Goal: Task Accomplishment & Management: Use online tool/utility

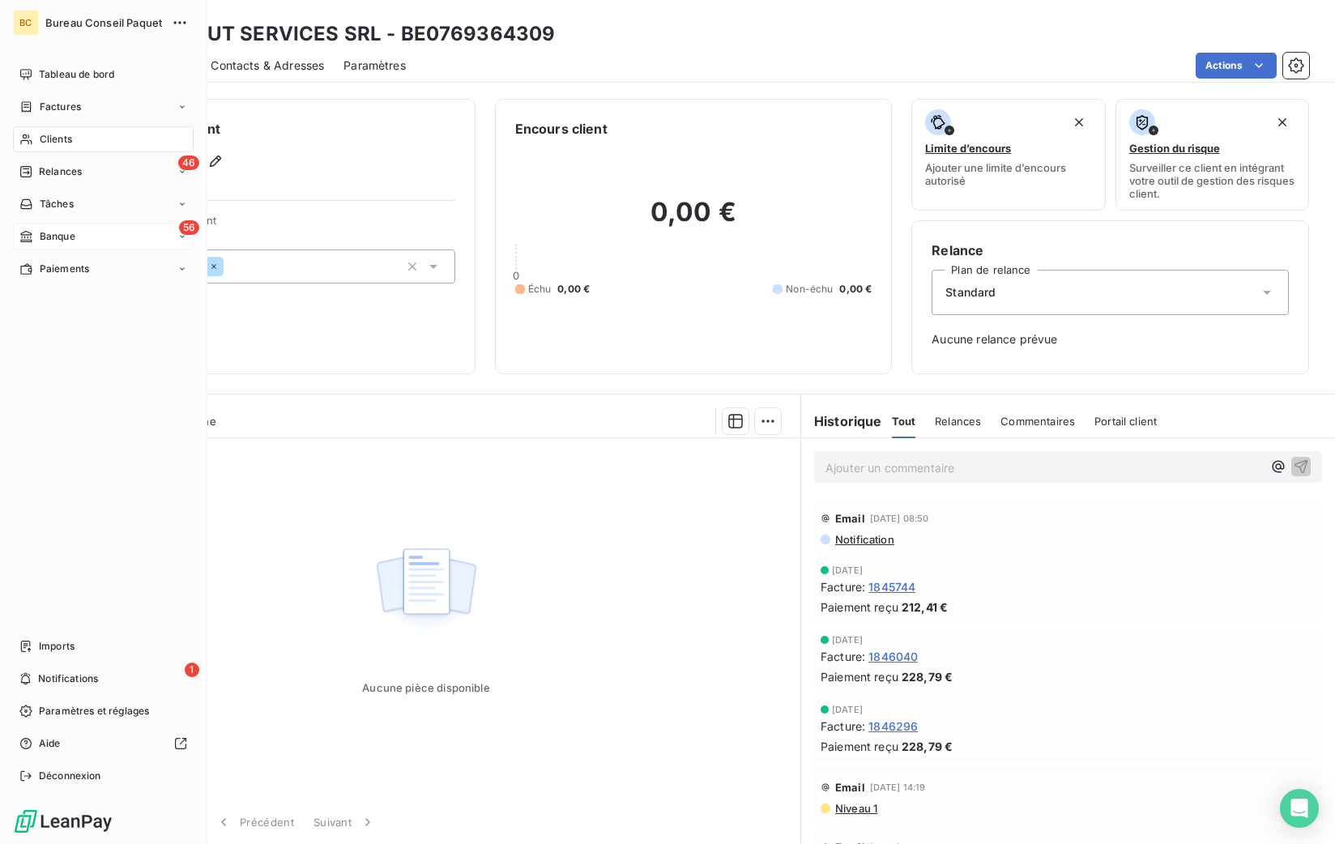
click at [55, 243] on span "Banque" at bounding box center [58, 236] width 36 height 15
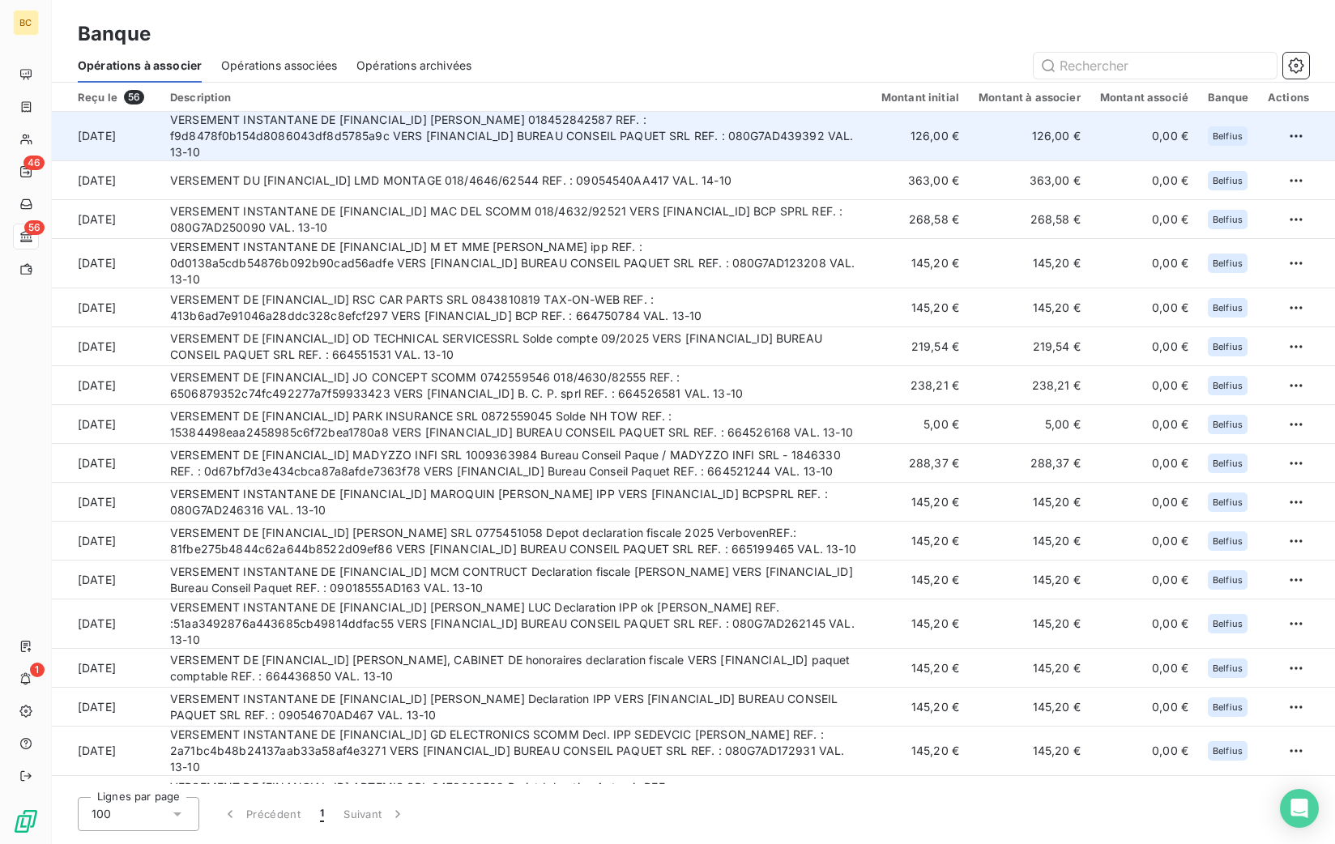
click at [424, 144] on td "VERSEMENT INSTANTANE DE [FINANCIAL_ID] [PERSON_NAME] 018452842587 REF. : f9d847…" at bounding box center [515, 136] width 711 height 49
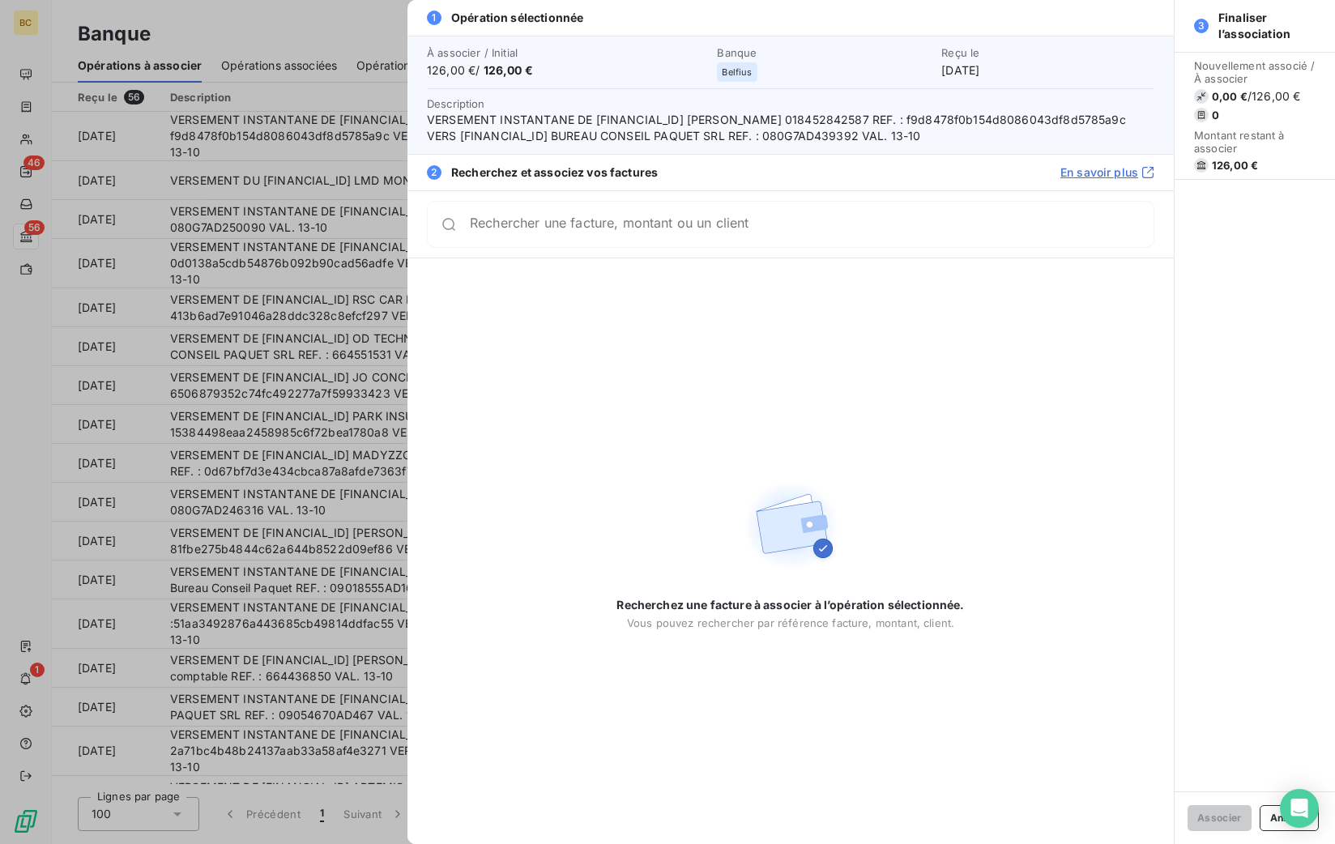
click at [259, 174] on div at bounding box center [667, 422] width 1335 height 844
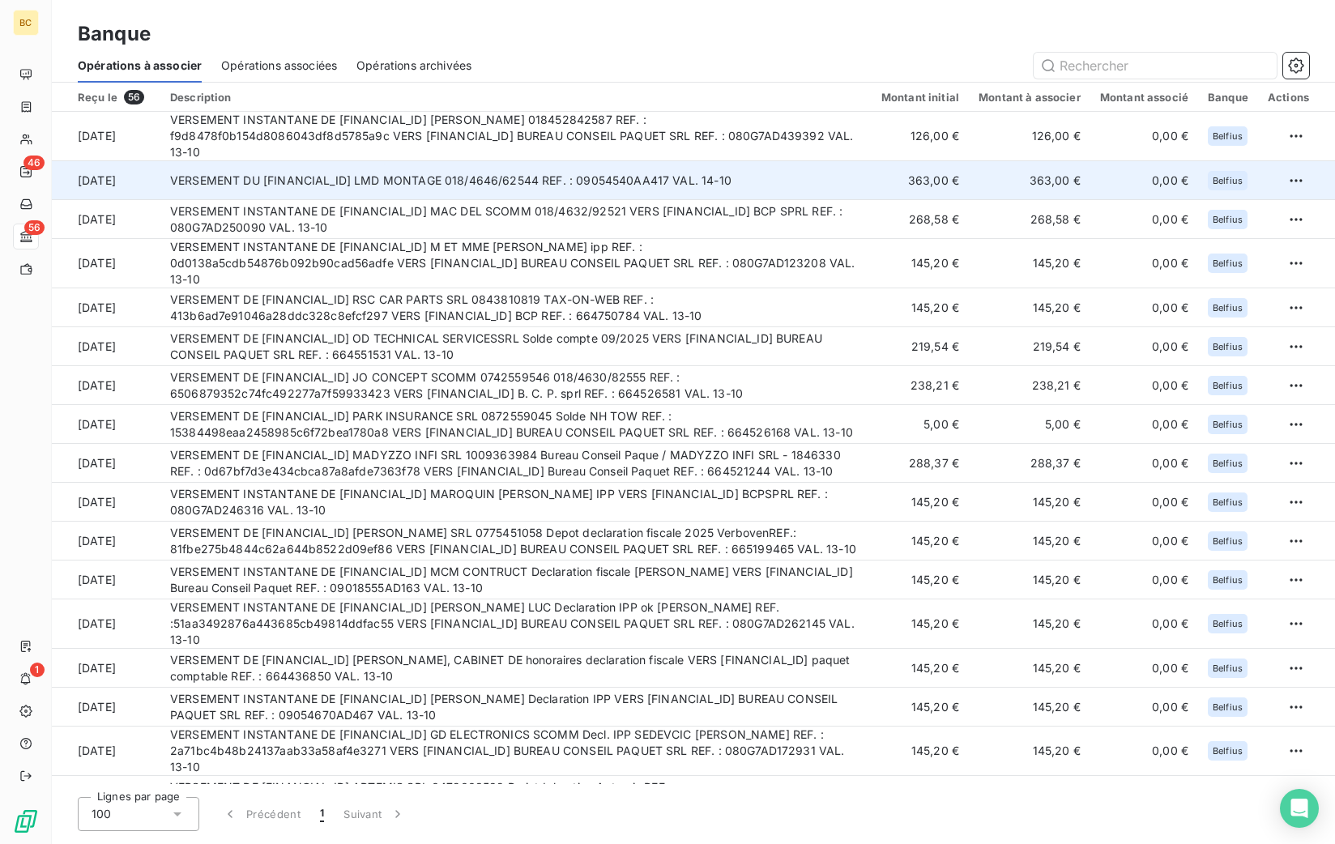
click at [297, 174] on td "VERSEMENT DU [FINANCIAL_ID] LMD MONTAGE 018/4646/62544 REF. : 09054540AA417 VAL…" at bounding box center [515, 180] width 711 height 39
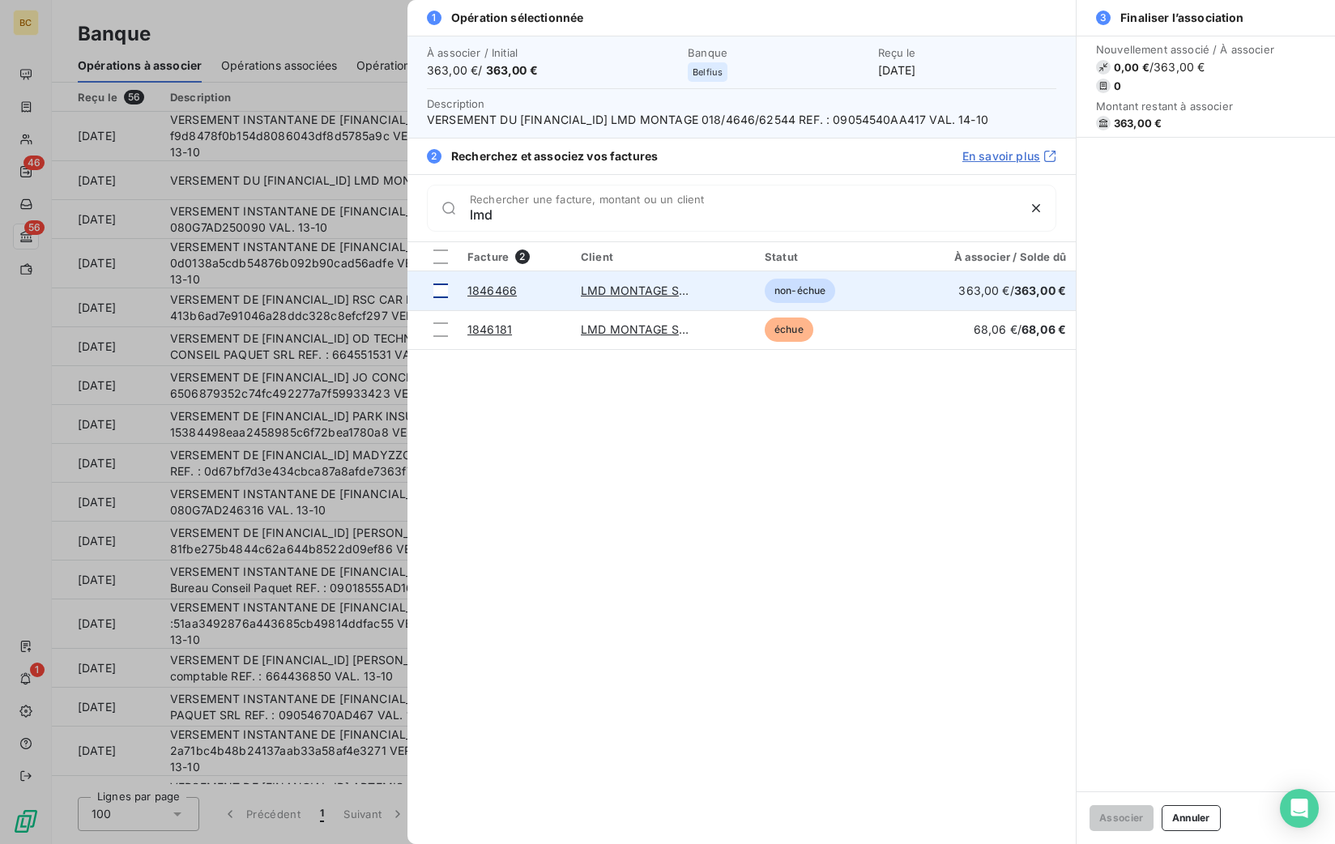
type input "lmd"
click at [443, 285] on div at bounding box center [440, 290] width 15 height 15
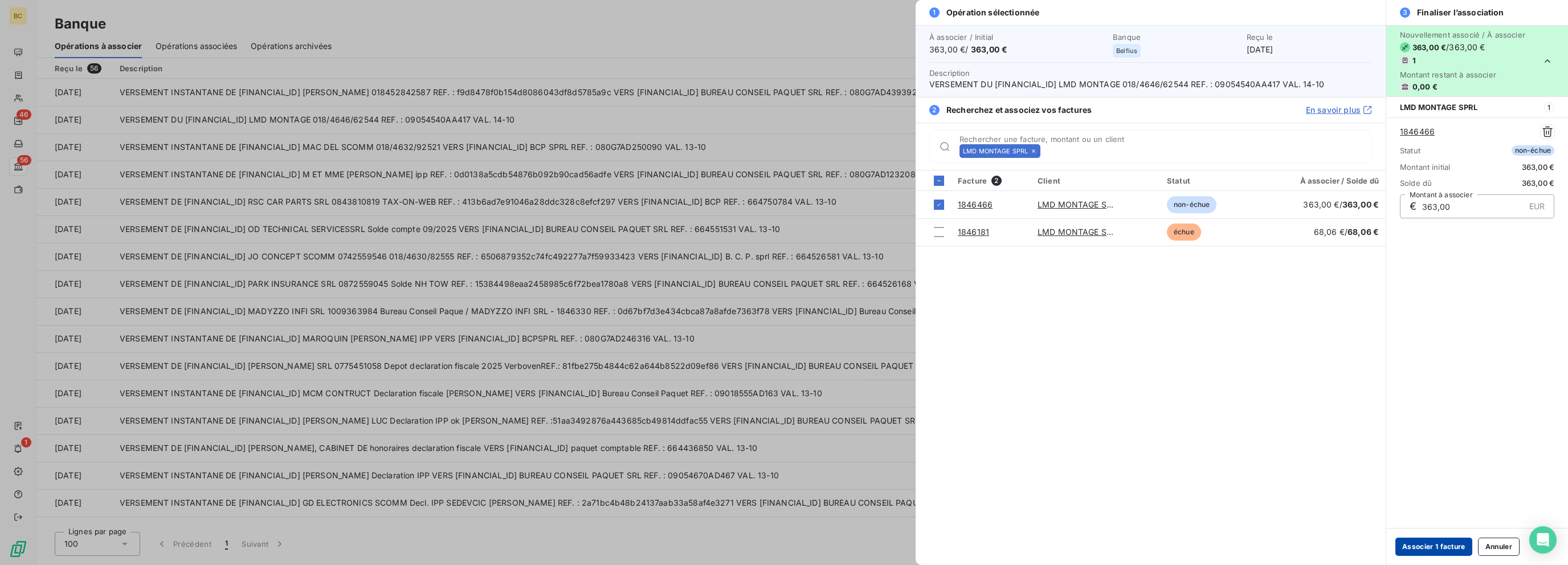
click at [938, 542] on button "Associer 1 facture" at bounding box center [1433, 547] width 77 height 18
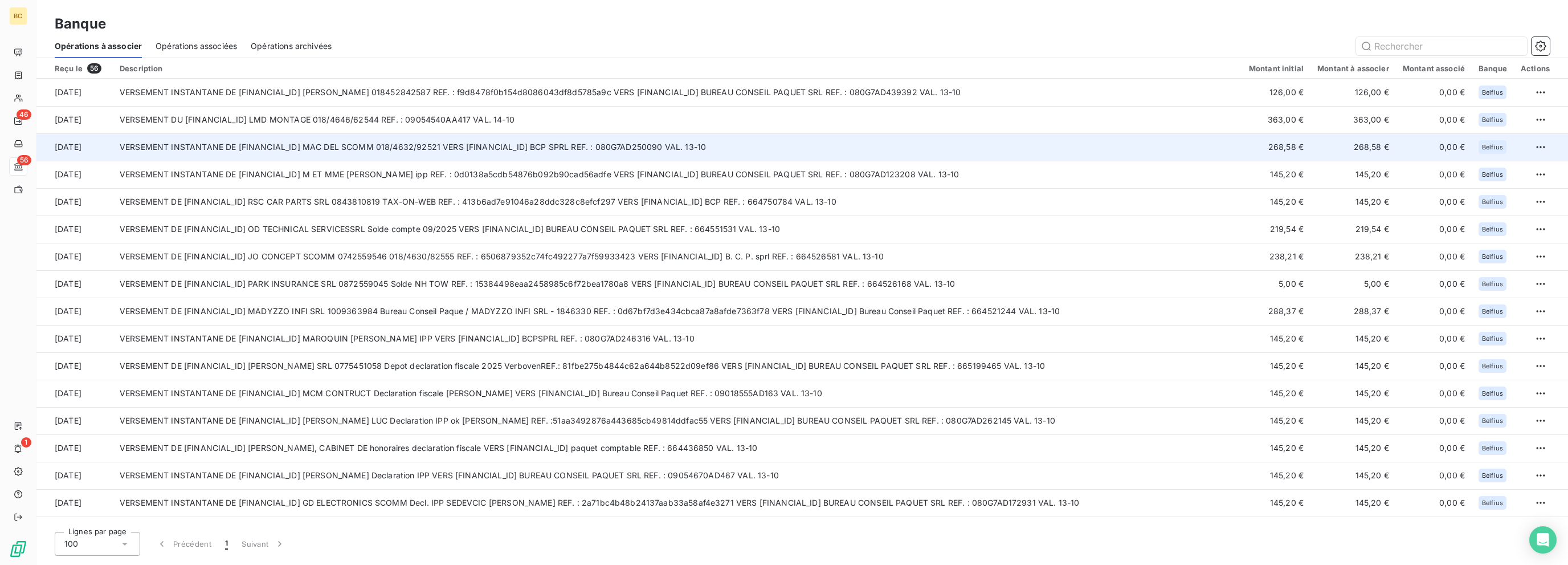
click at [516, 142] on td "VERSEMENT INSTANTANE DE [FINANCIAL_ID] MAC DEL SCOMM 018/4632/92521 VERS [FINAN…" at bounding box center [677, 146] width 1129 height 27
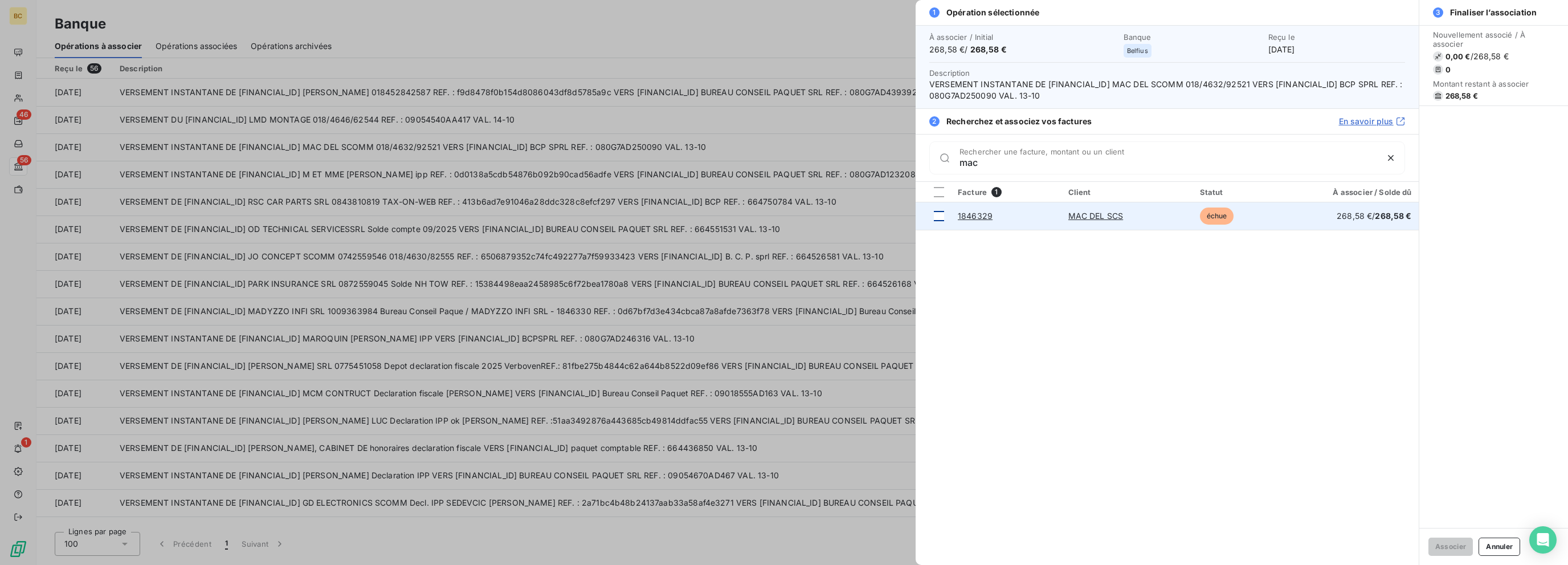
type input "mac"
click at [938, 215] on div at bounding box center [938, 216] width 11 height 11
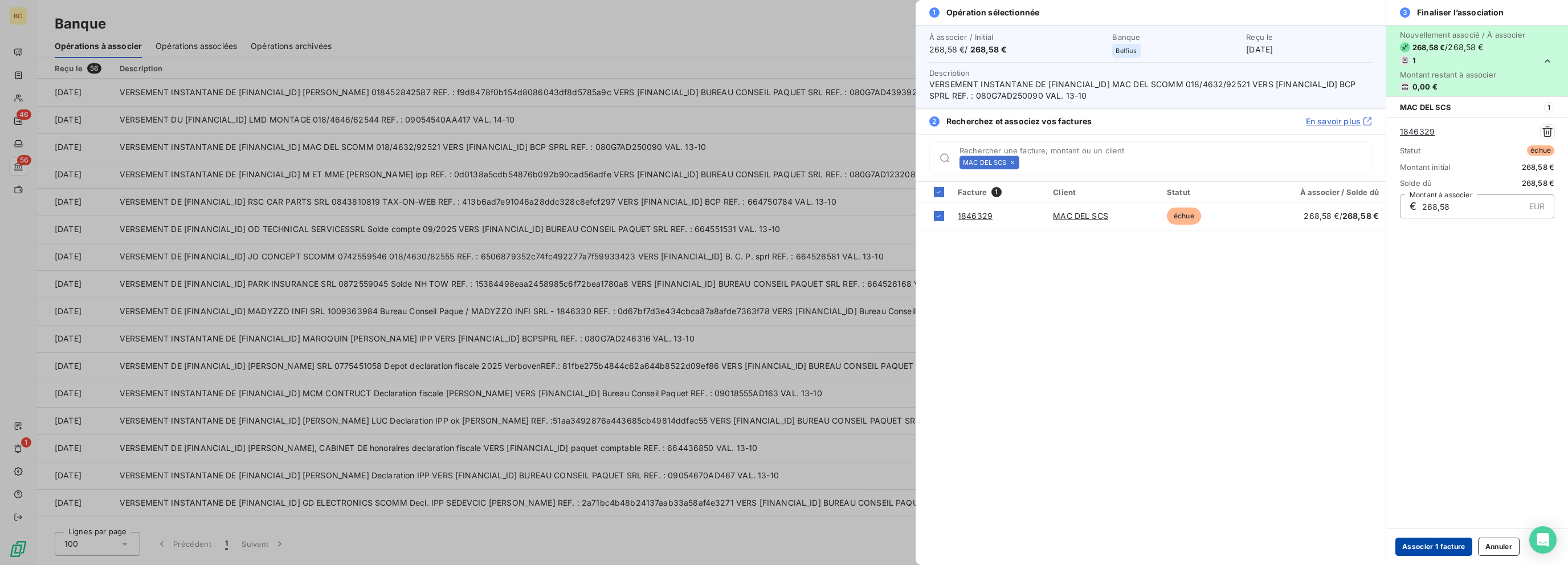
click at [938, 548] on button "Associer 1 facture" at bounding box center [1433, 547] width 77 height 18
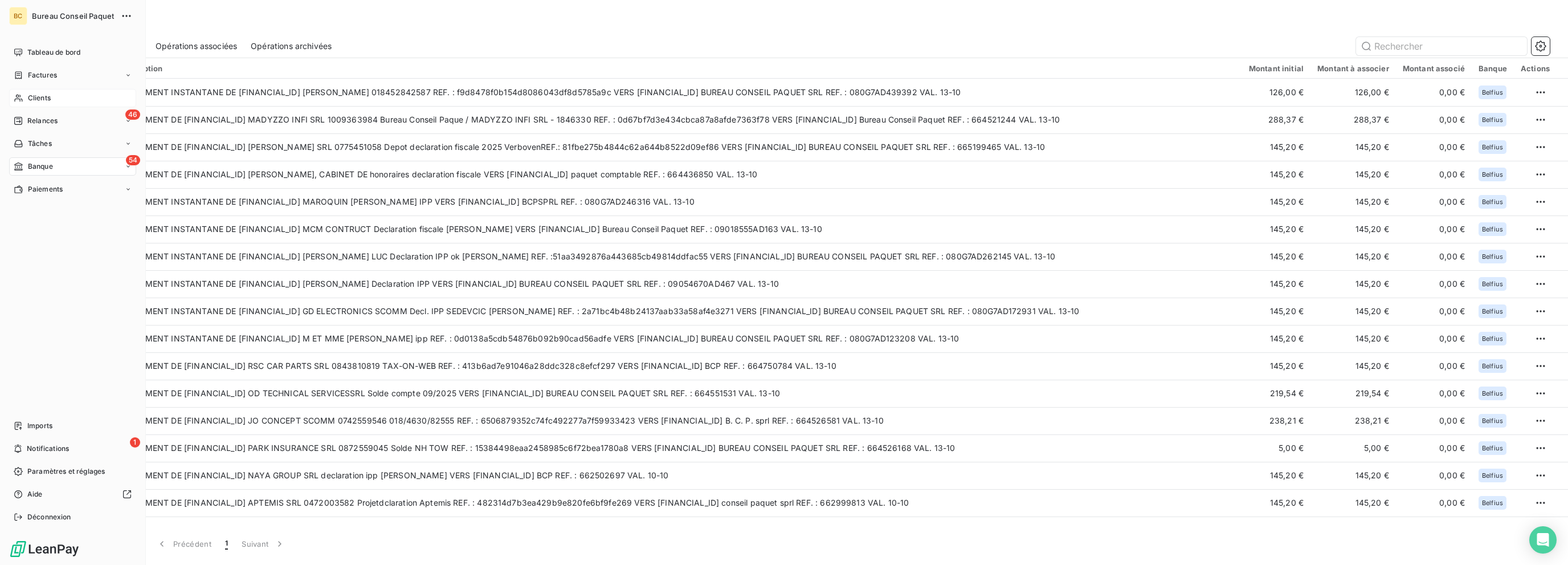
click at [34, 98] on span "Clients" at bounding box center [39, 98] width 23 height 11
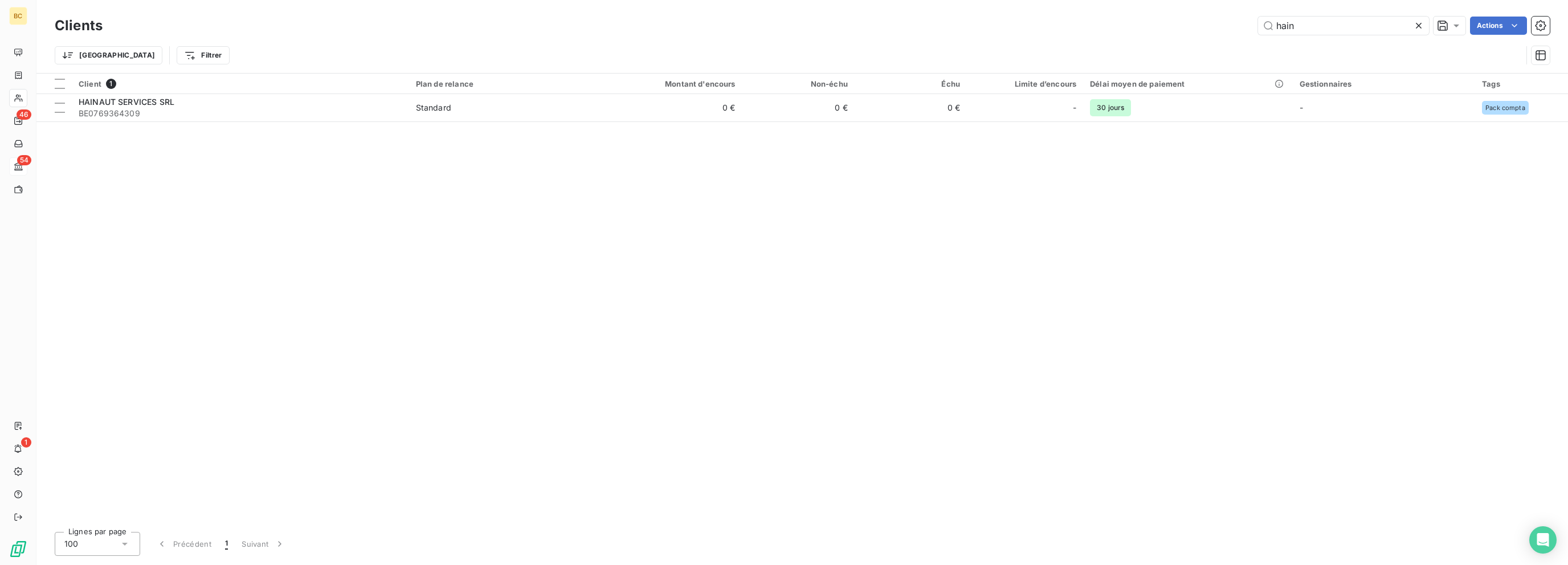
drag, startPoint x: 1333, startPoint y: 24, endPoint x: 1301, endPoint y: 11, distance: 34.5
click at [938, 40] on div "Clients hain Actions Trier Filtrer" at bounding box center [802, 43] width 1495 height 59
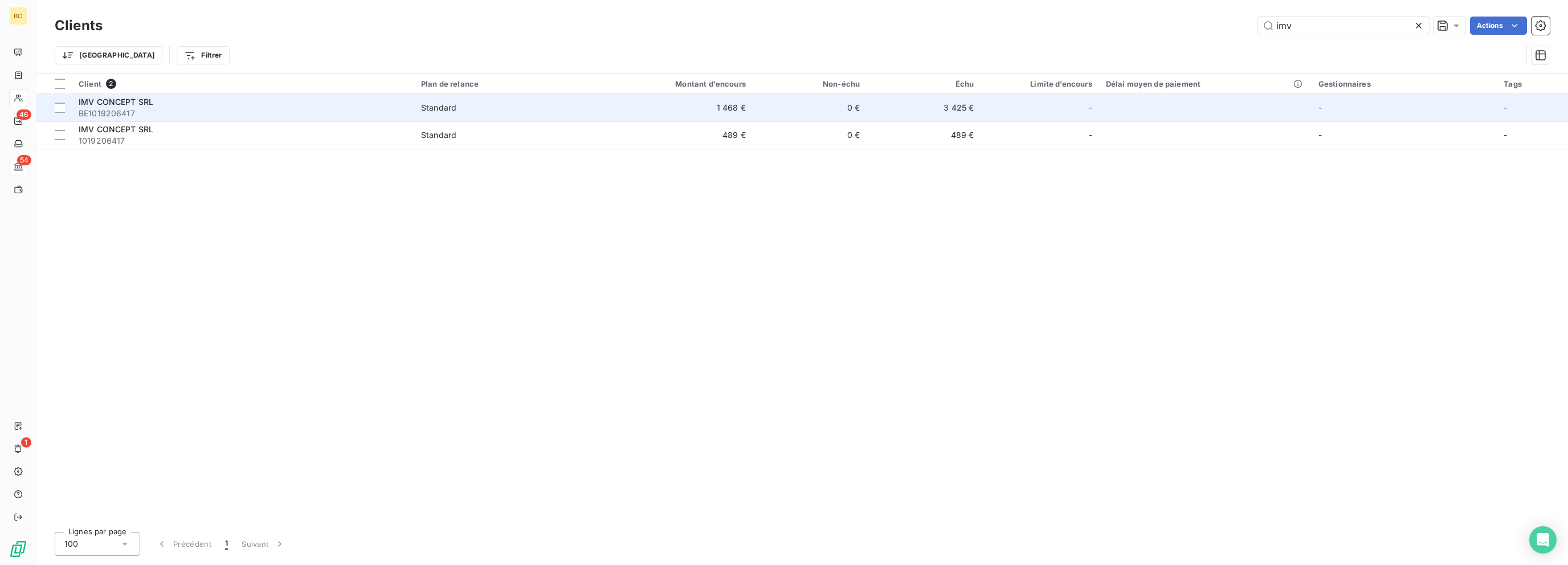
type input "imv"
click at [153, 108] on span "BE1019206417" at bounding box center [243, 113] width 329 height 11
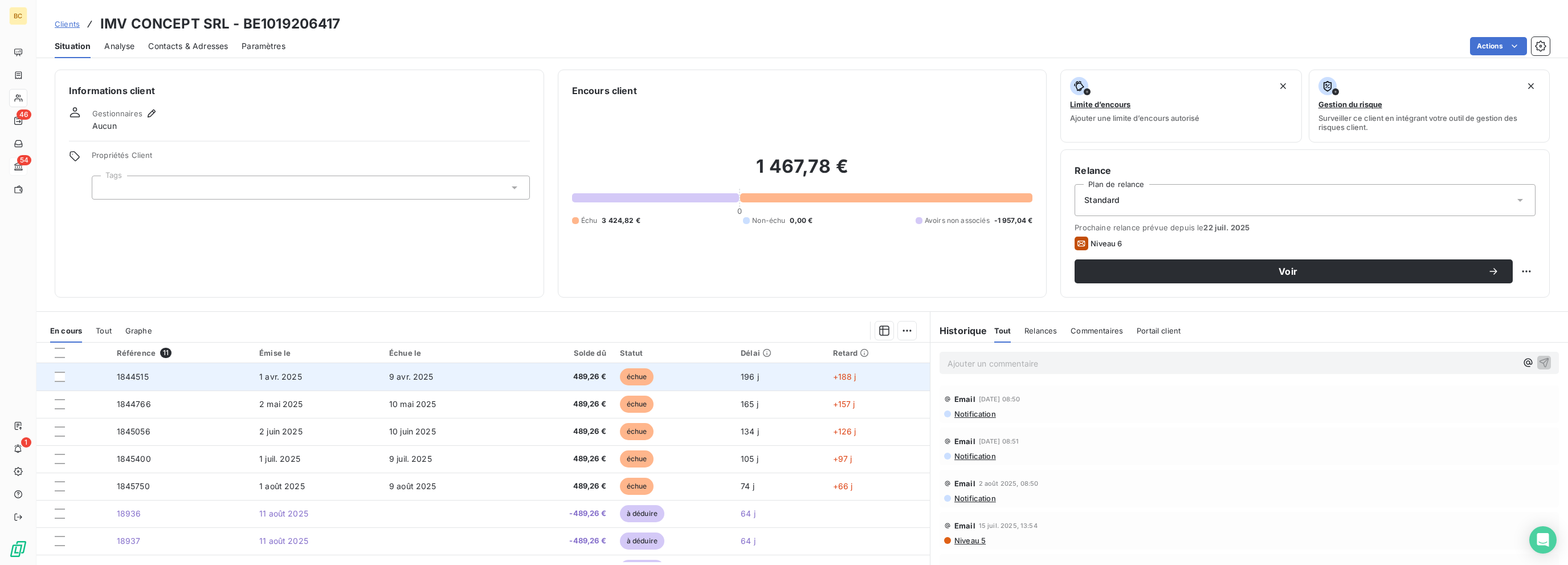
click at [566, 378] on span "489,26 €" at bounding box center [560, 376] width 91 height 11
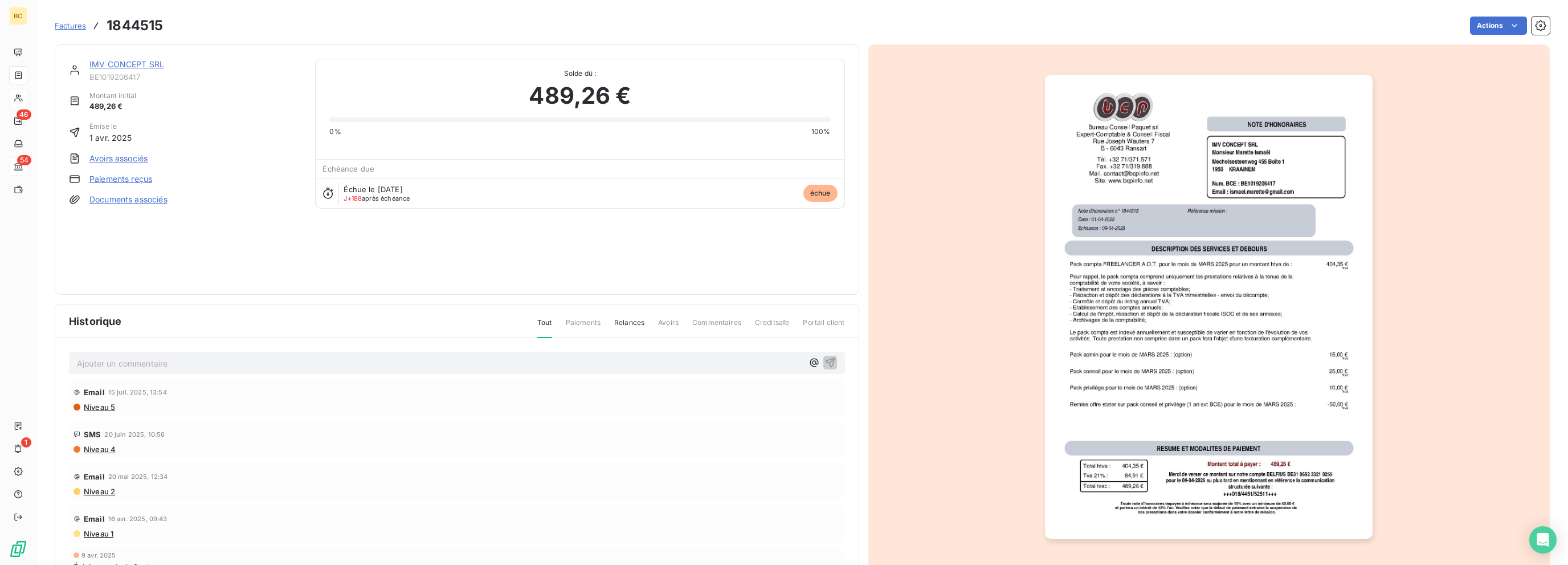
click at [94, 65] on link "IMV CONCEPT SRL" at bounding box center [127, 64] width 75 height 10
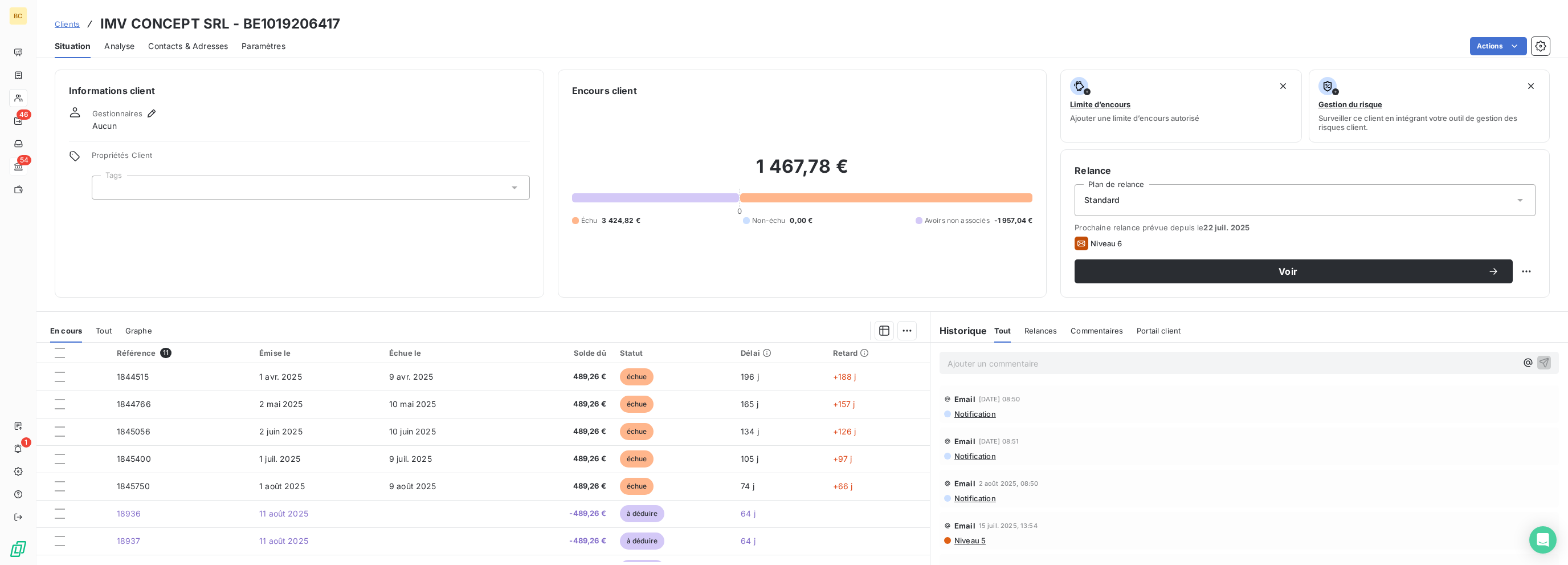
click at [99, 331] on span "Tout" at bounding box center [103, 330] width 16 height 9
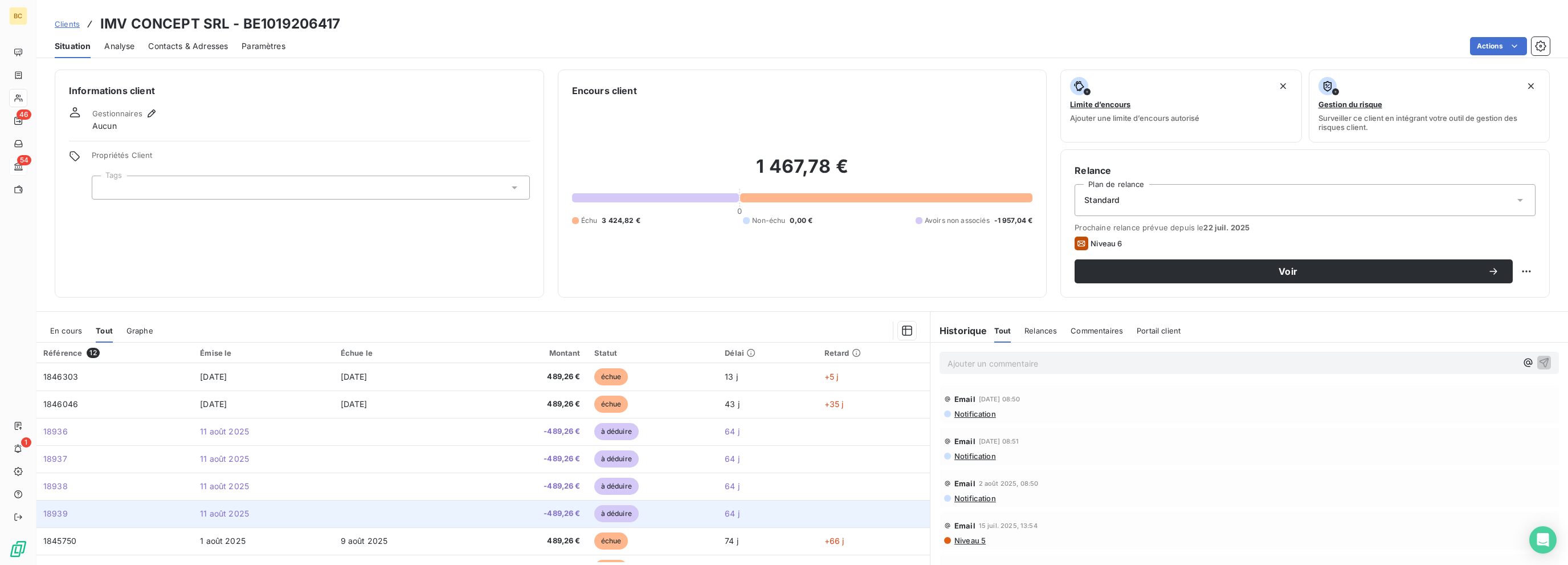
click at [549, 516] on span "-489,26 €" at bounding box center [530, 514] width 99 height 11
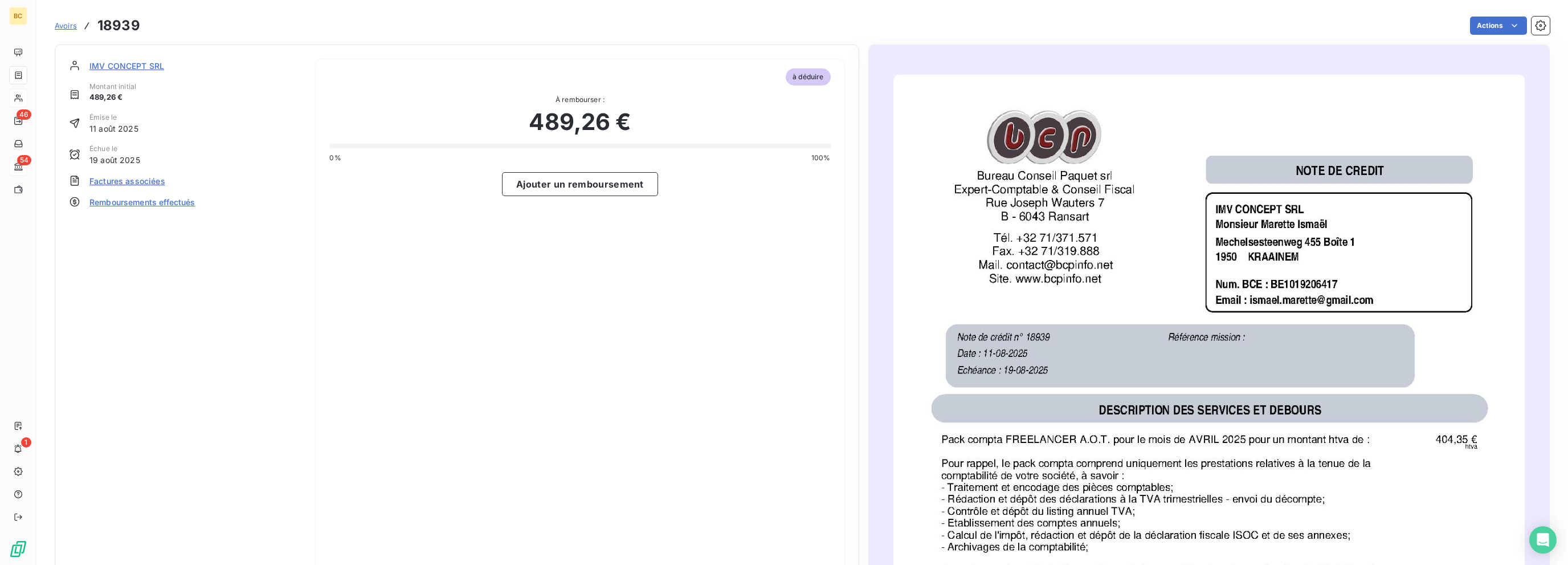
click at [122, 65] on span "IMV CONCEPT SRL" at bounding box center [127, 65] width 75 height 12
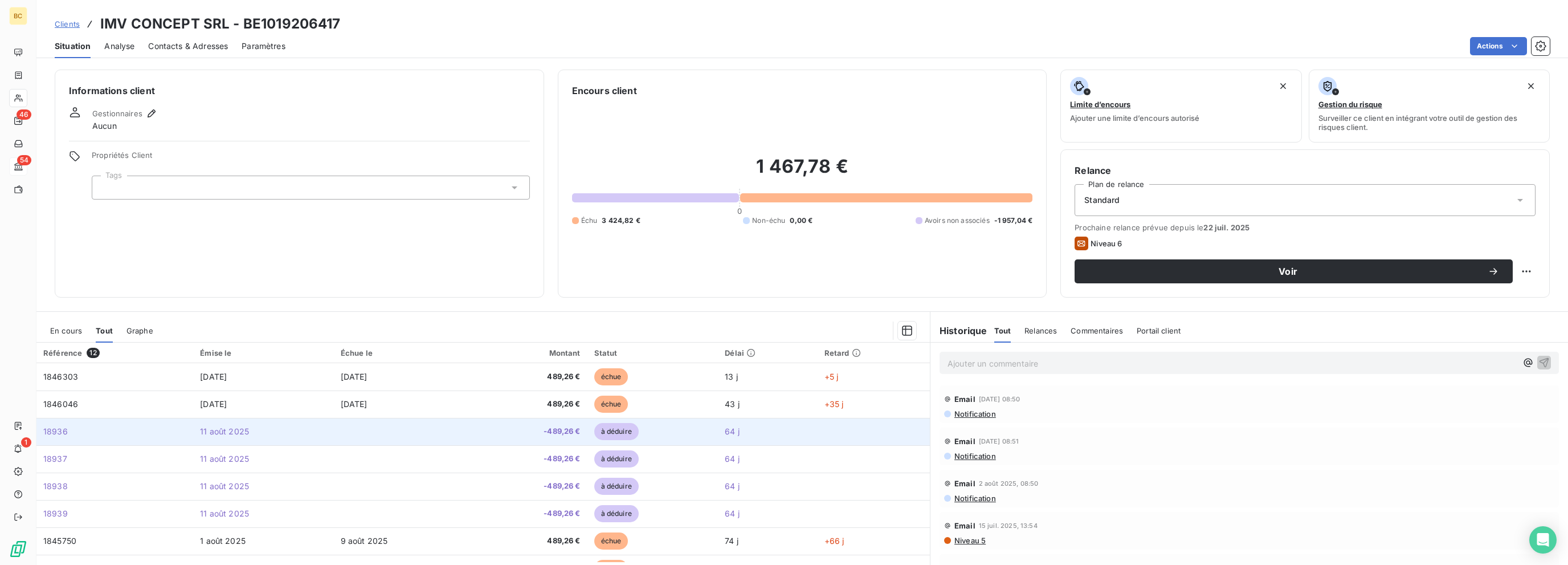
click at [466, 437] on td at bounding box center [404, 431] width 141 height 27
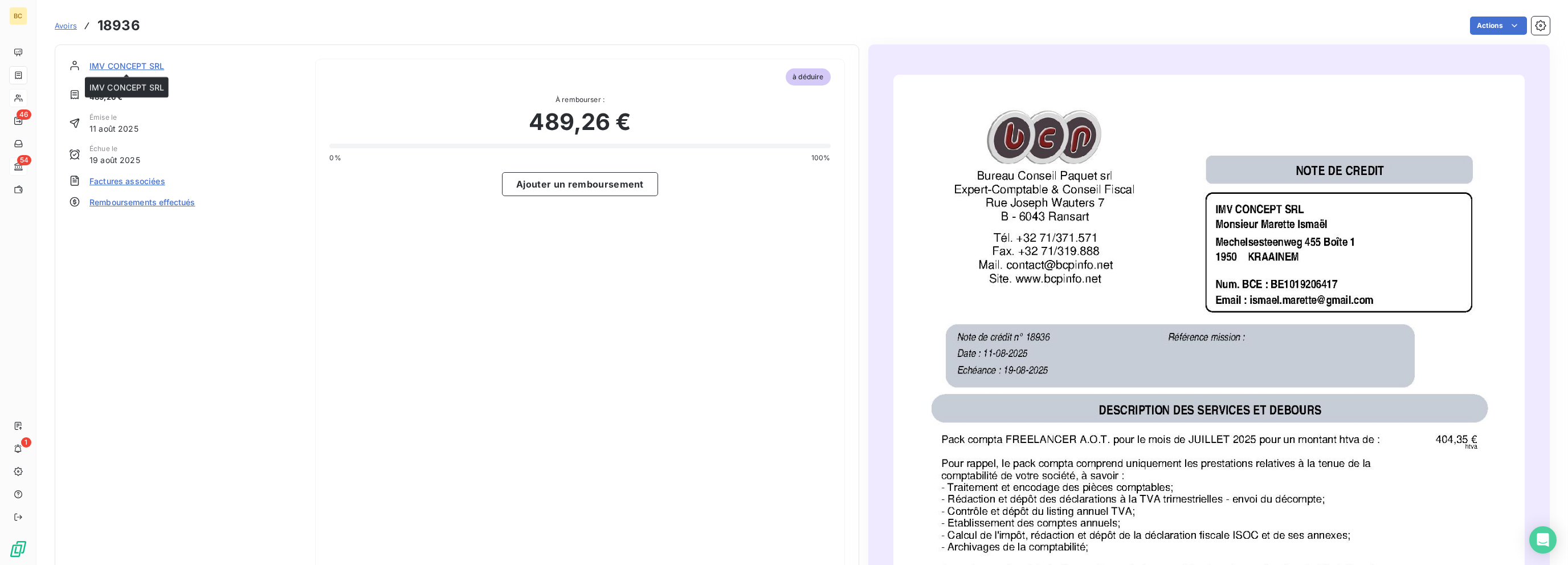
click at [139, 64] on span "IMV CONCEPT SRL" at bounding box center [127, 65] width 75 height 12
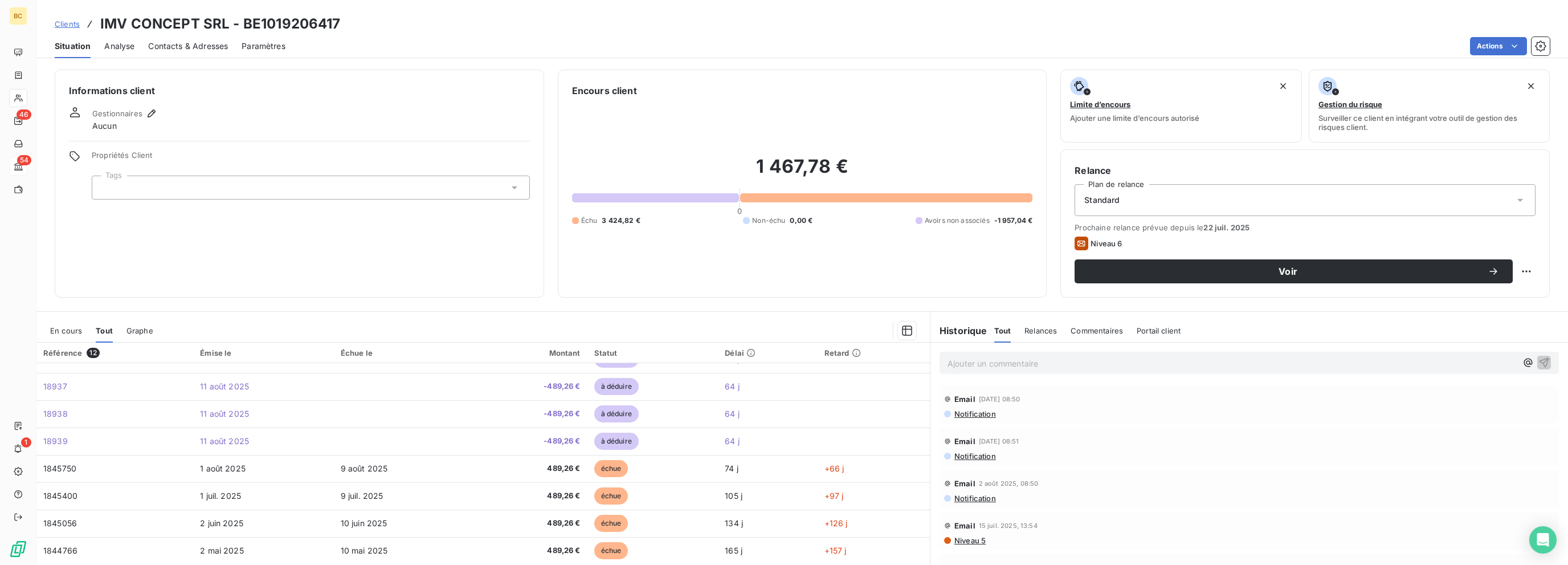
scroll to position [15, 0]
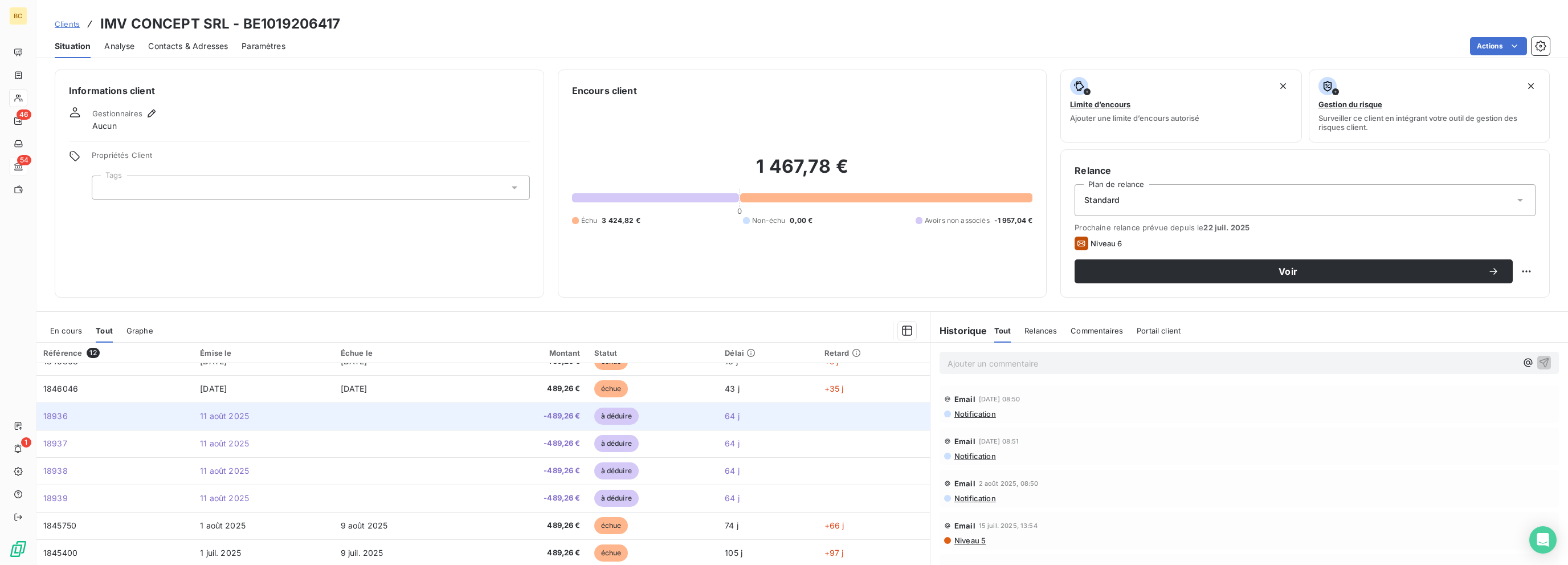
click at [559, 410] on span "-489,26 €" at bounding box center [530, 416] width 99 height 11
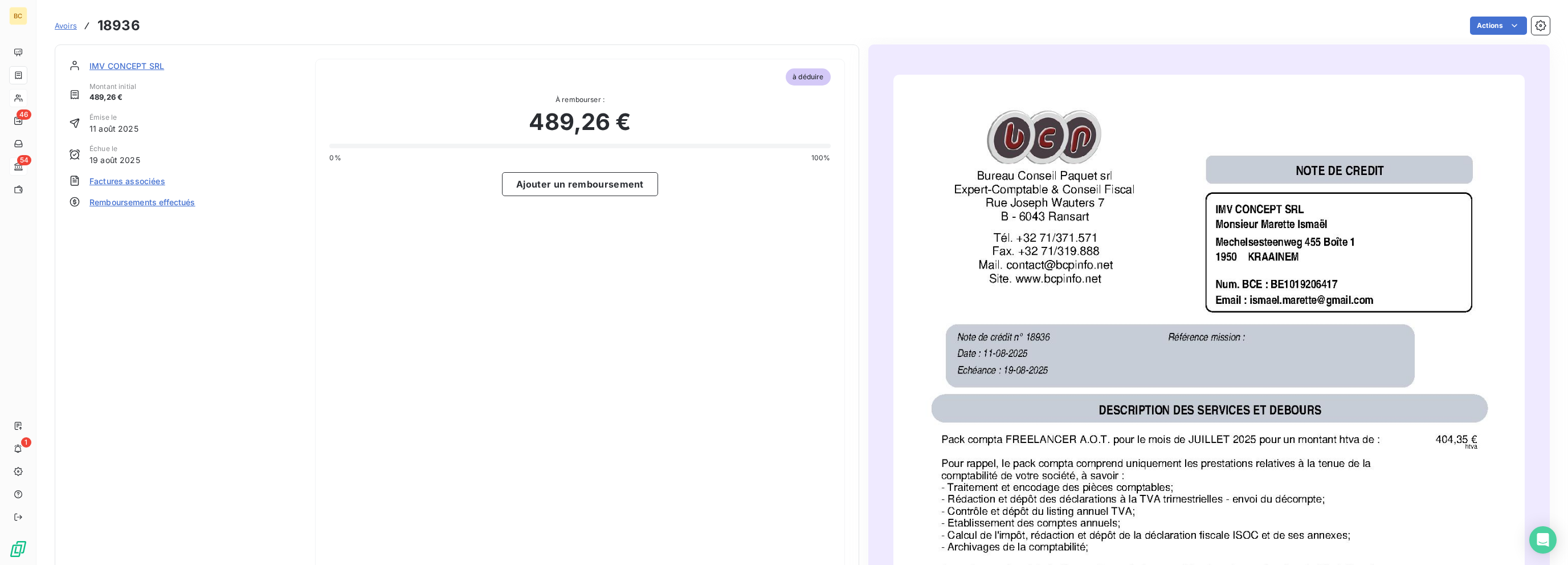
click at [112, 62] on span "IMV CONCEPT SRL" at bounding box center [127, 65] width 75 height 12
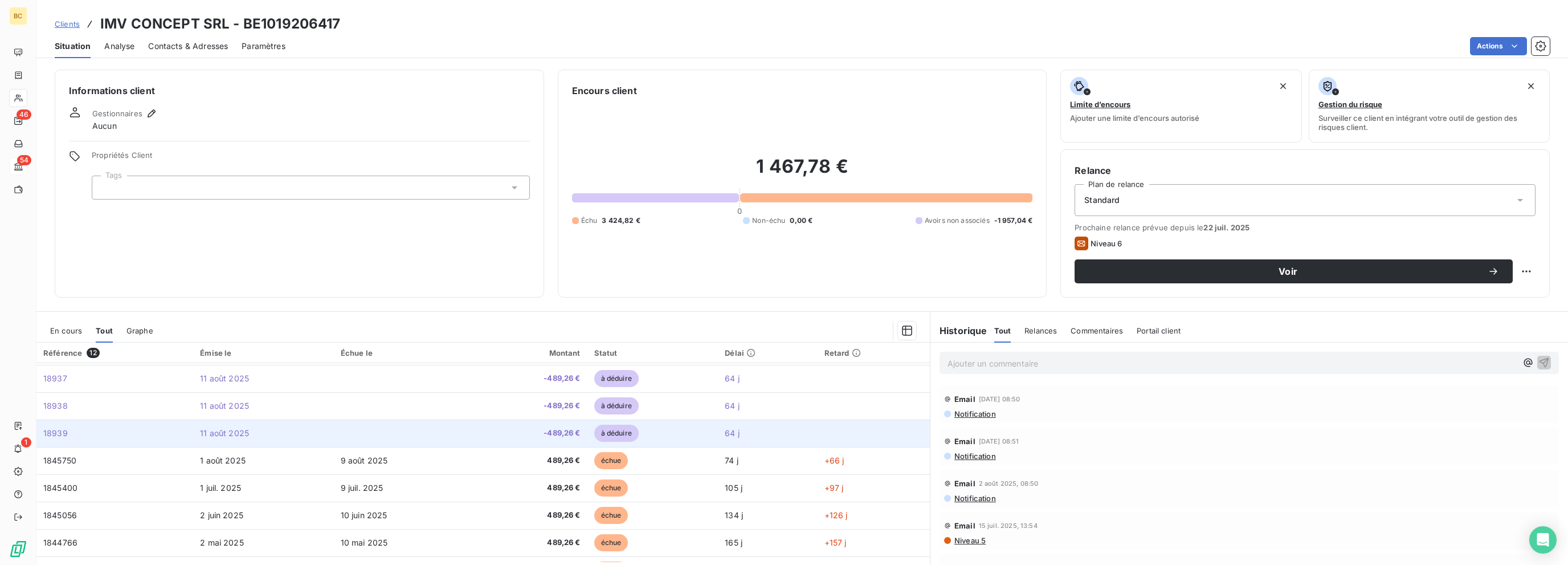
scroll to position [129, 0]
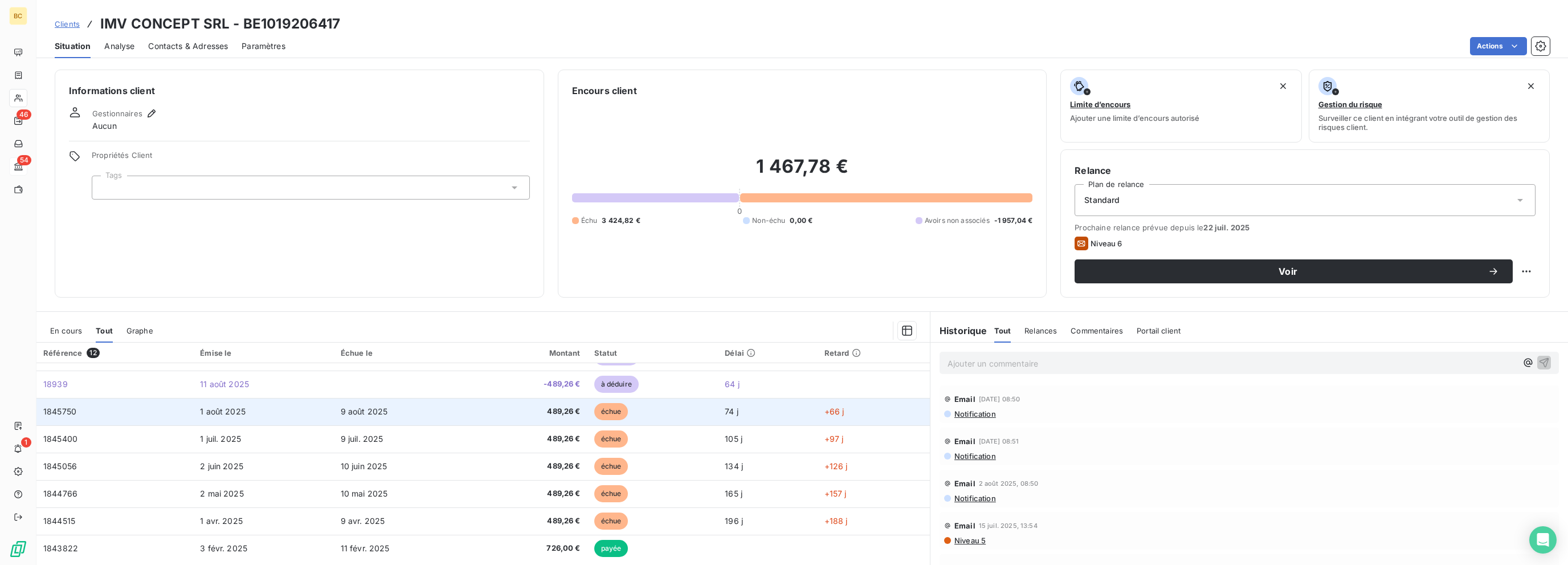
click at [367, 410] on span "9 août 2025" at bounding box center [364, 411] width 47 height 10
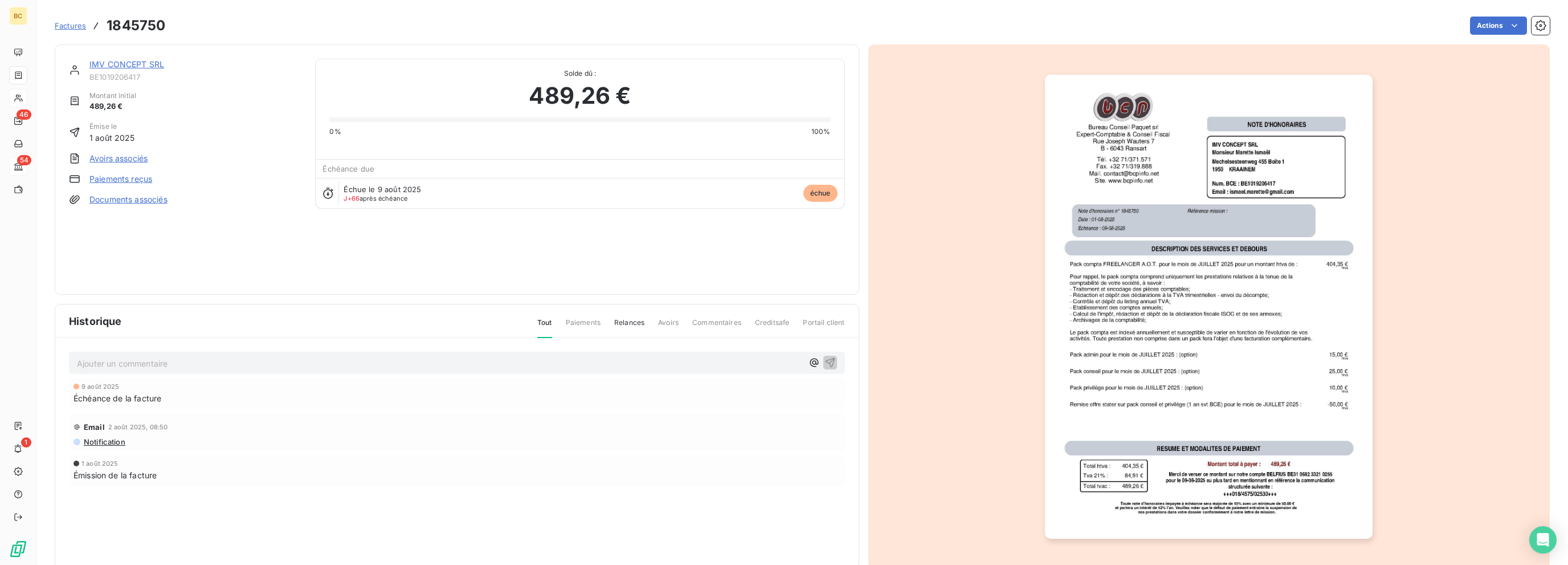
click at [139, 155] on link "Avoirs associés" at bounding box center [118, 158] width 58 height 11
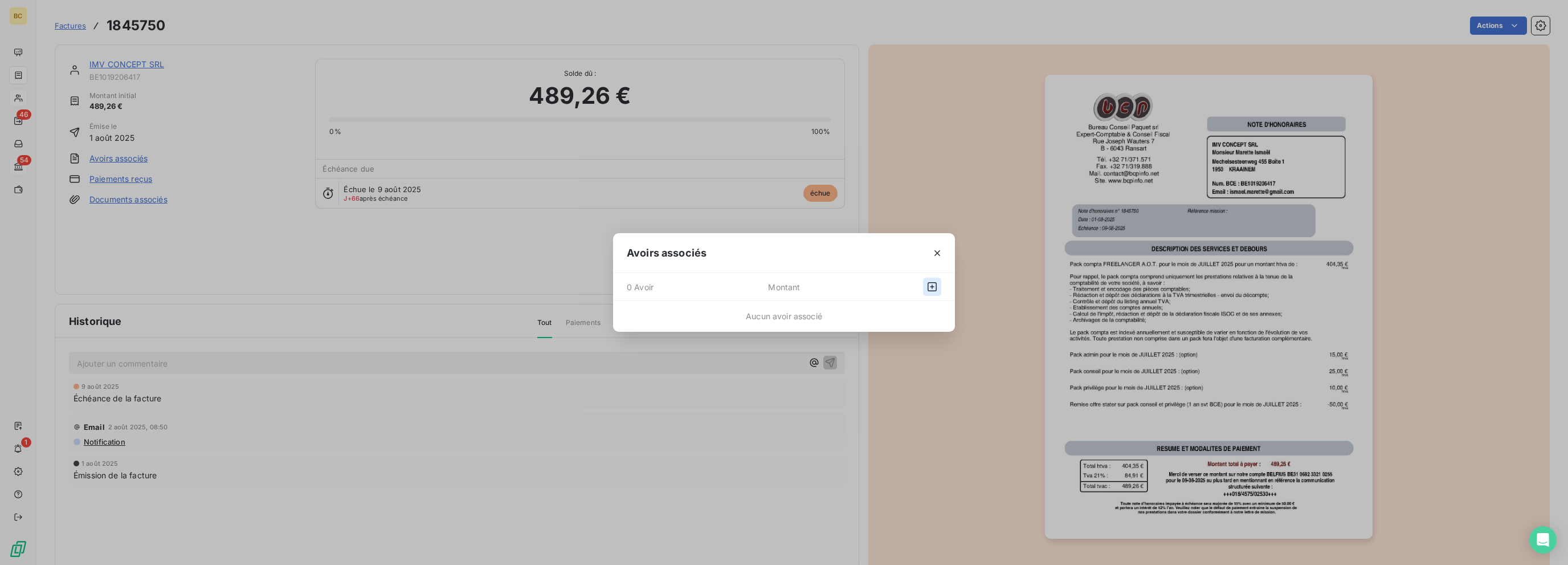
click at [936, 286] on icon "button" at bounding box center [932, 286] width 11 height 11
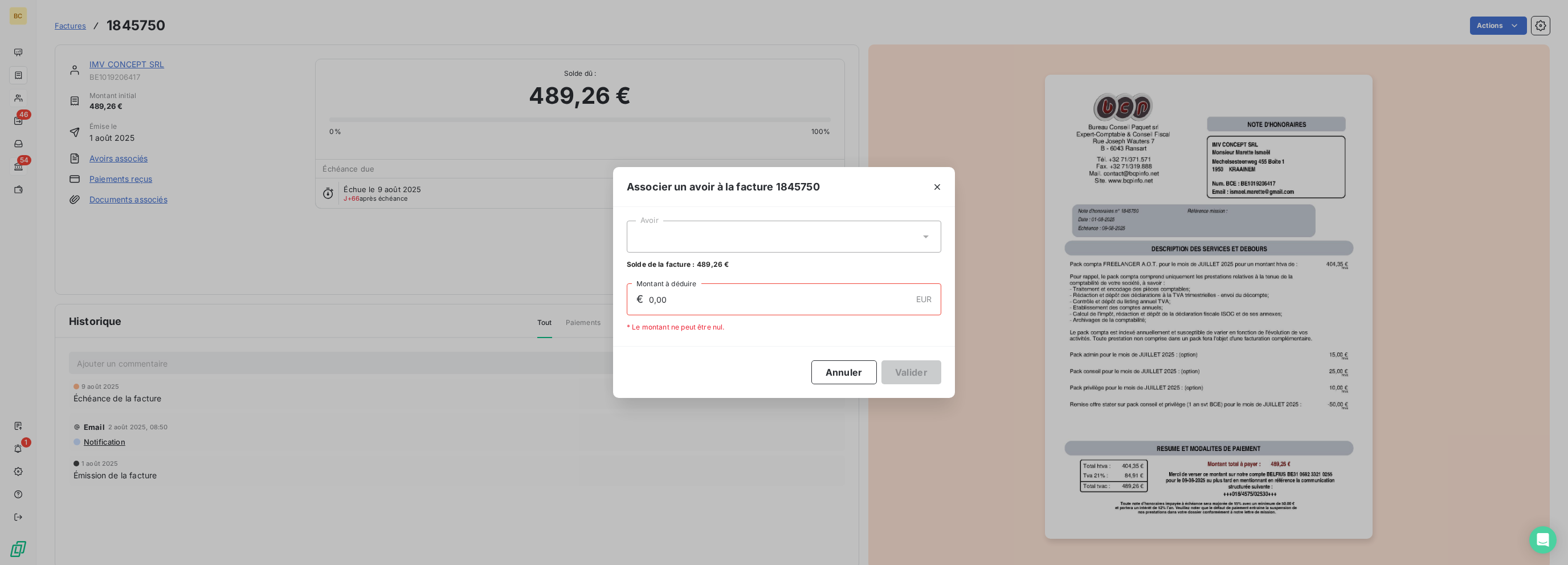
click at [891, 241] on div at bounding box center [784, 236] width 314 height 32
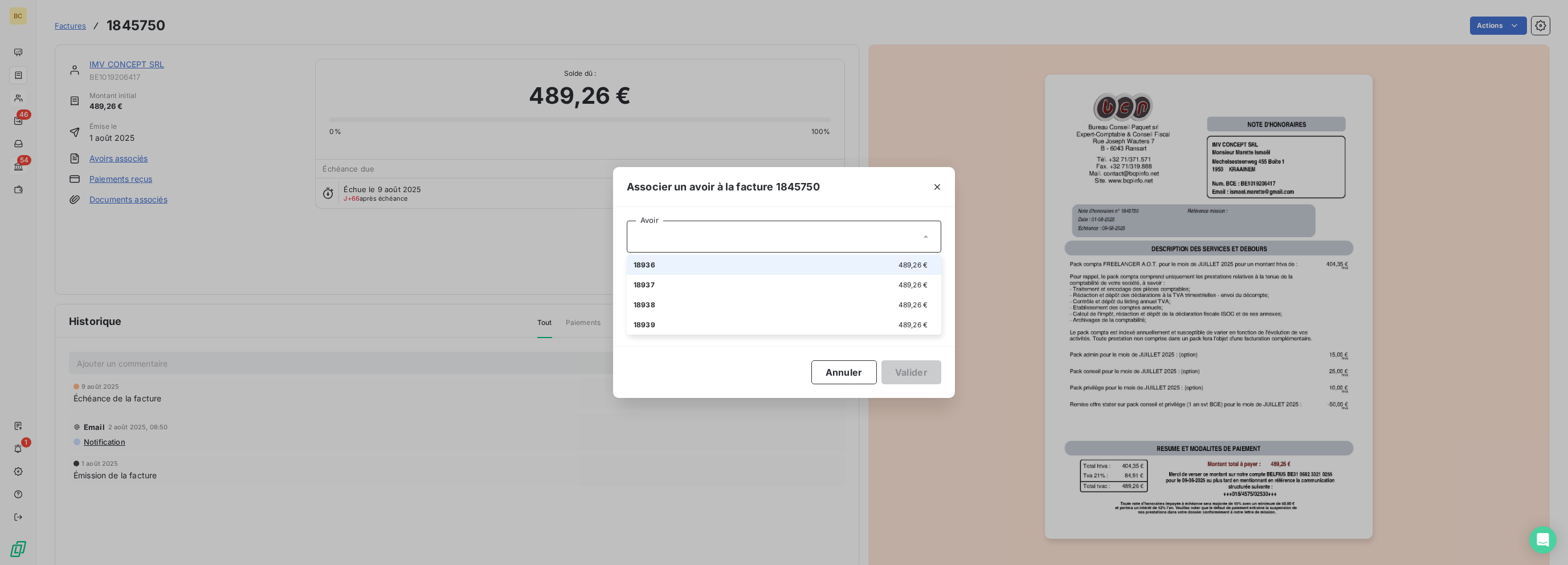
click at [693, 262] on div "18936 489,26 €" at bounding box center [784, 264] width 301 height 11
type input "489,26"
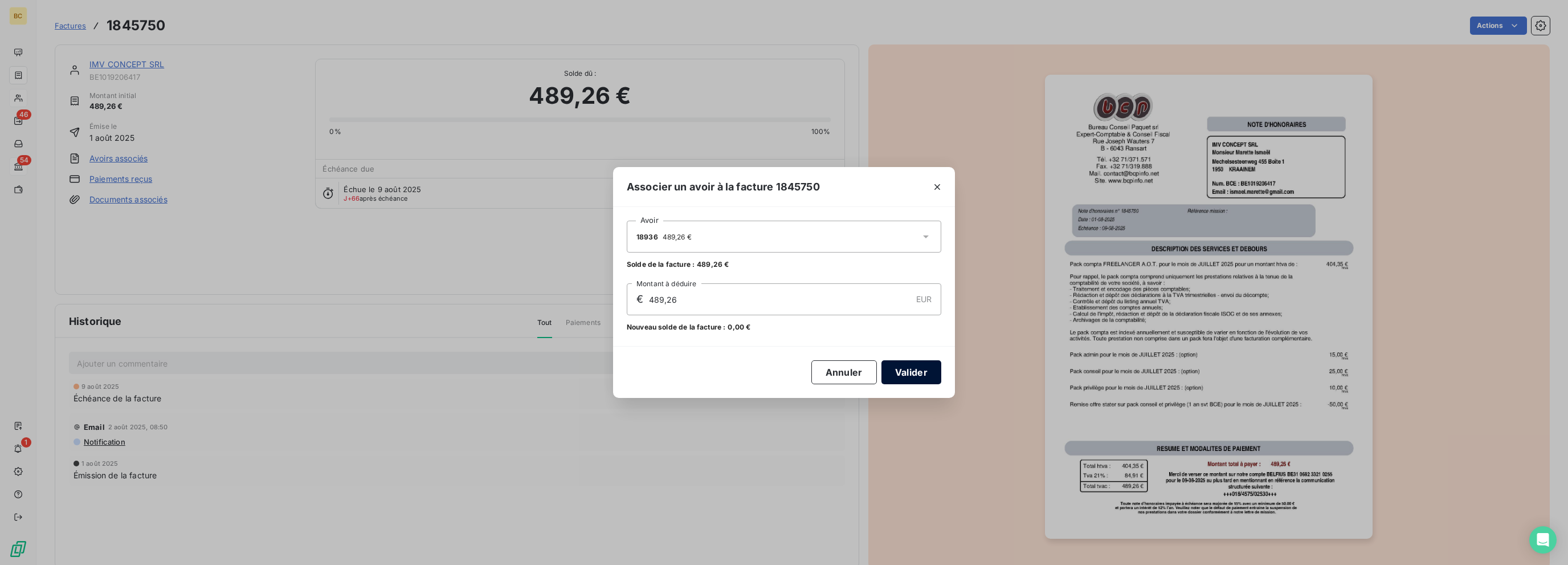
click at [898, 367] on button "Valider" at bounding box center [911, 372] width 60 height 24
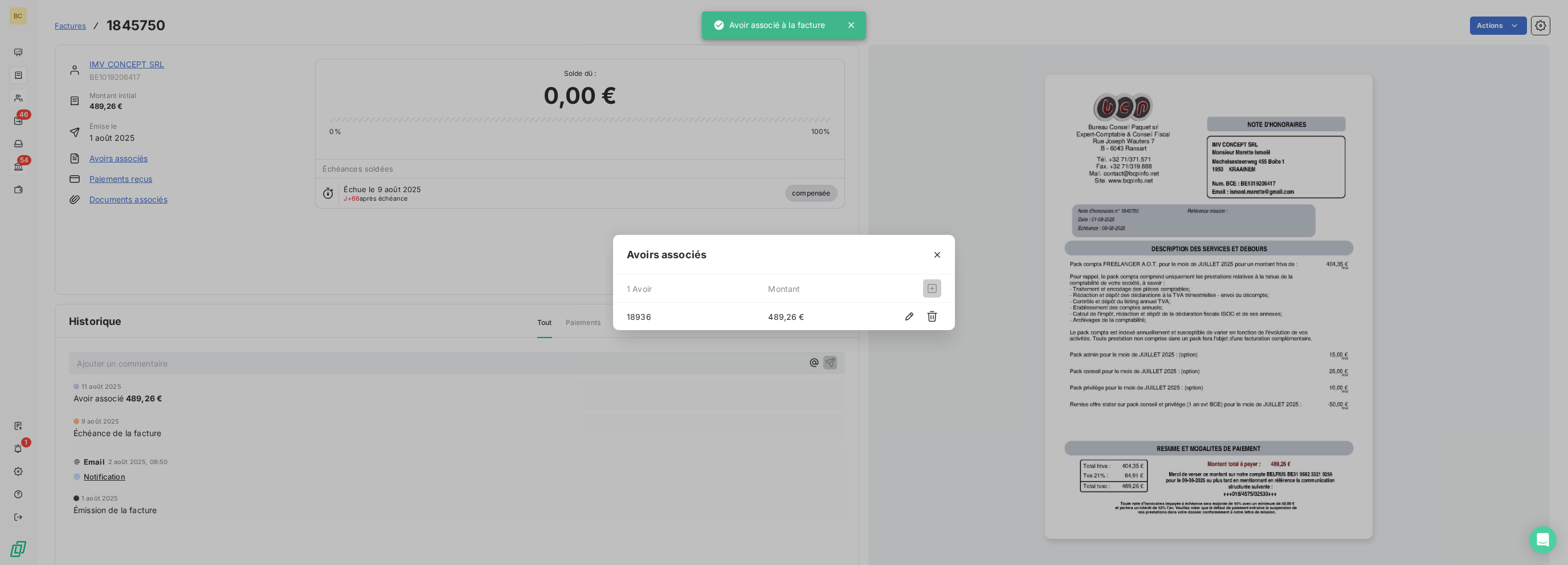
click at [136, 63] on div "Avoirs associés 1 Avoir Montant 18936 489,26 €" at bounding box center [784, 282] width 1568 height 565
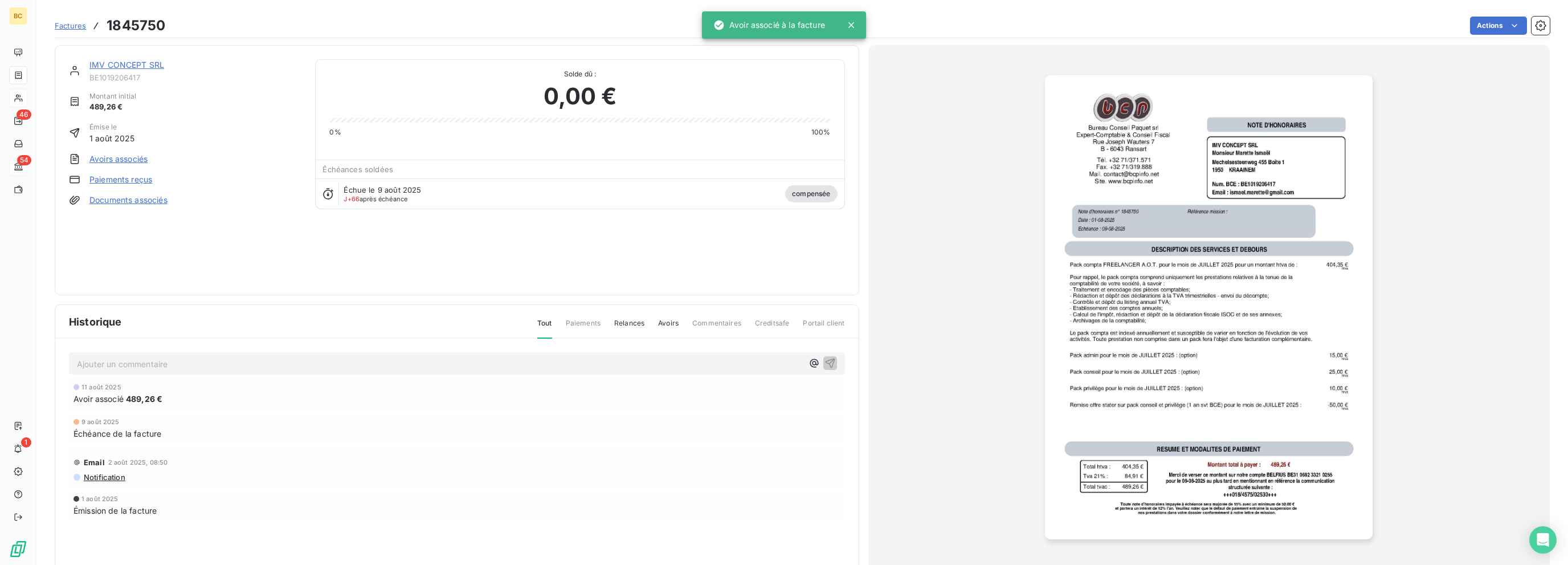
scroll to position [23, 0]
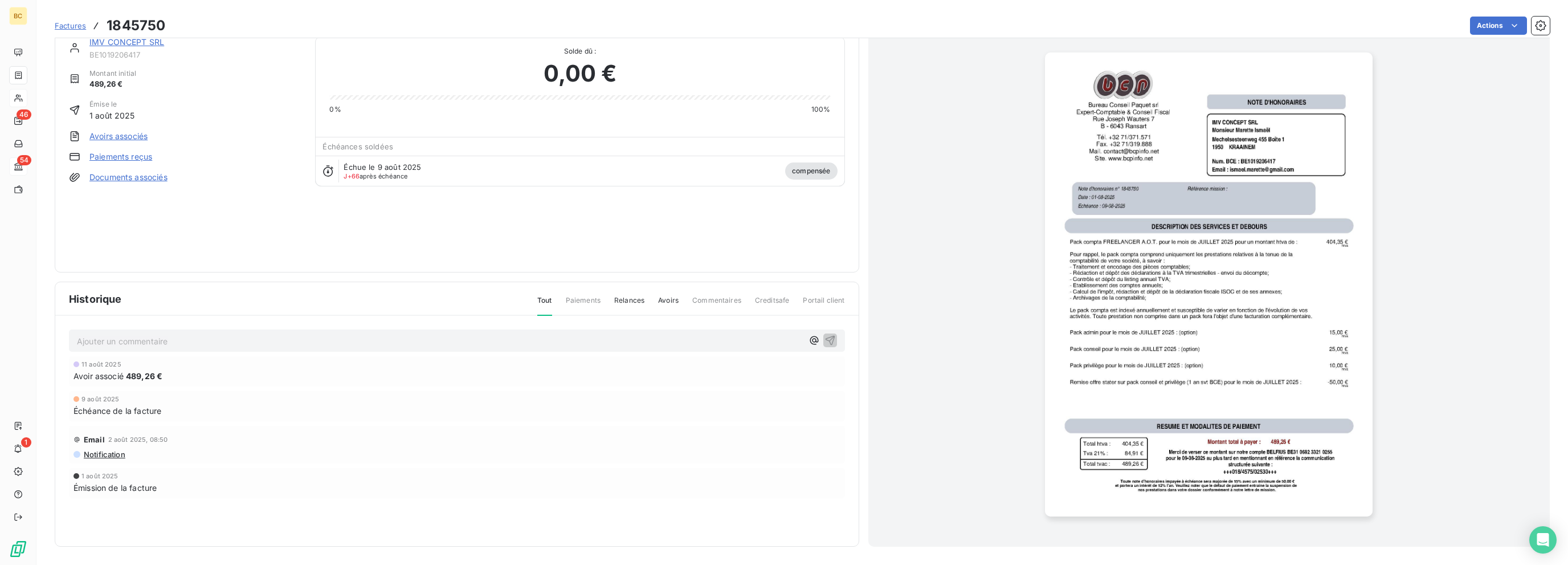
click at [119, 43] on link "IMV CONCEPT SRL" at bounding box center [127, 42] width 75 height 10
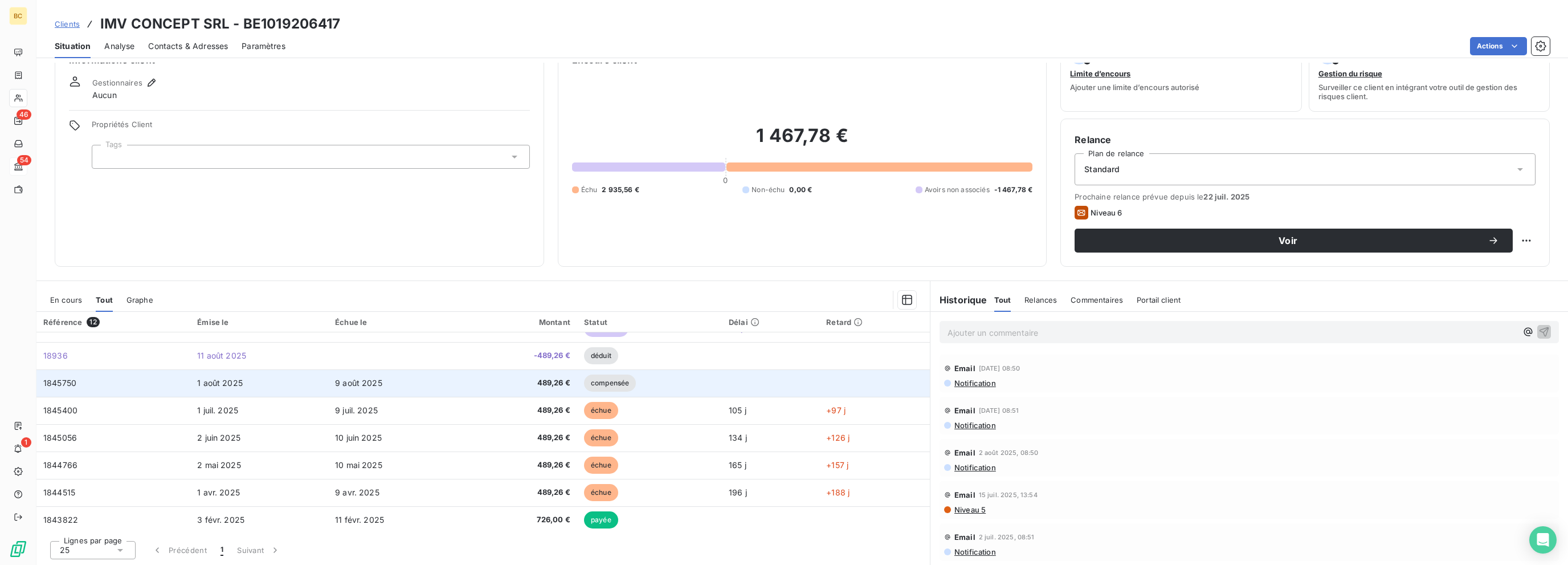
scroll to position [129, 0]
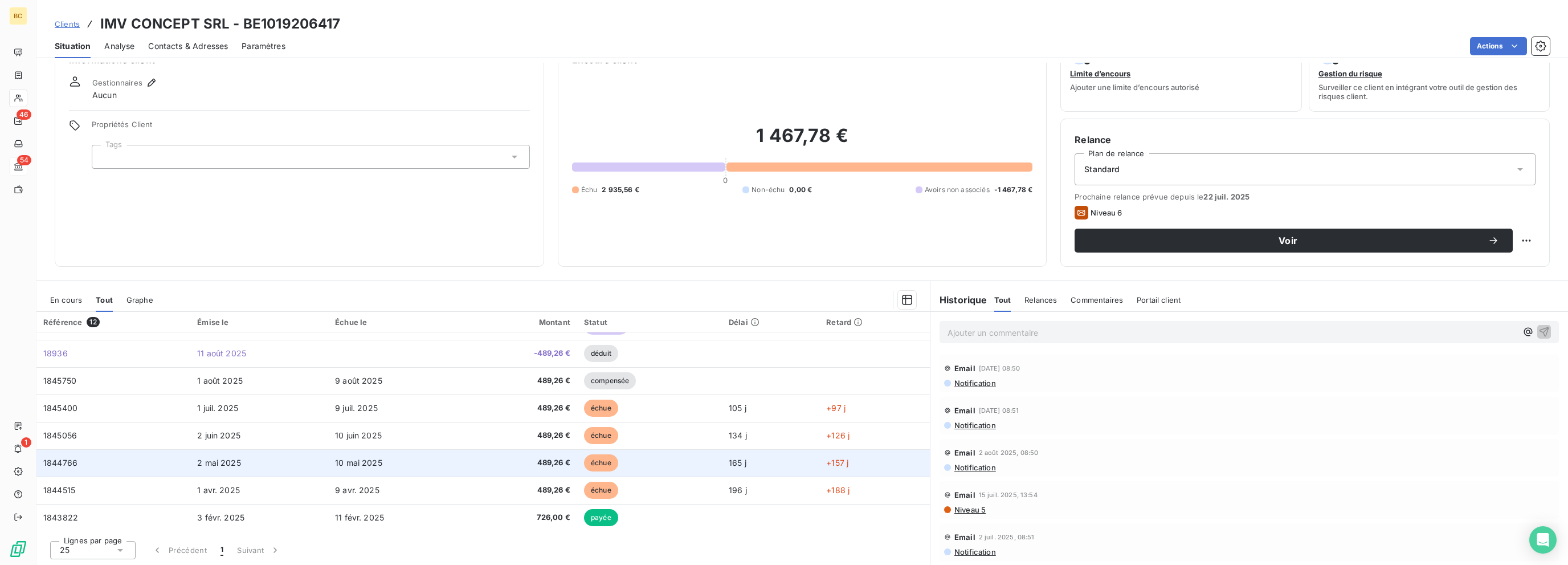
click at [360, 460] on span "10 mai 2025" at bounding box center [358, 462] width 47 height 10
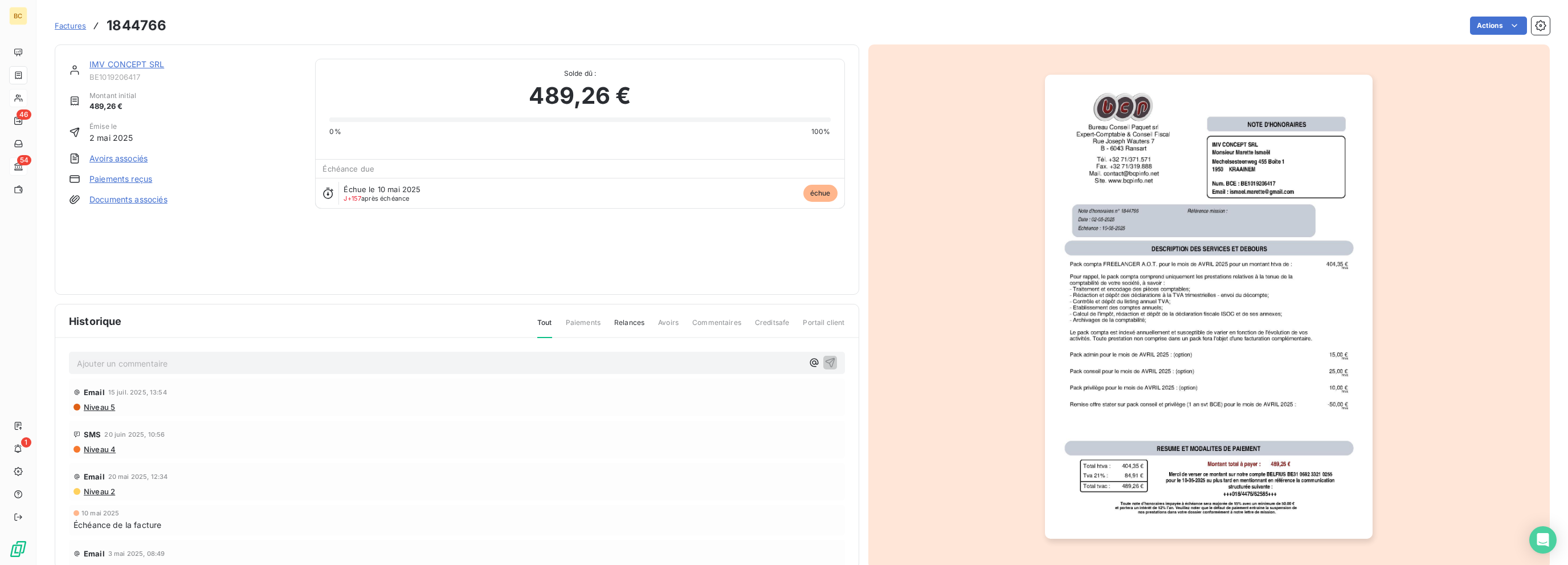
click at [139, 161] on link "Avoirs associés" at bounding box center [118, 158] width 58 height 11
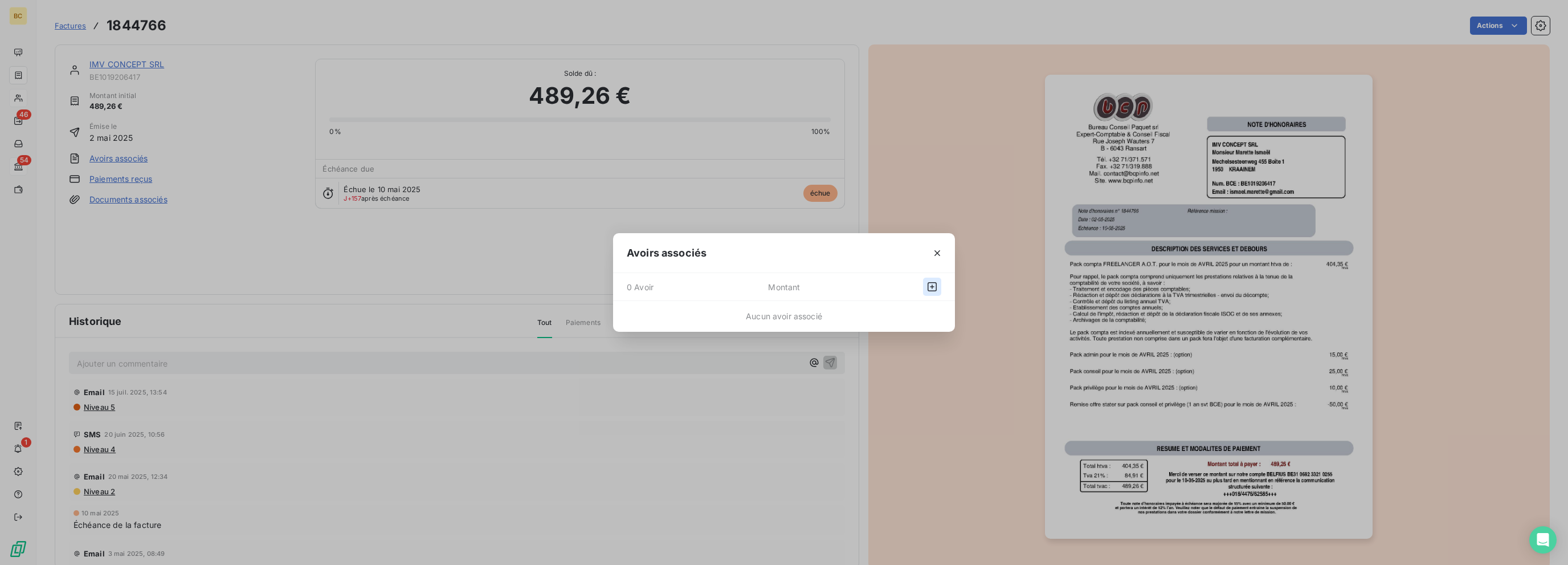
click at [928, 288] on icon "button" at bounding box center [932, 286] width 11 height 11
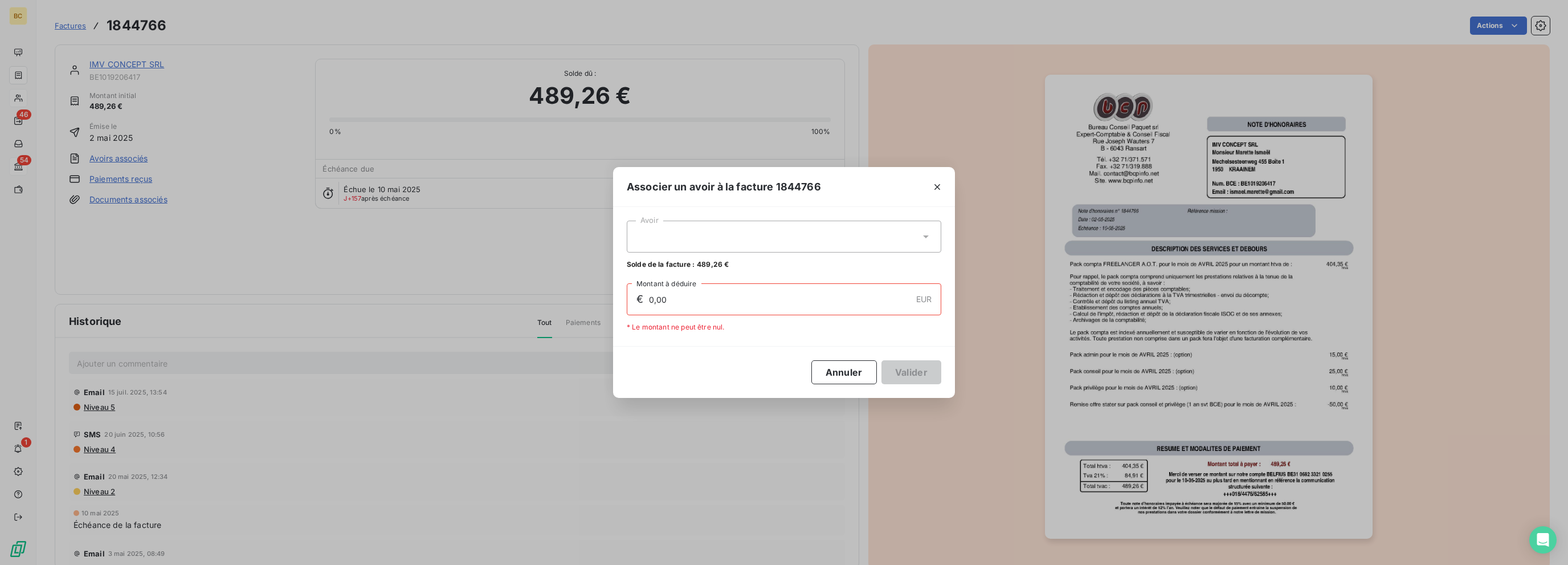
click at [741, 230] on div at bounding box center [784, 236] width 314 height 32
click at [675, 264] on div "18937 489,26 €" at bounding box center [784, 264] width 301 height 11
type input "489,26"
click at [918, 374] on button "Valider" at bounding box center [911, 372] width 60 height 24
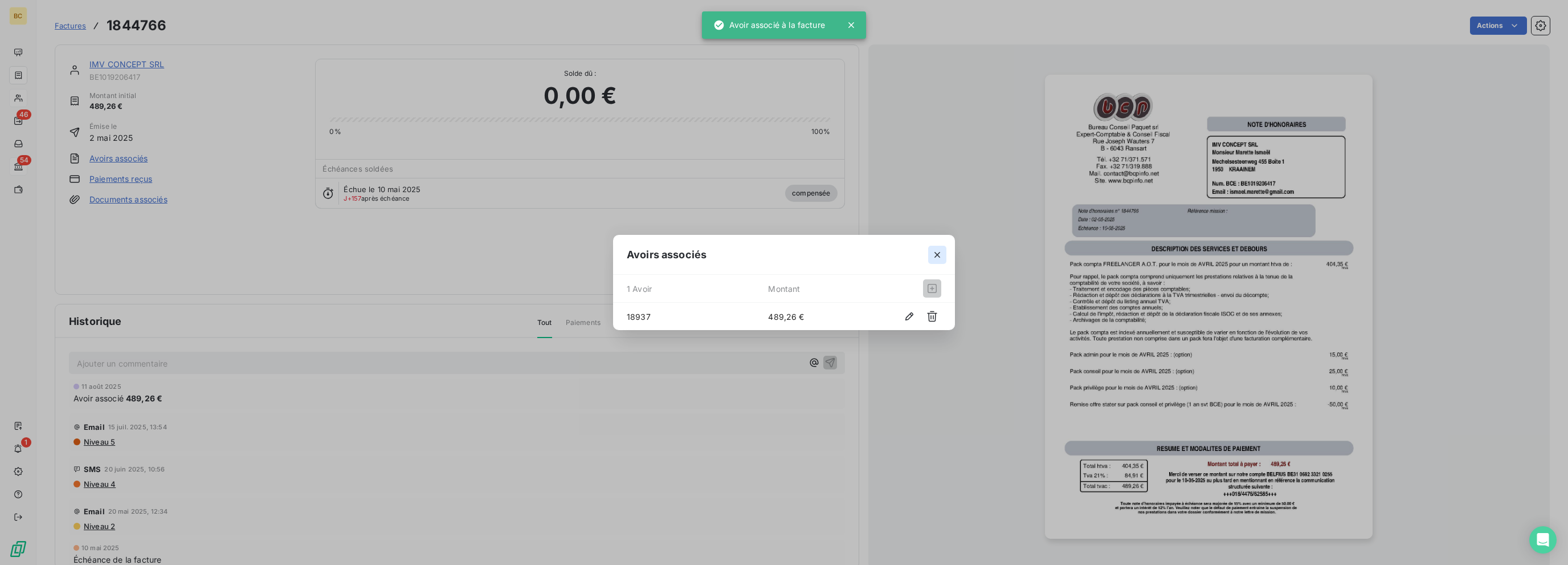
click at [933, 253] on icon "button" at bounding box center [937, 255] width 11 height 11
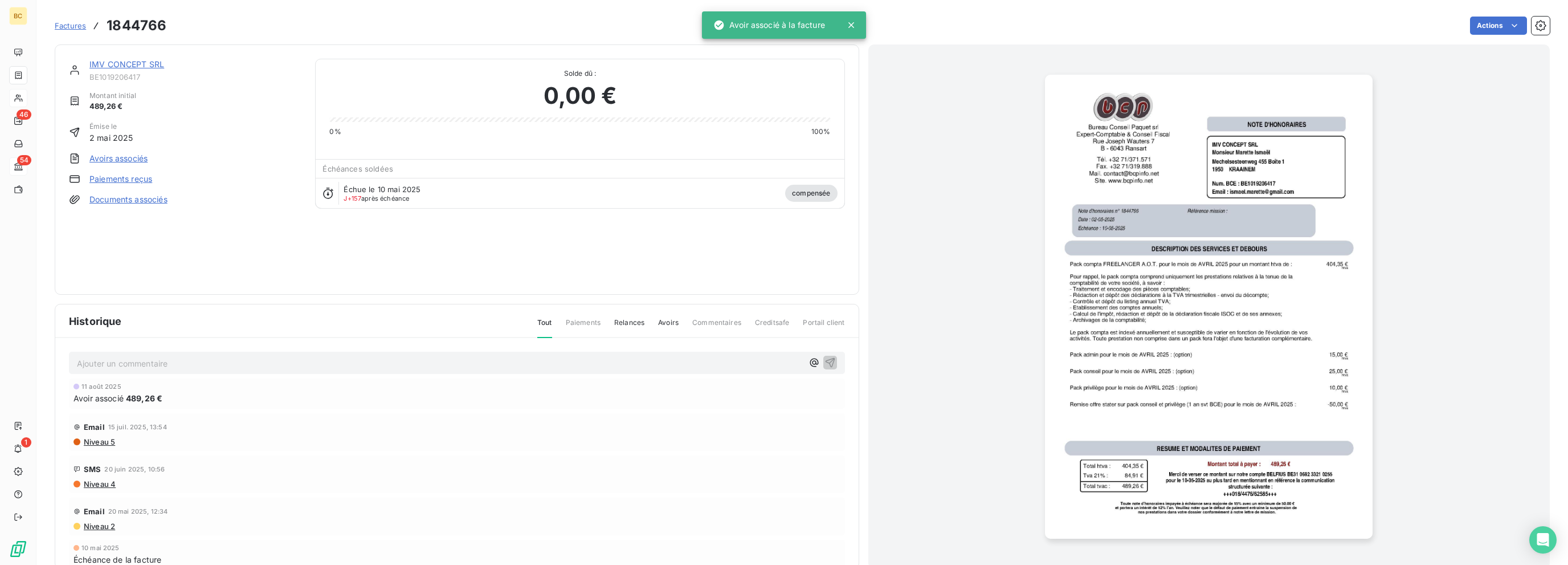
click at [139, 65] on link "IMV CONCEPT SRL" at bounding box center [127, 64] width 75 height 10
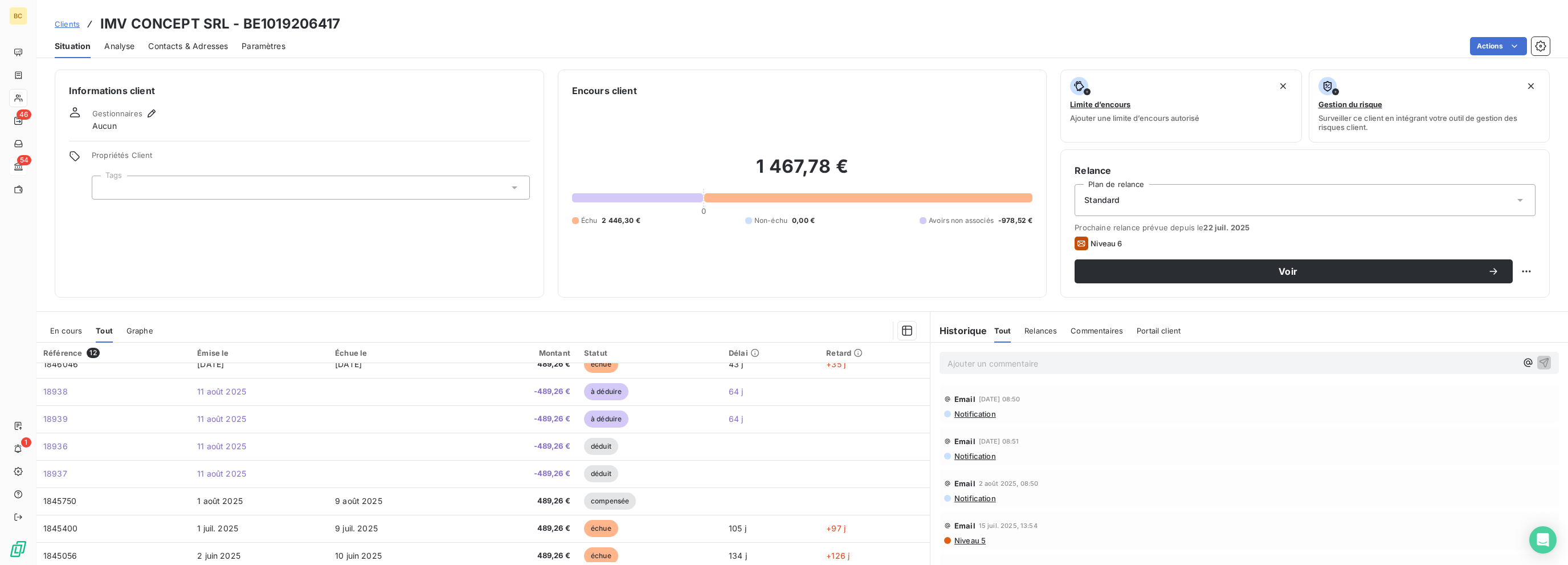
scroll to position [57, 0]
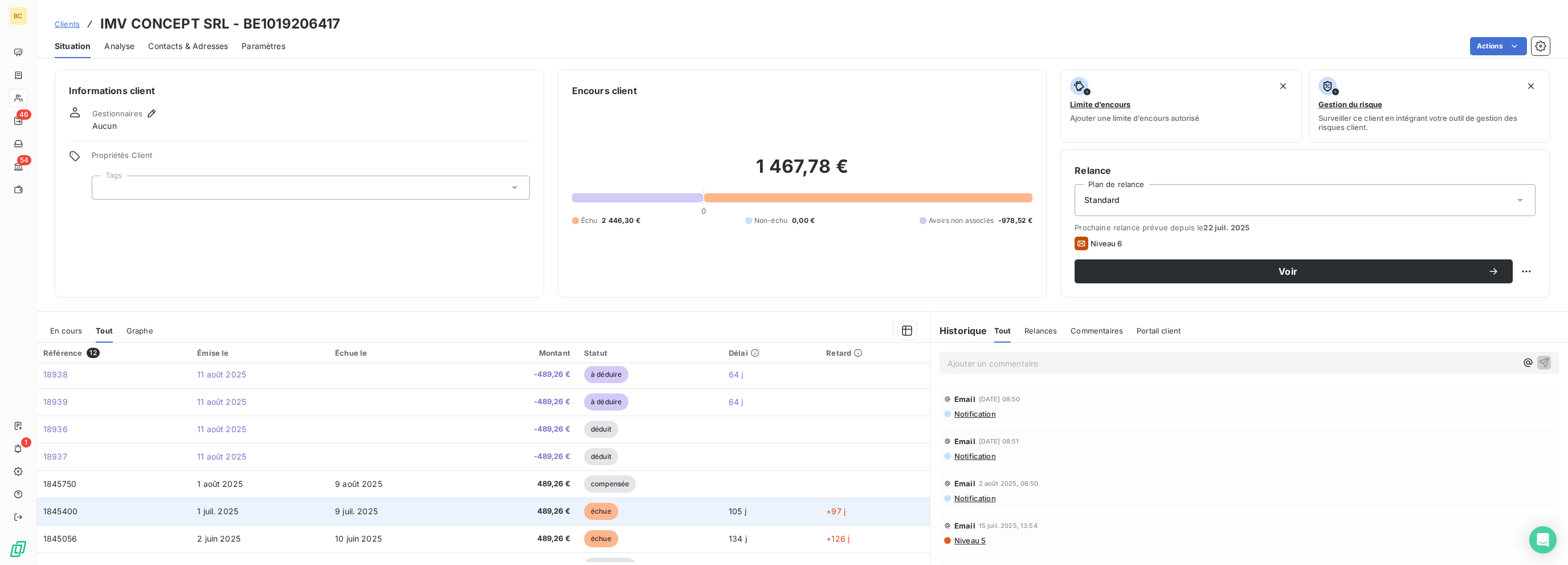
click at [420, 508] on td "9 juil. 2025" at bounding box center [397, 511] width 138 height 27
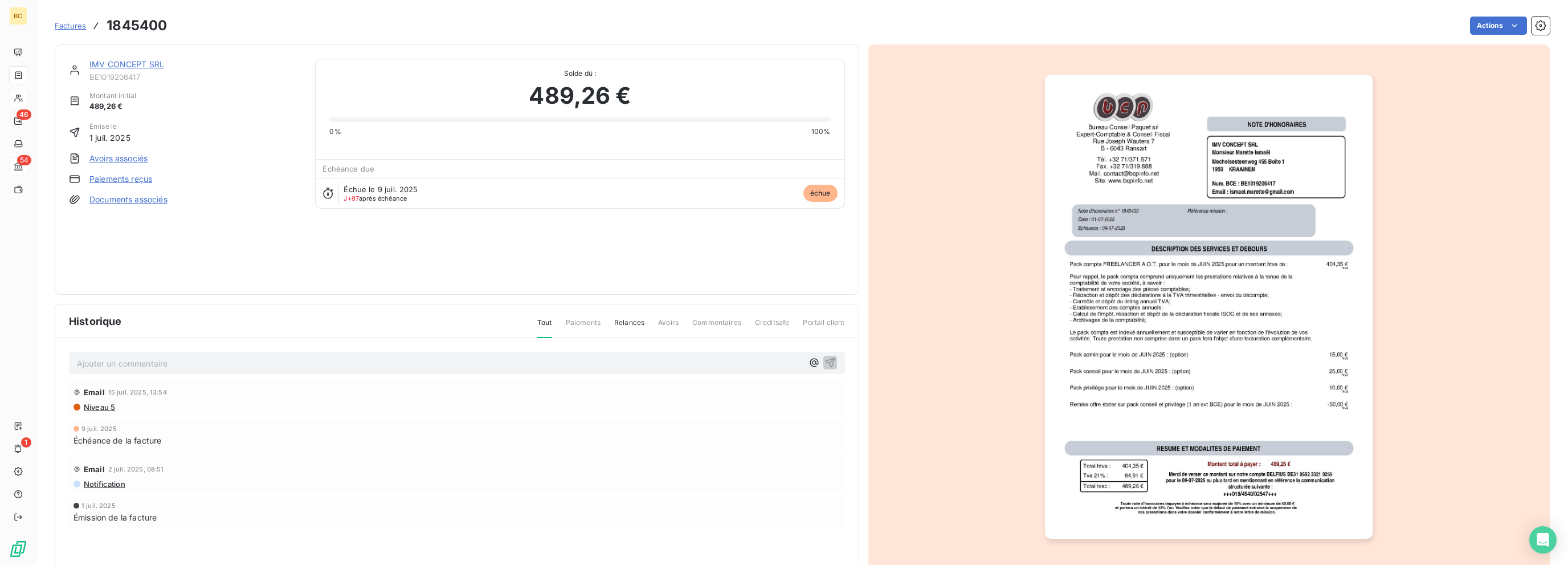
click at [110, 155] on link "Avoirs associés" at bounding box center [118, 158] width 58 height 11
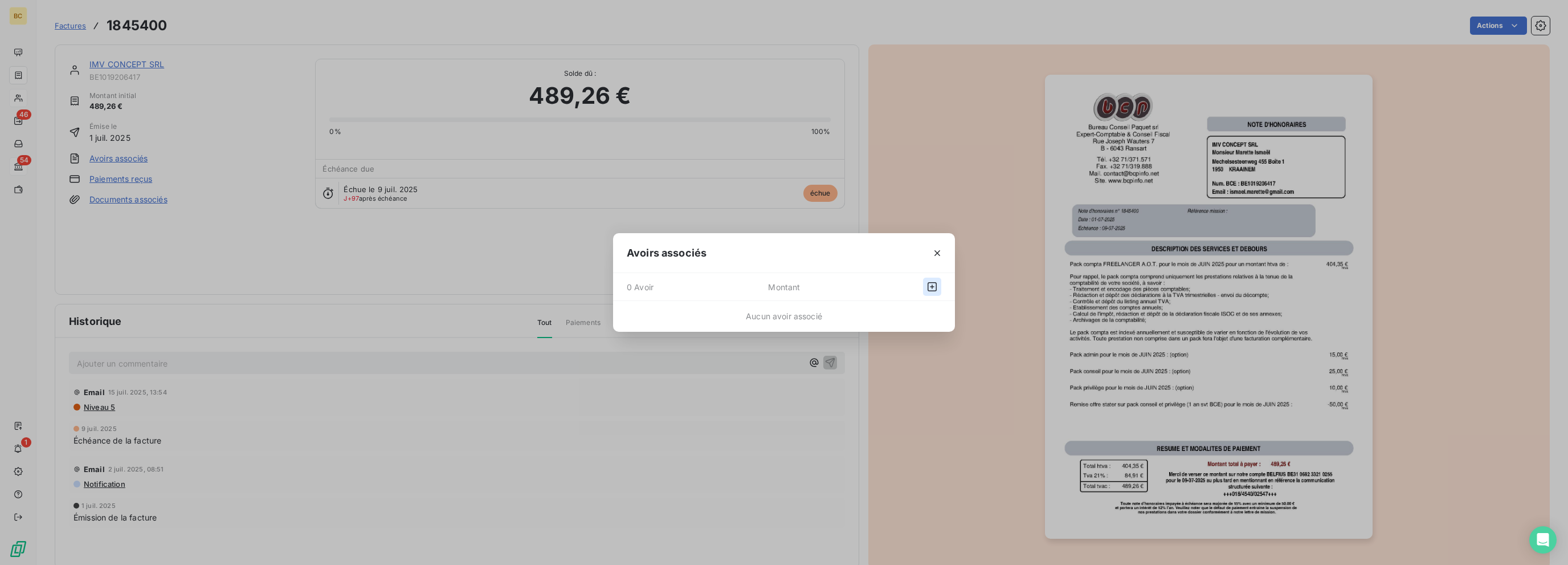
click at [926, 285] on icon "button" at bounding box center [932, 286] width 11 height 11
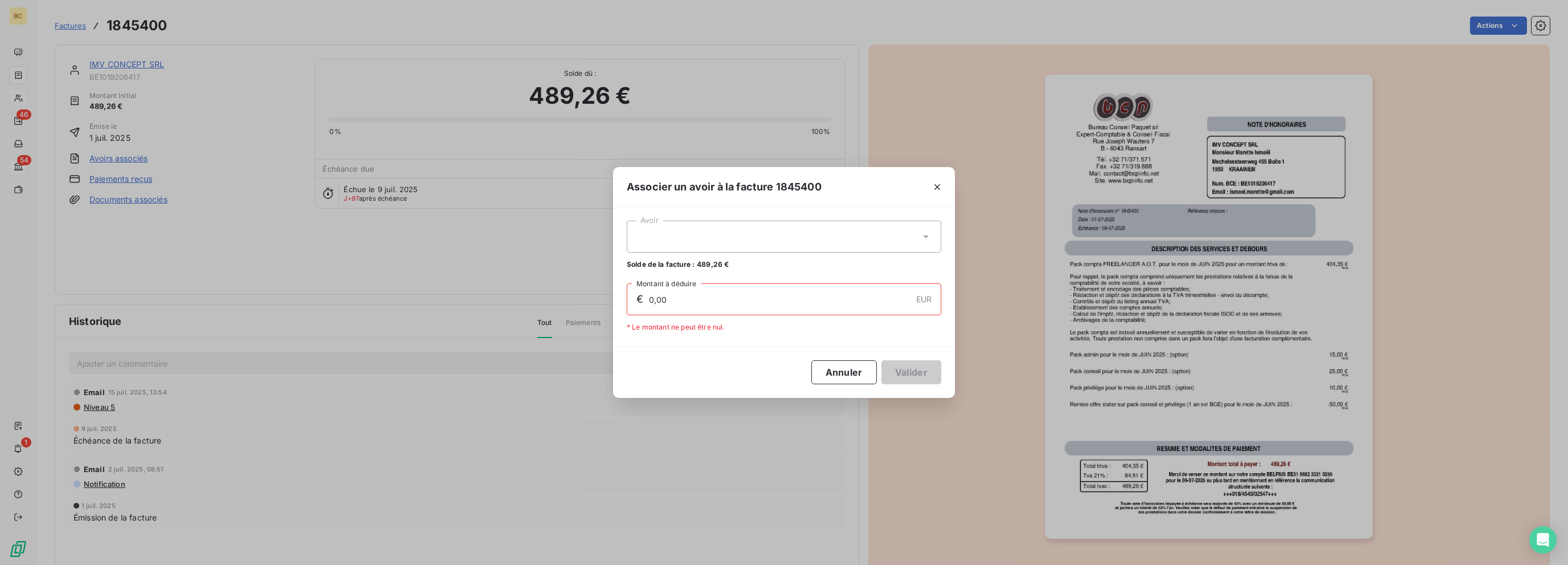
click at [783, 239] on div at bounding box center [784, 236] width 314 height 32
click at [658, 265] on div "18938 489,26 €" at bounding box center [784, 264] width 301 height 11
type input "489,26"
click at [929, 369] on button "Valider" at bounding box center [911, 372] width 60 height 24
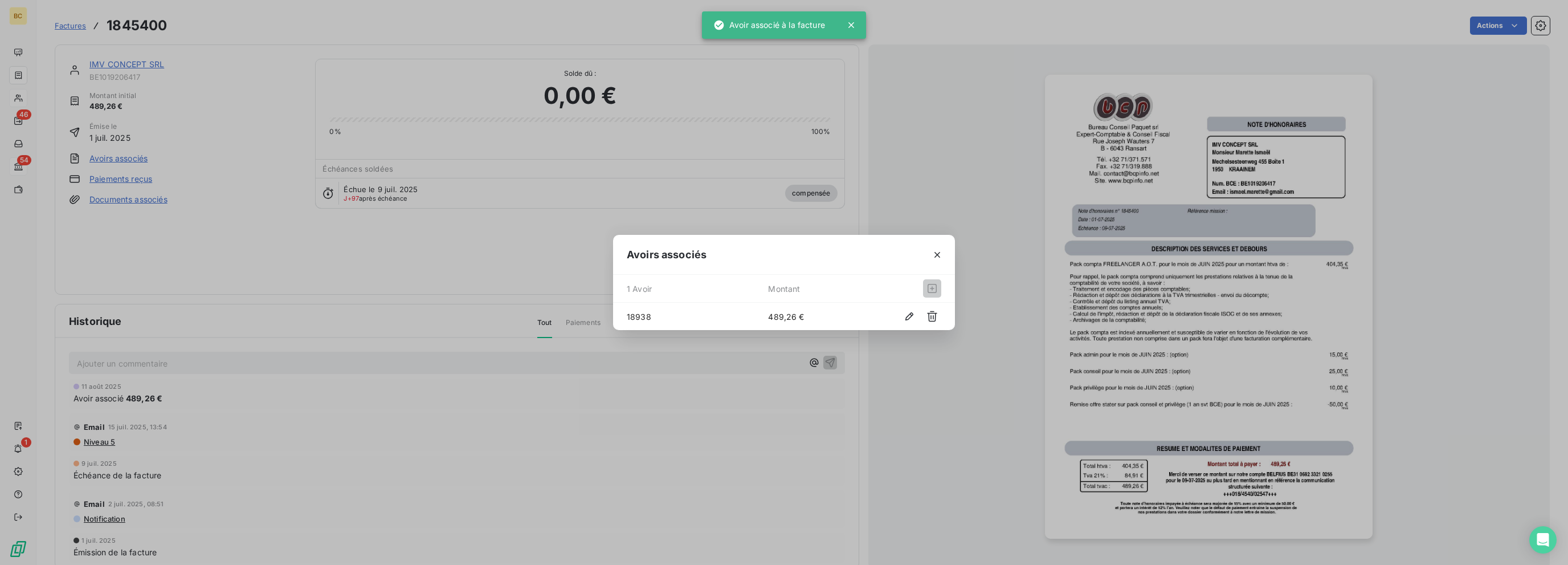
click at [139, 61] on div "Avoirs associés 1 Avoir Montant 18938 489,26 €" at bounding box center [784, 282] width 1568 height 565
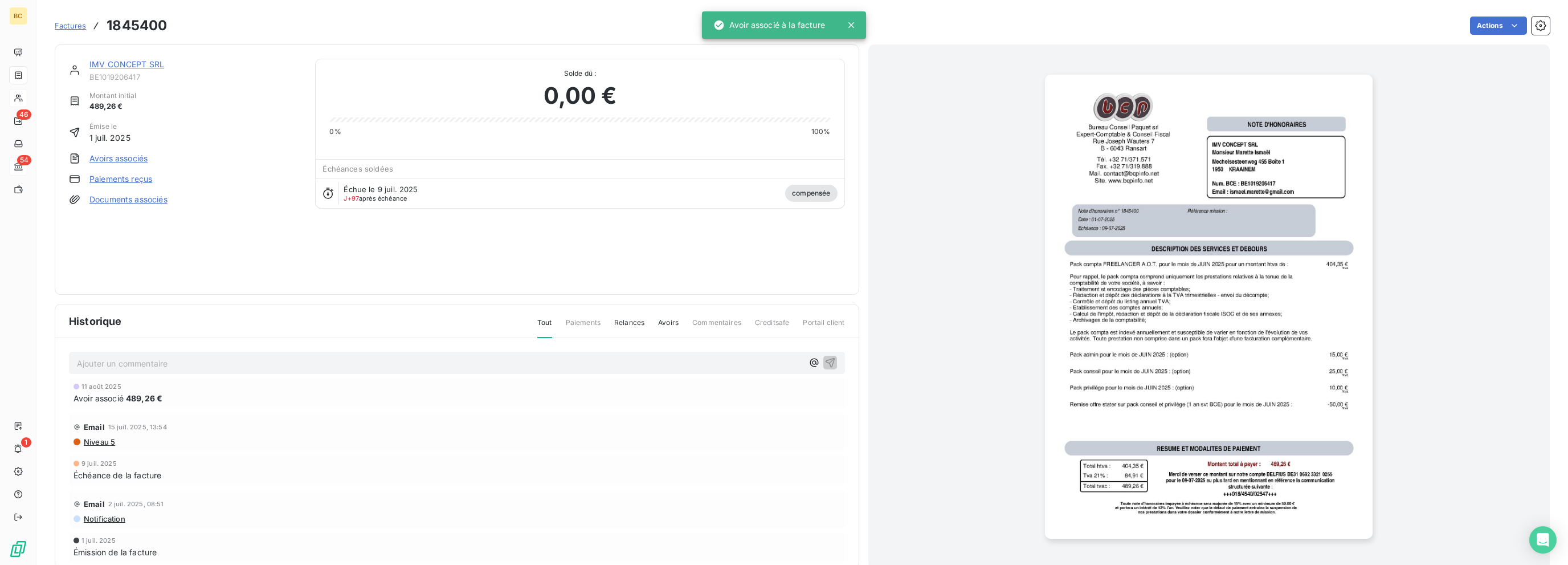
click at [147, 61] on link "IMV CONCEPT SRL" at bounding box center [127, 64] width 75 height 10
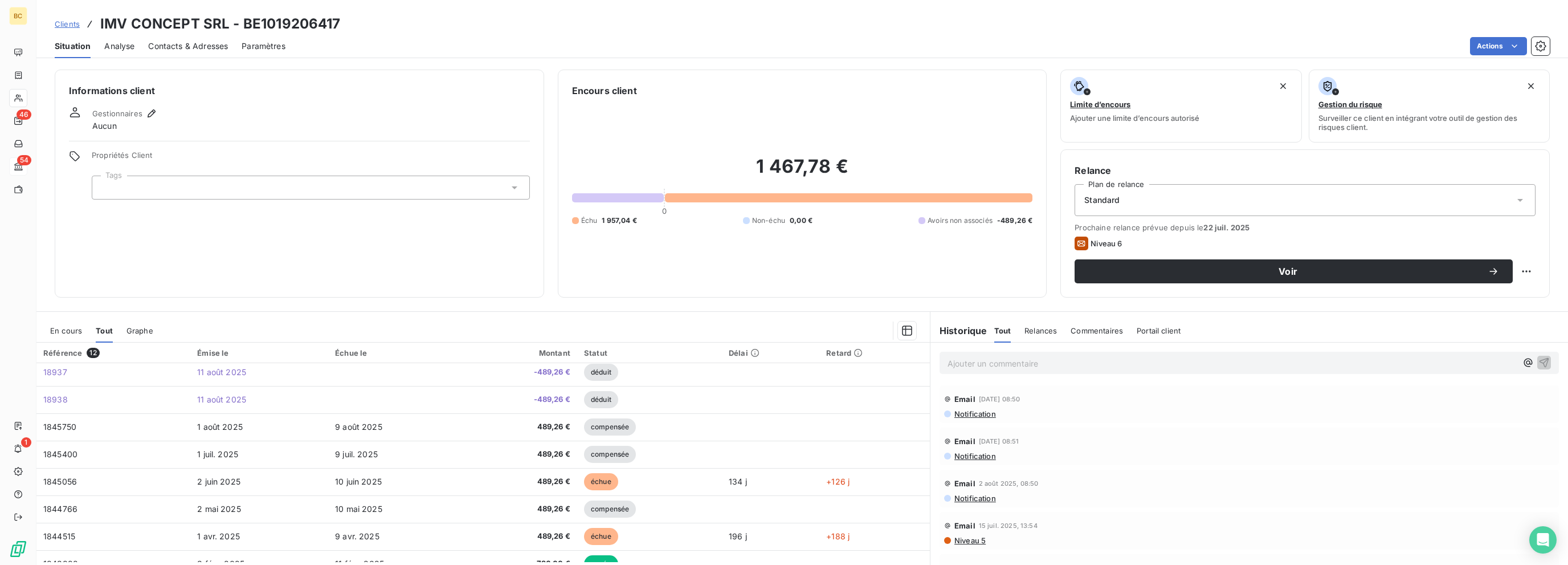
scroll to position [129, 0]
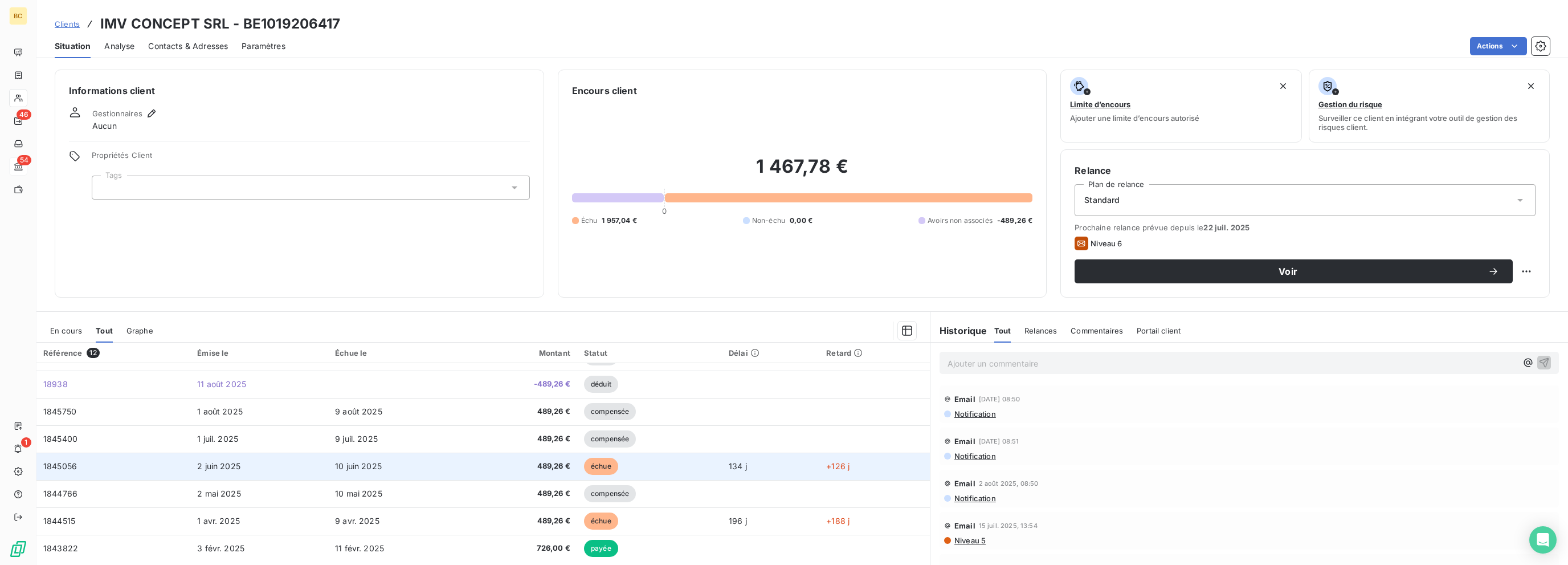
click at [364, 457] on td "10 juin 2025" at bounding box center [397, 466] width 138 height 27
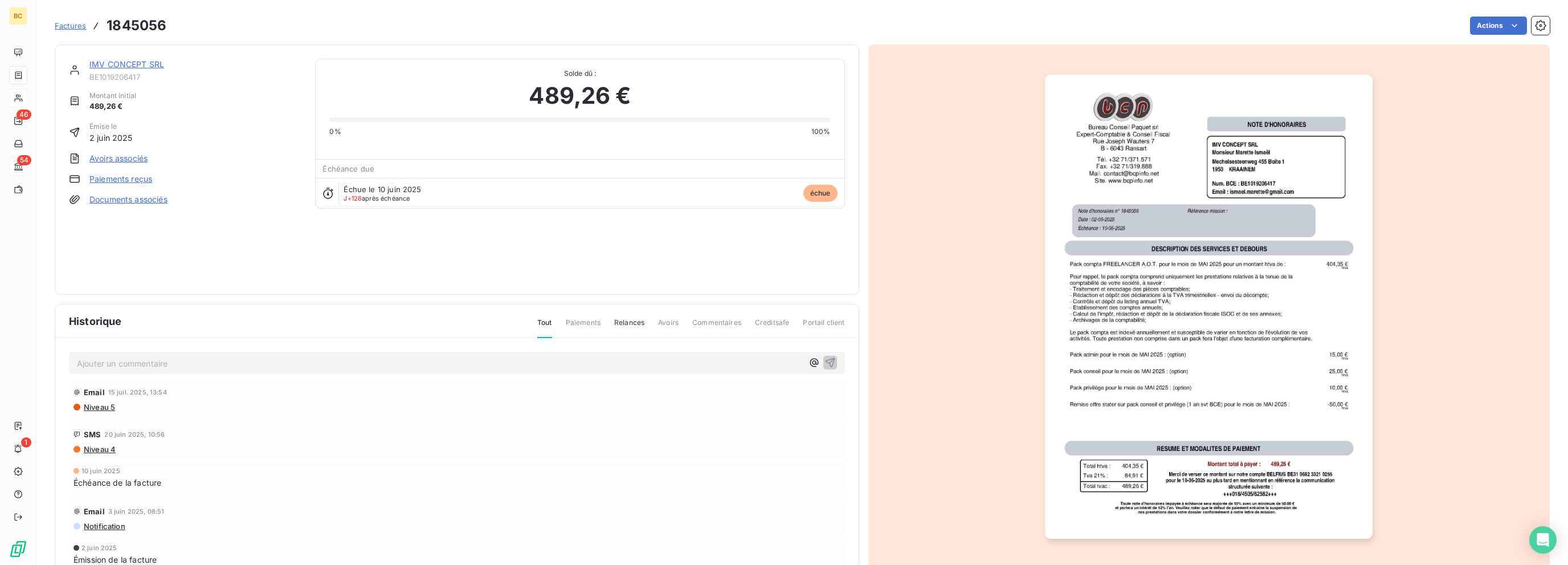
click at [127, 161] on link "Avoirs associés" at bounding box center [118, 158] width 58 height 11
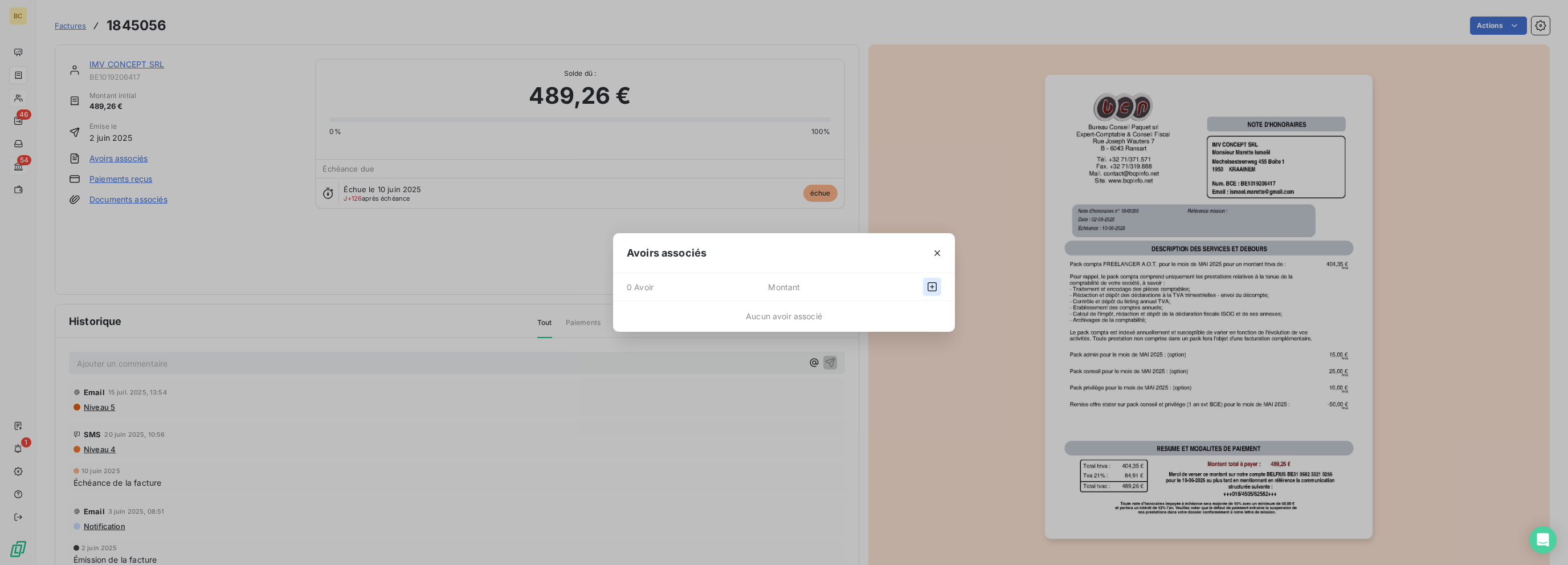
click at [937, 284] on icon "button" at bounding box center [932, 286] width 11 height 11
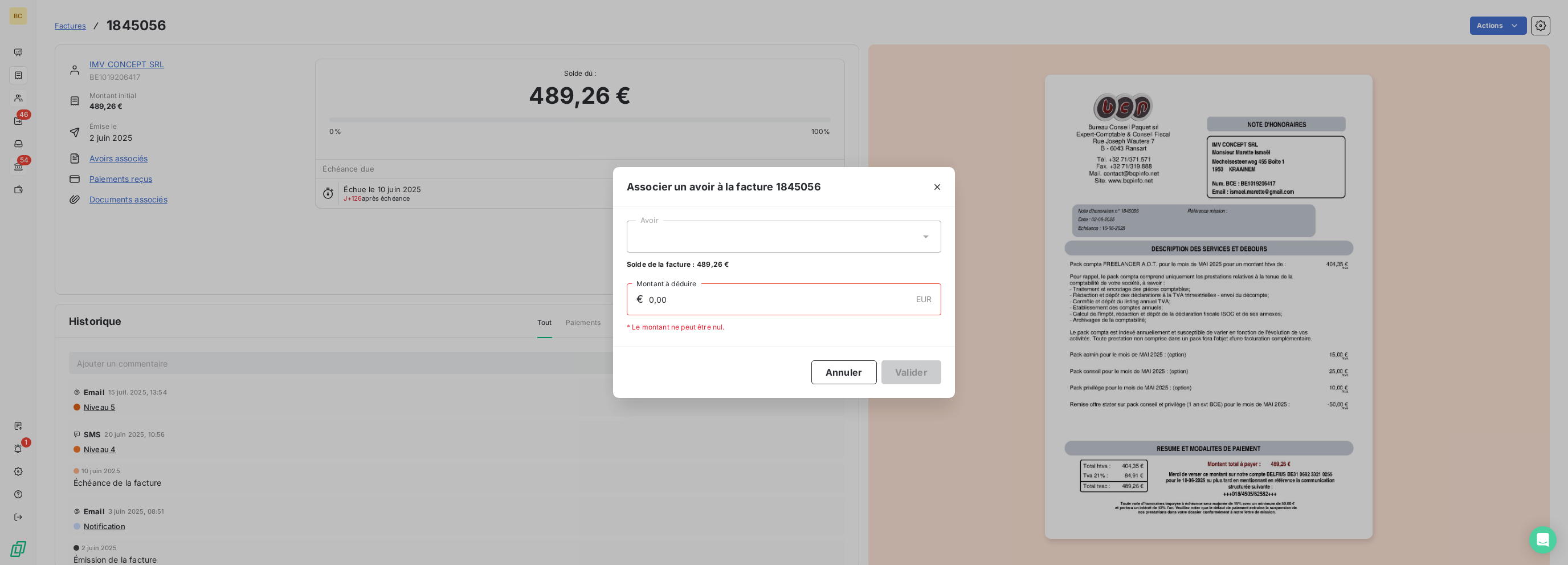
click at [699, 235] on div at bounding box center [784, 236] width 314 height 32
click at [665, 262] on div "18939 489,26 €" at bounding box center [784, 264] width 301 height 11
type input "489,26"
click at [903, 369] on button "Valider" at bounding box center [911, 372] width 60 height 24
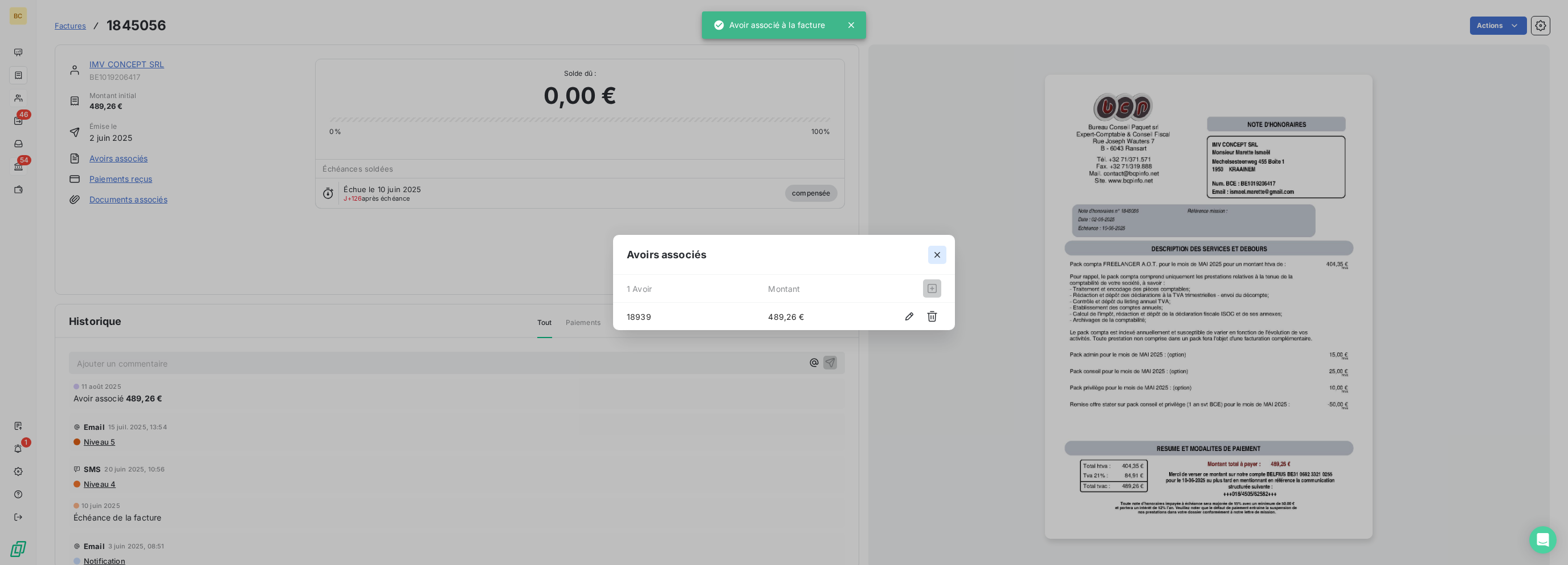
click at [938, 253] on icon "button" at bounding box center [937, 255] width 11 height 11
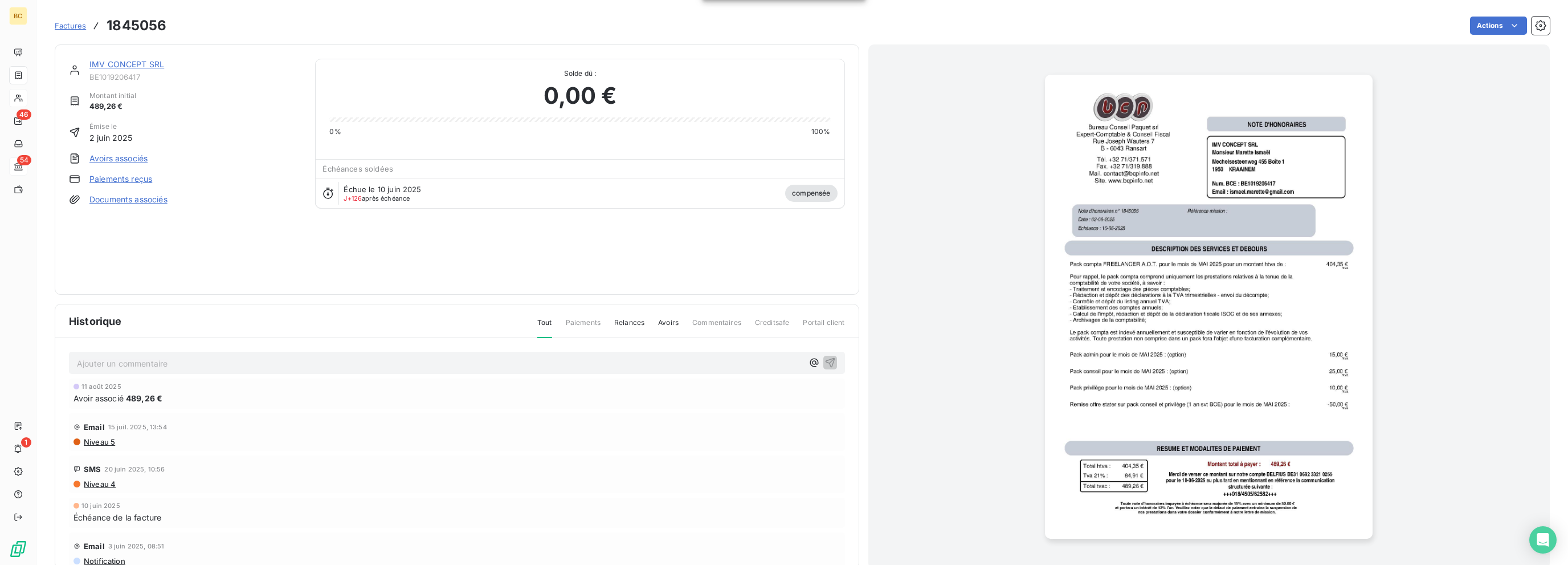
click at [145, 60] on link "IMV CONCEPT SRL" at bounding box center [127, 64] width 75 height 10
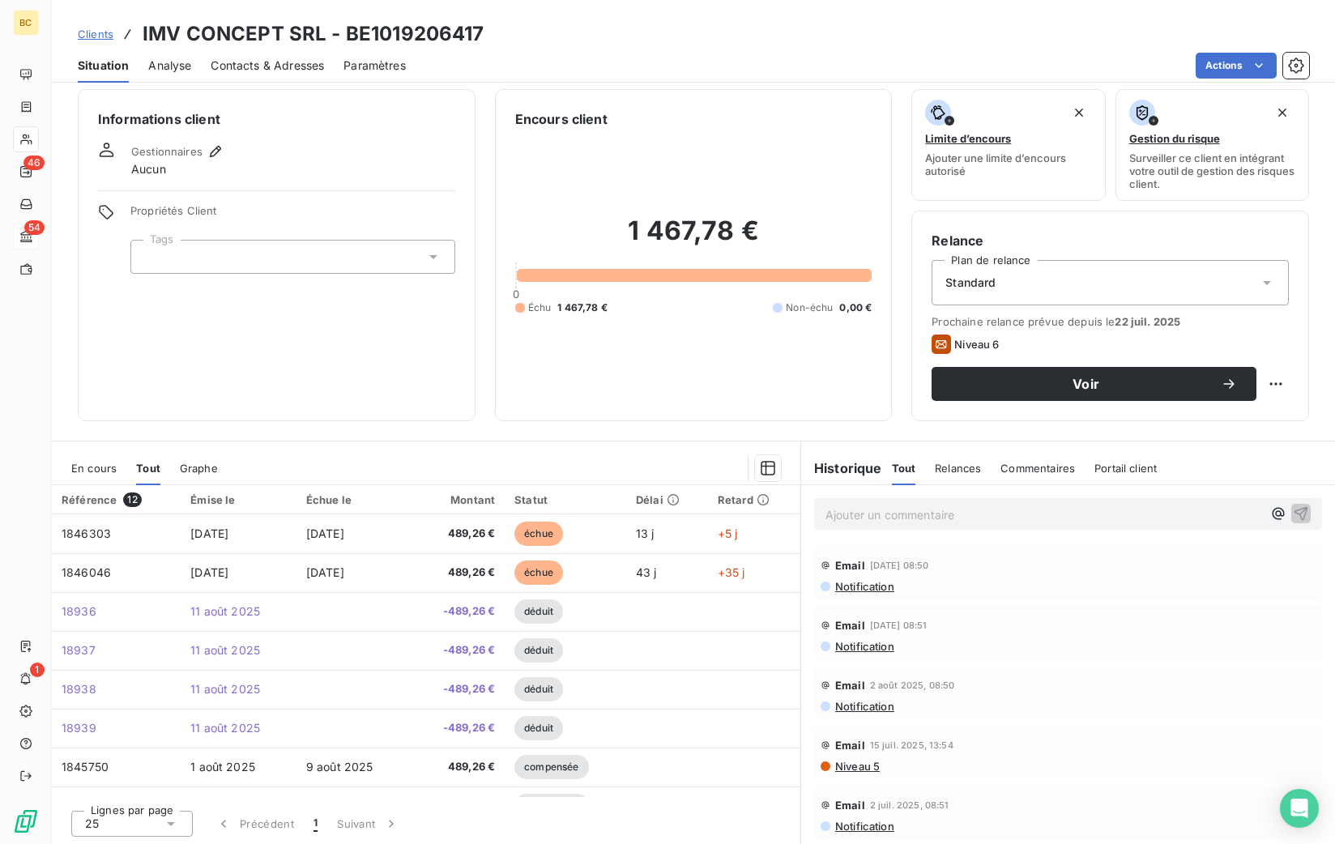
scroll to position [10, 0]
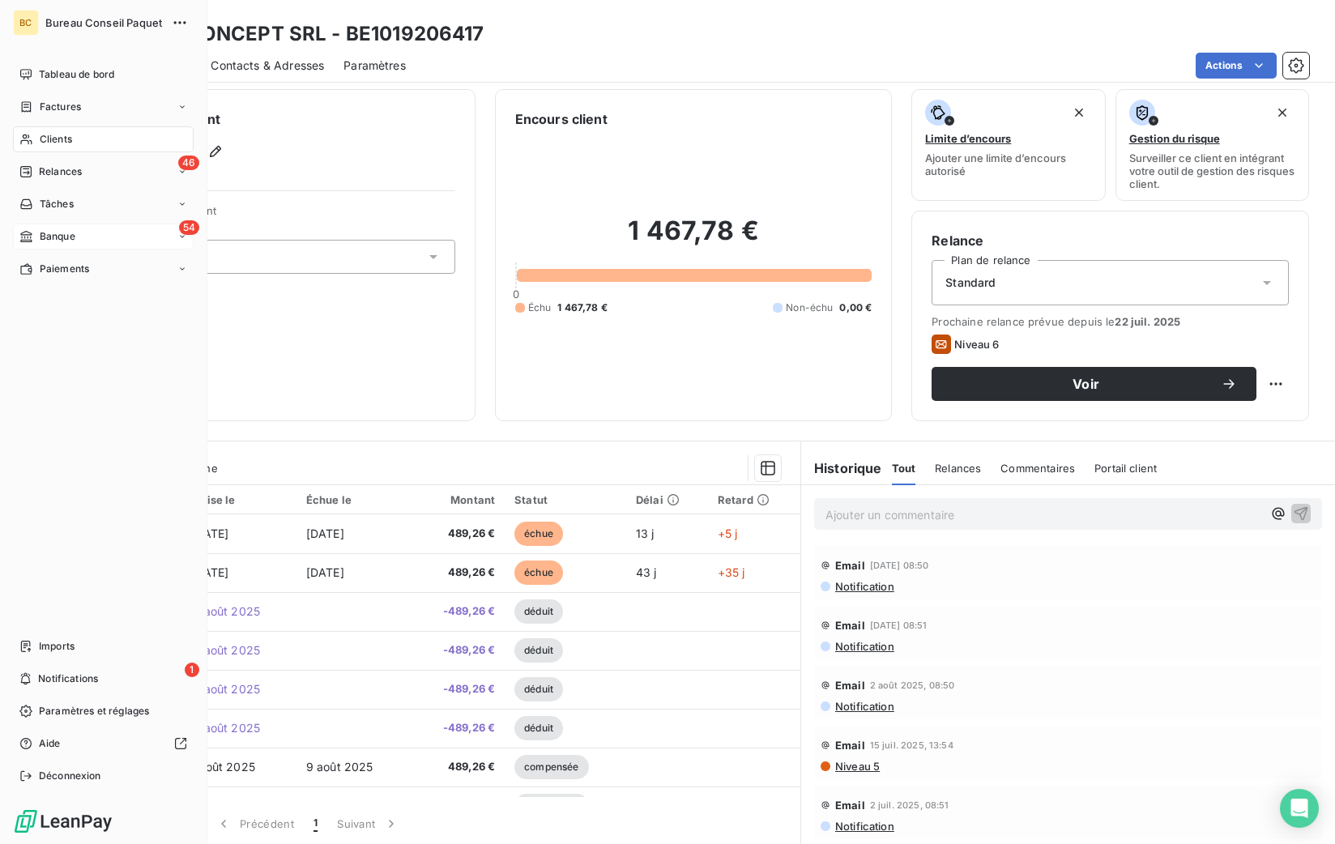
click at [48, 239] on span "Banque" at bounding box center [58, 236] width 36 height 15
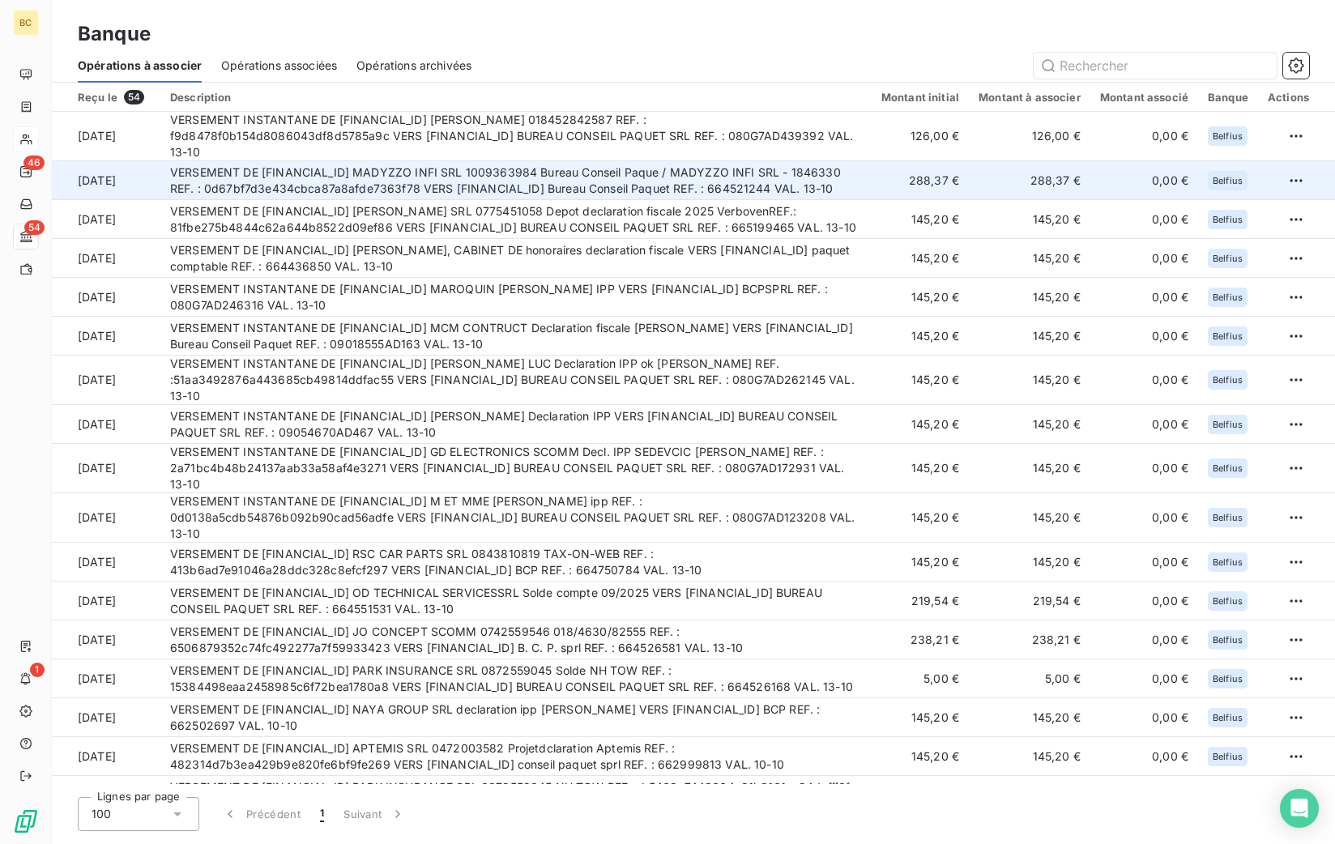
click at [398, 172] on td "VERSEMENT DE [FINANCIAL_ID] MADYZZO INFI SRL 1009363984 Bureau Conseil Paque / …" at bounding box center [515, 180] width 711 height 39
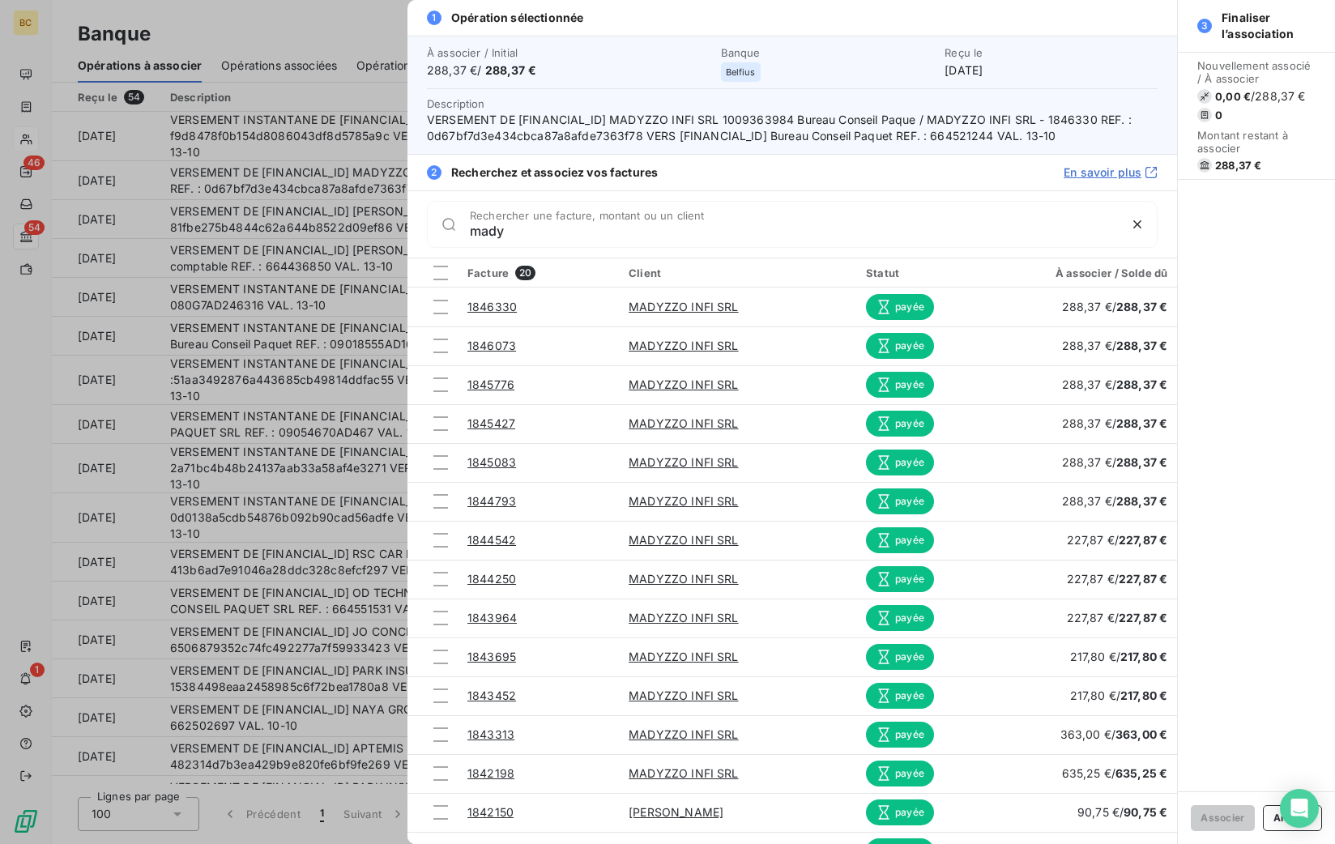
type input "mady"
click at [297, 317] on div at bounding box center [667, 422] width 1335 height 844
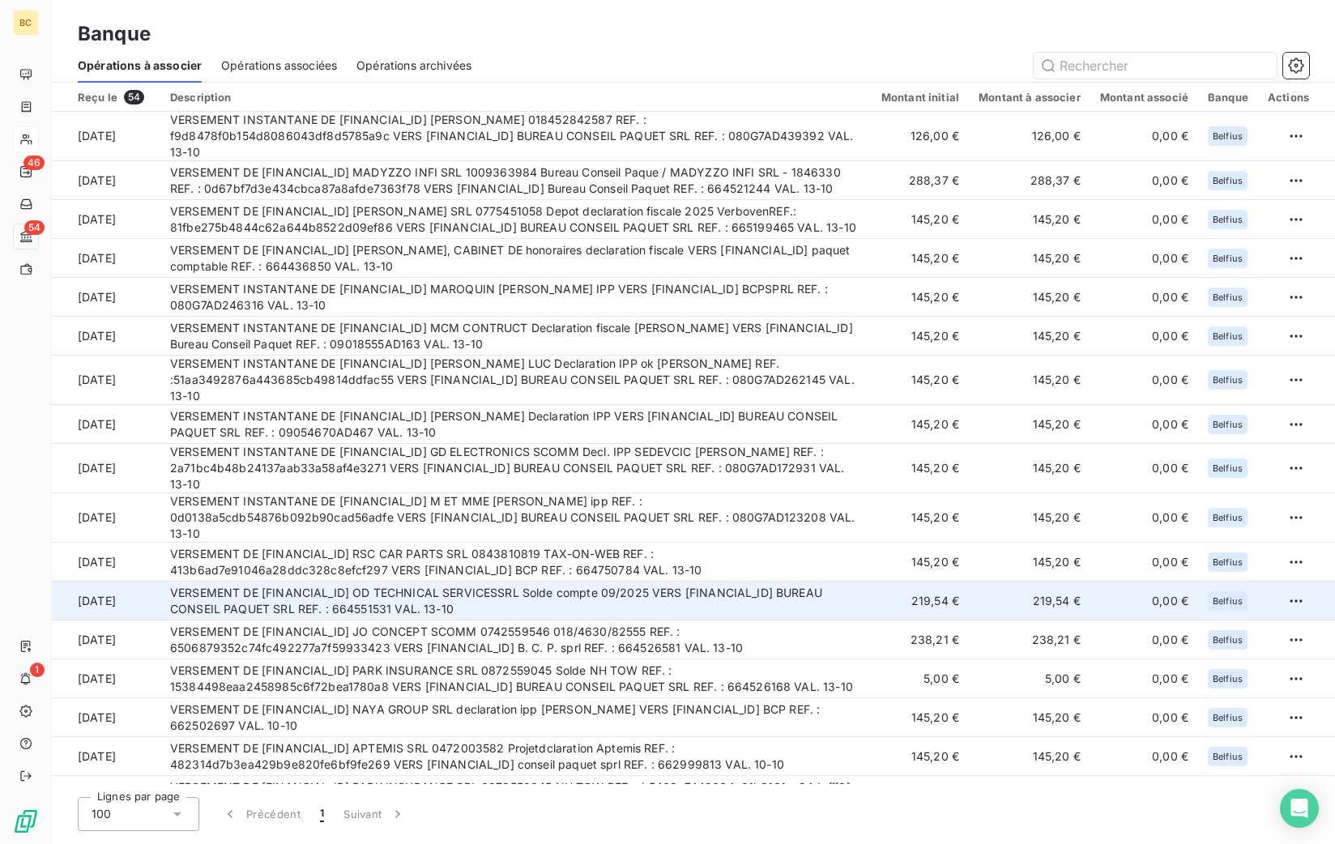
click at [496, 611] on td "VERSEMENT DE [FINANCIAL_ID] OD TECHNICAL SERVICESSRL Solde compte 09/2025 VERS …" at bounding box center [515, 600] width 711 height 39
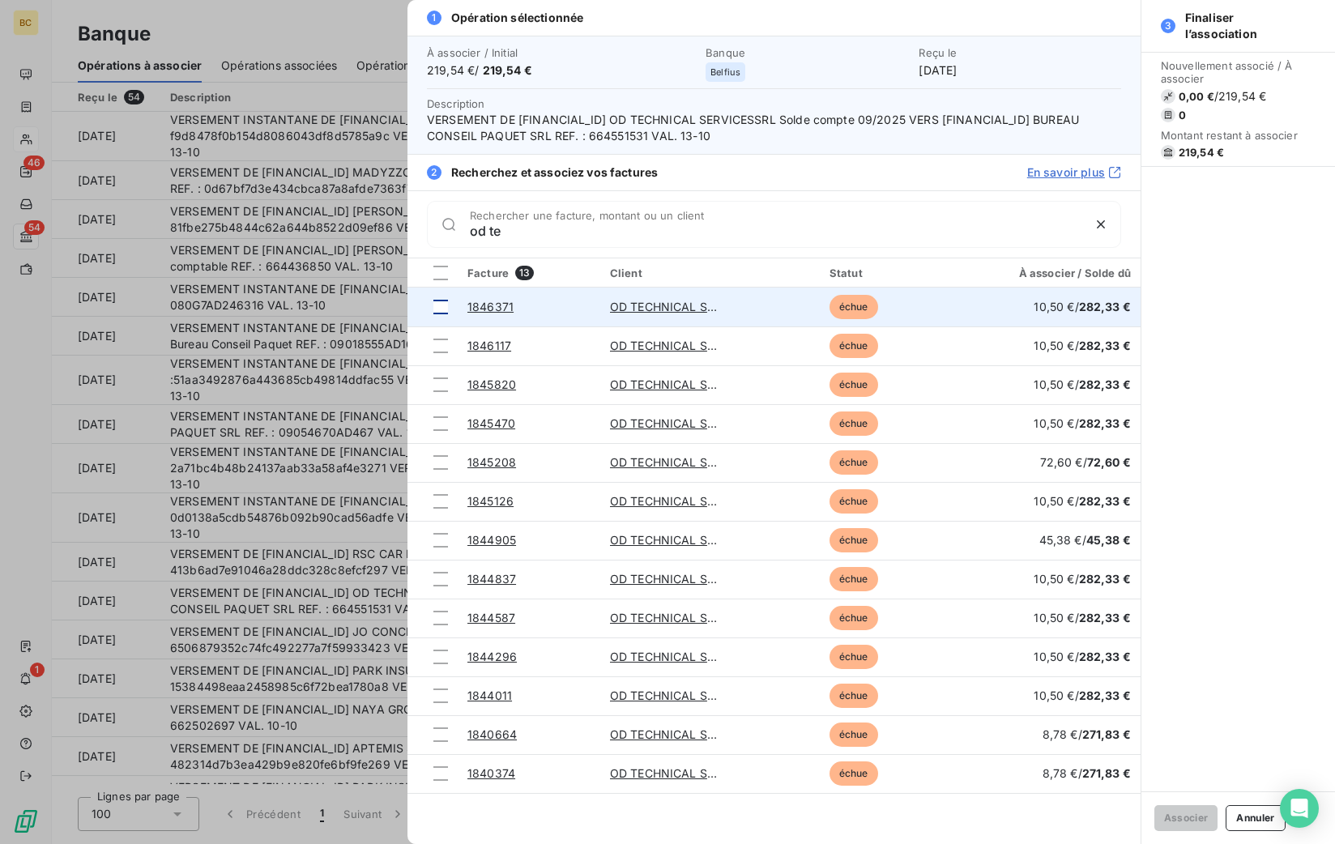
type input "od te"
click at [440, 311] on div at bounding box center [440, 307] width 15 height 15
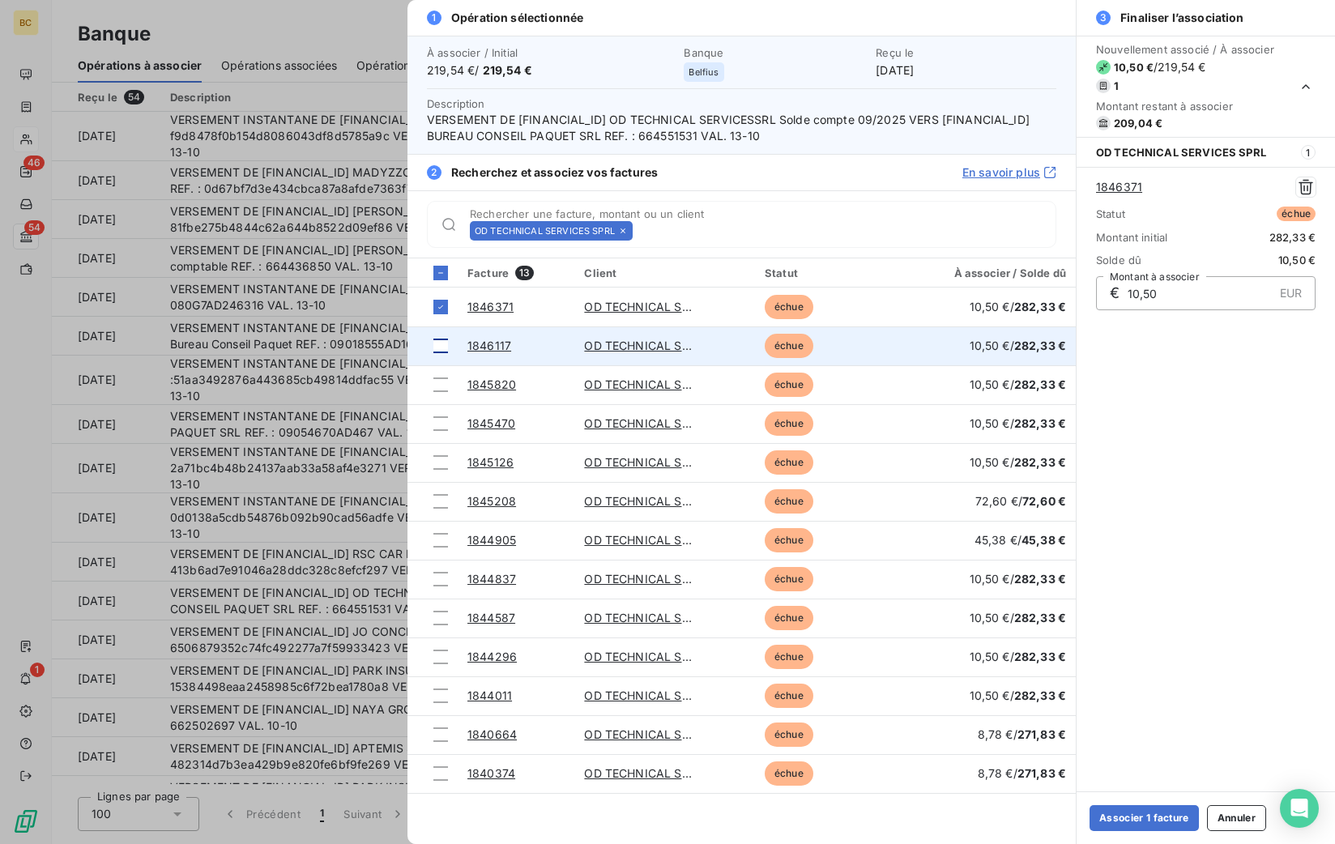
click at [436, 355] on td at bounding box center [432, 345] width 50 height 39
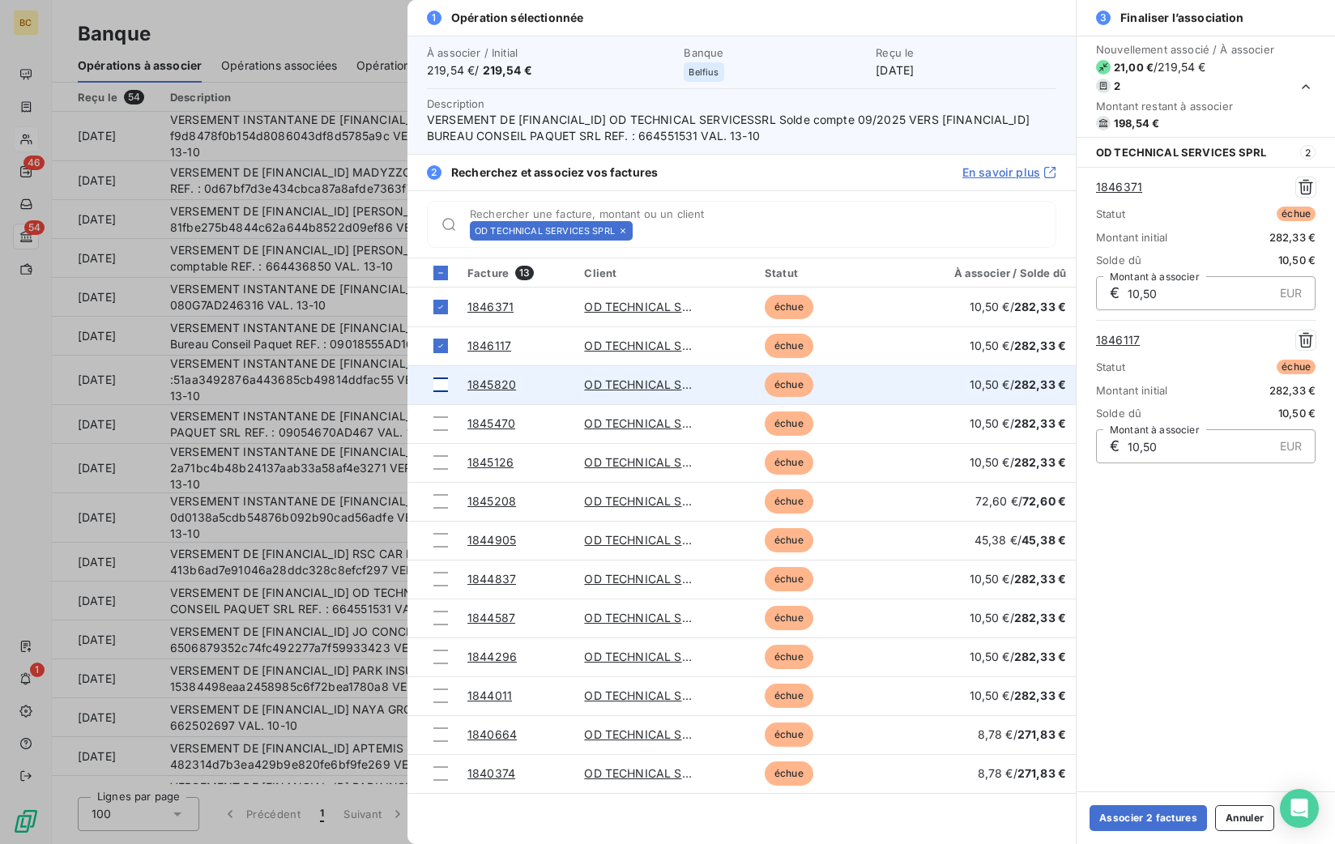
click at [437, 389] on div at bounding box center [440, 384] width 15 height 15
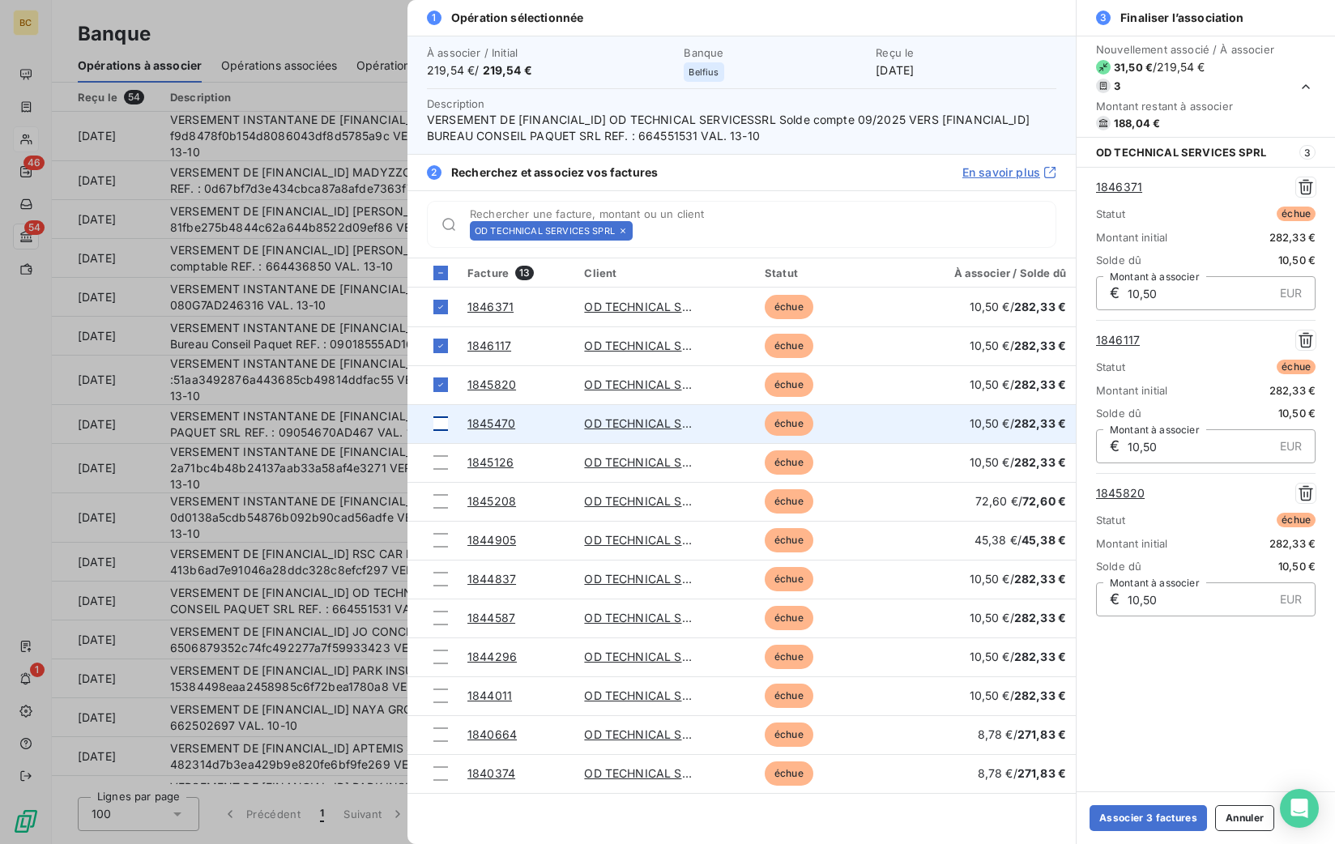
click at [440, 426] on div at bounding box center [440, 423] width 15 height 15
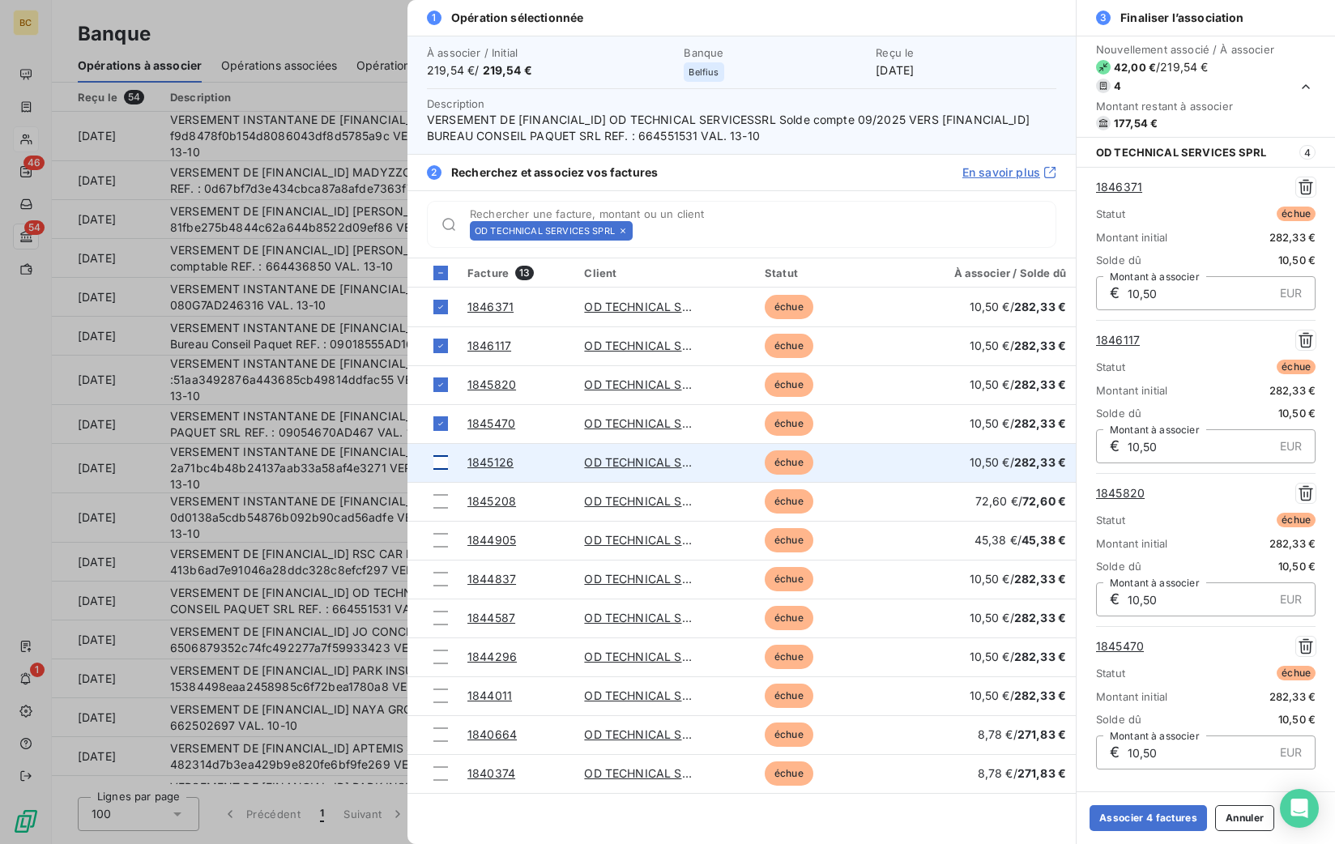
click at [439, 466] on div at bounding box center [440, 462] width 15 height 15
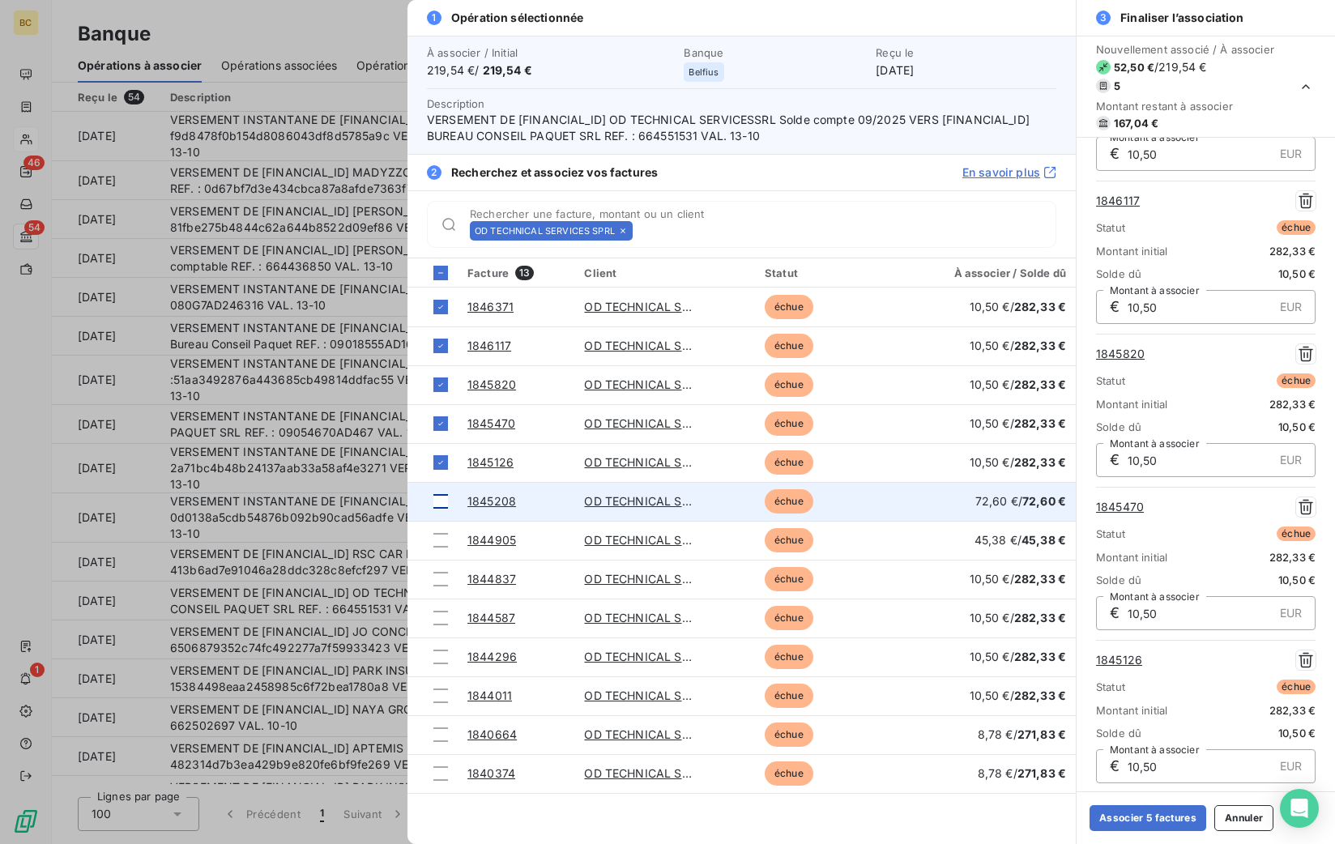
click at [444, 508] on td at bounding box center [432, 501] width 50 height 39
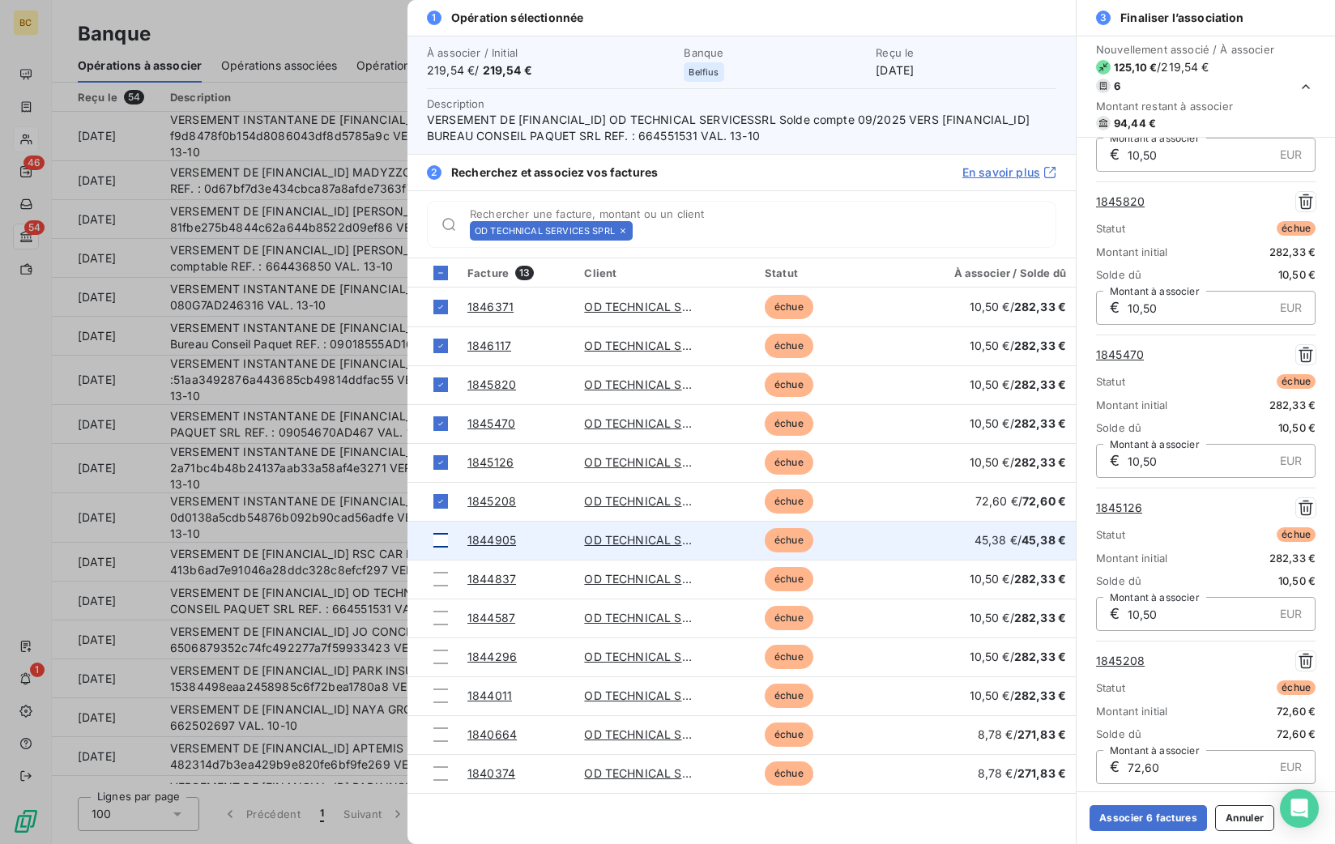
click at [443, 535] on div at bounding box center [440, 540] width 15 height 15
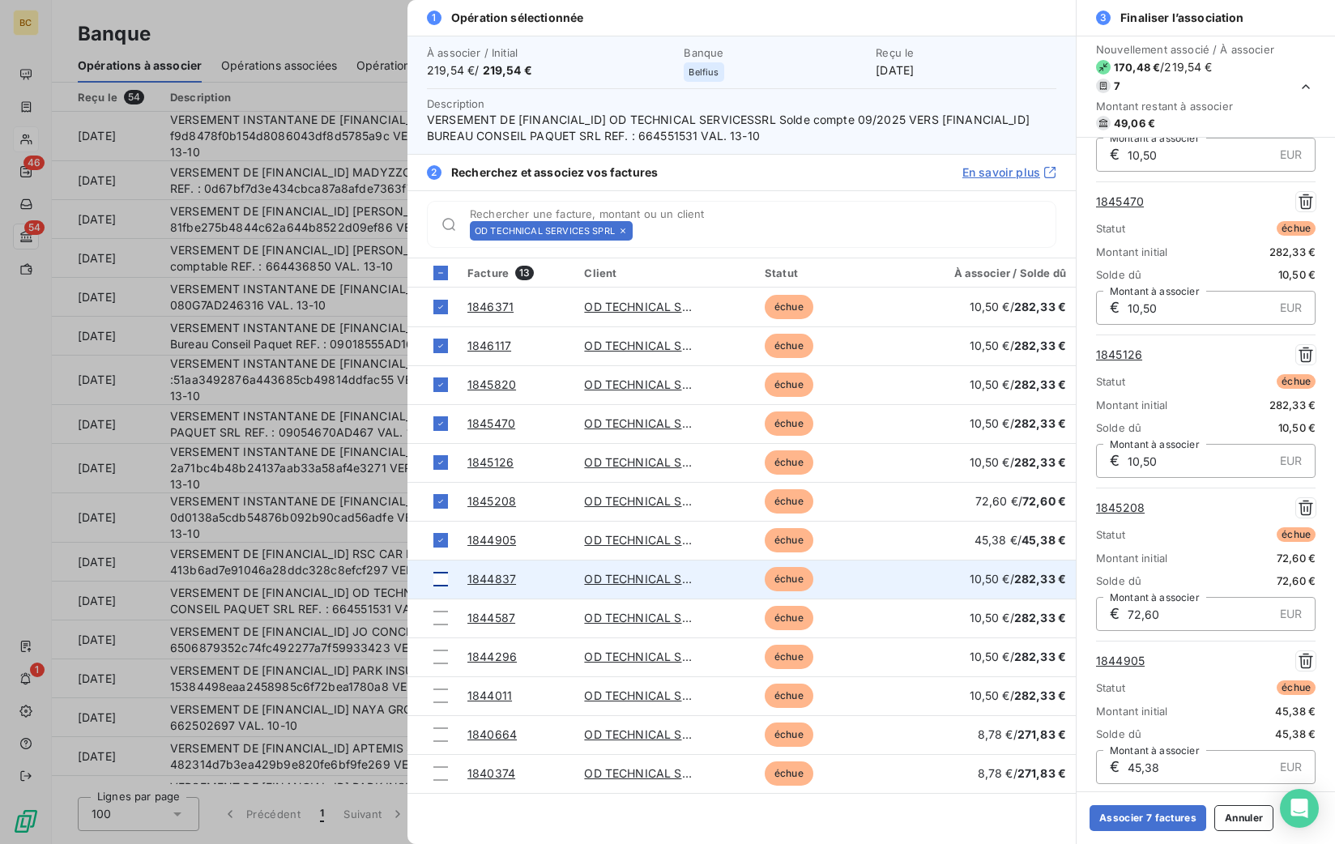
click at [448, 573] on td at bounding box center [432, 579] width 50 height 39
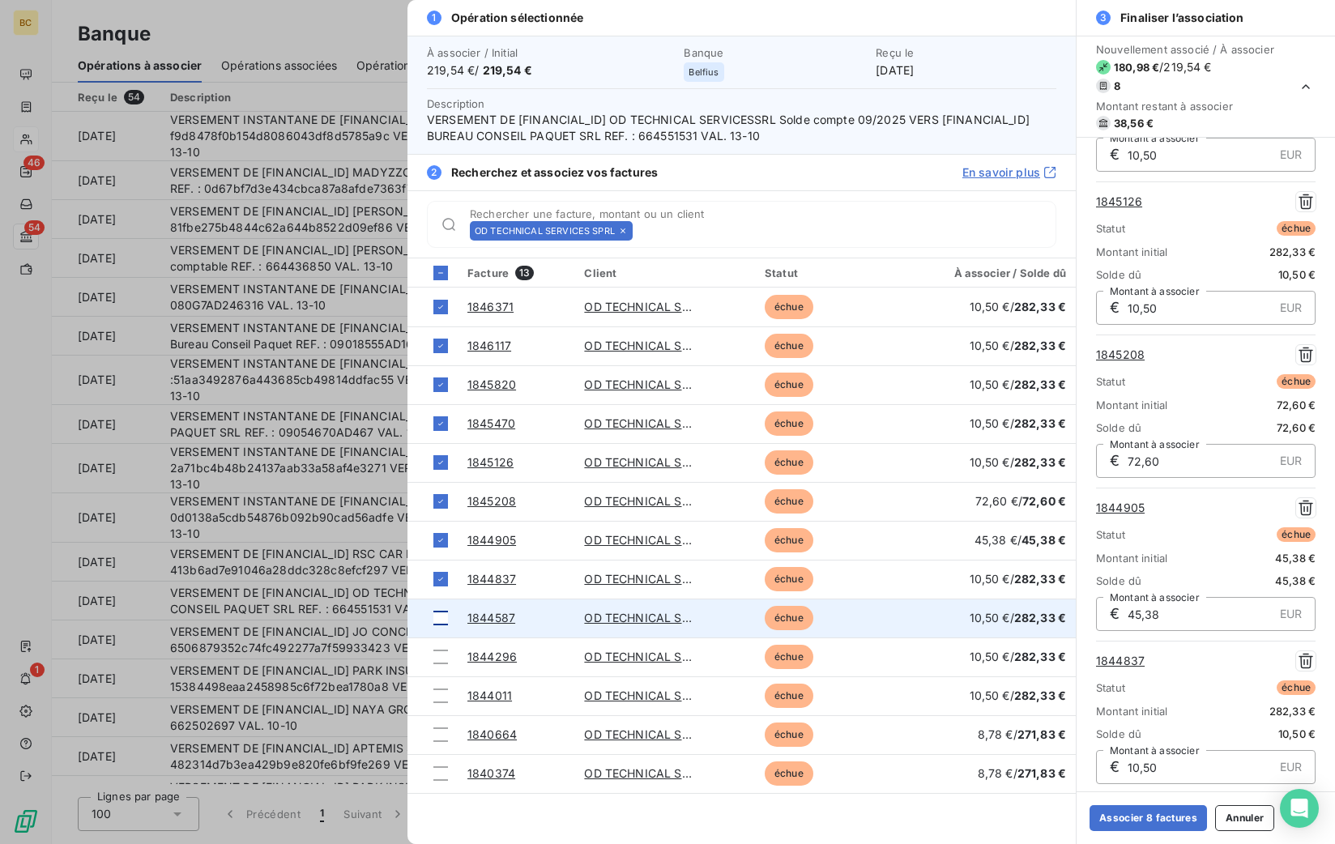
click at [441, 617] on div at bounding box center [440, 618] width 15 height 15
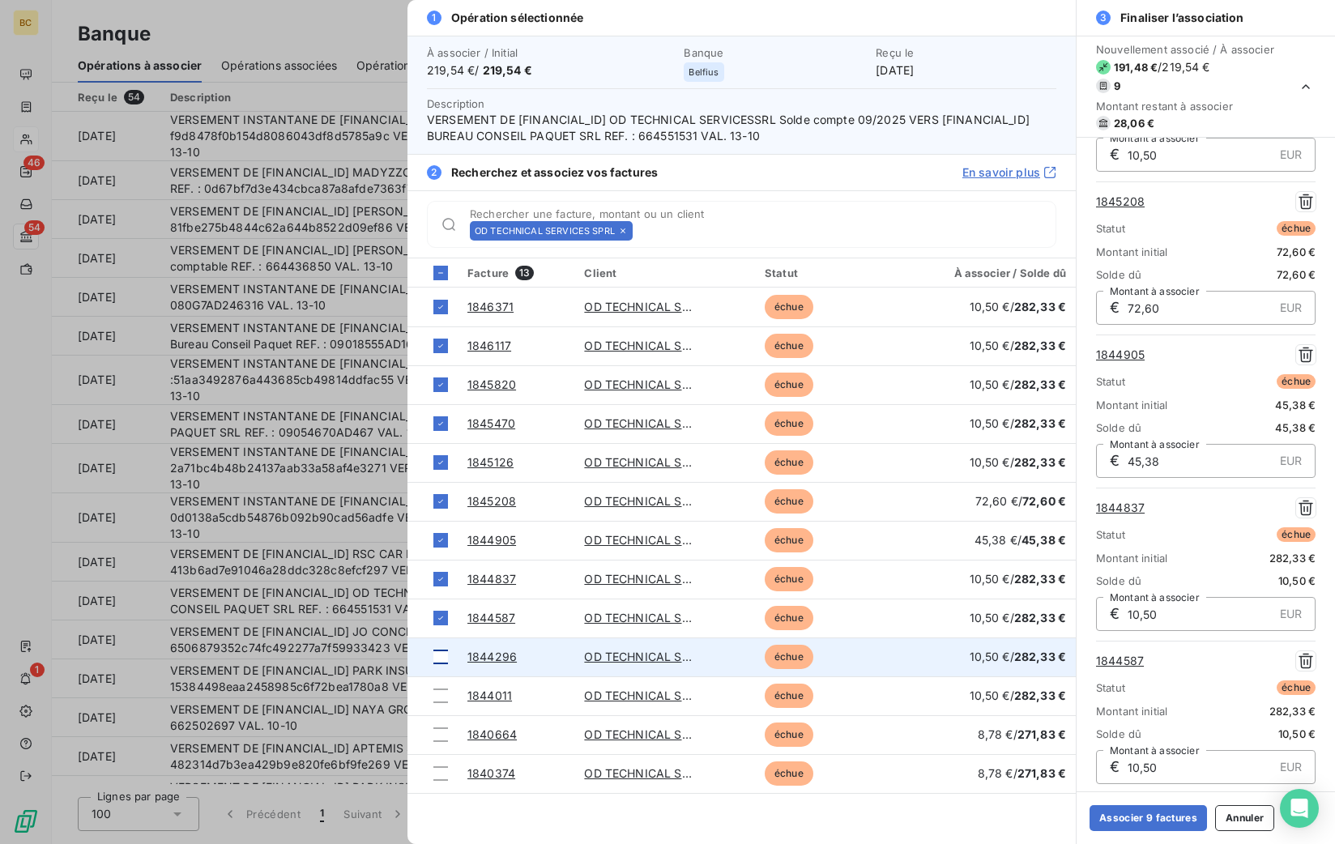
click at [444, 661] on div at bounding box center [440, 656] width 15 height 15
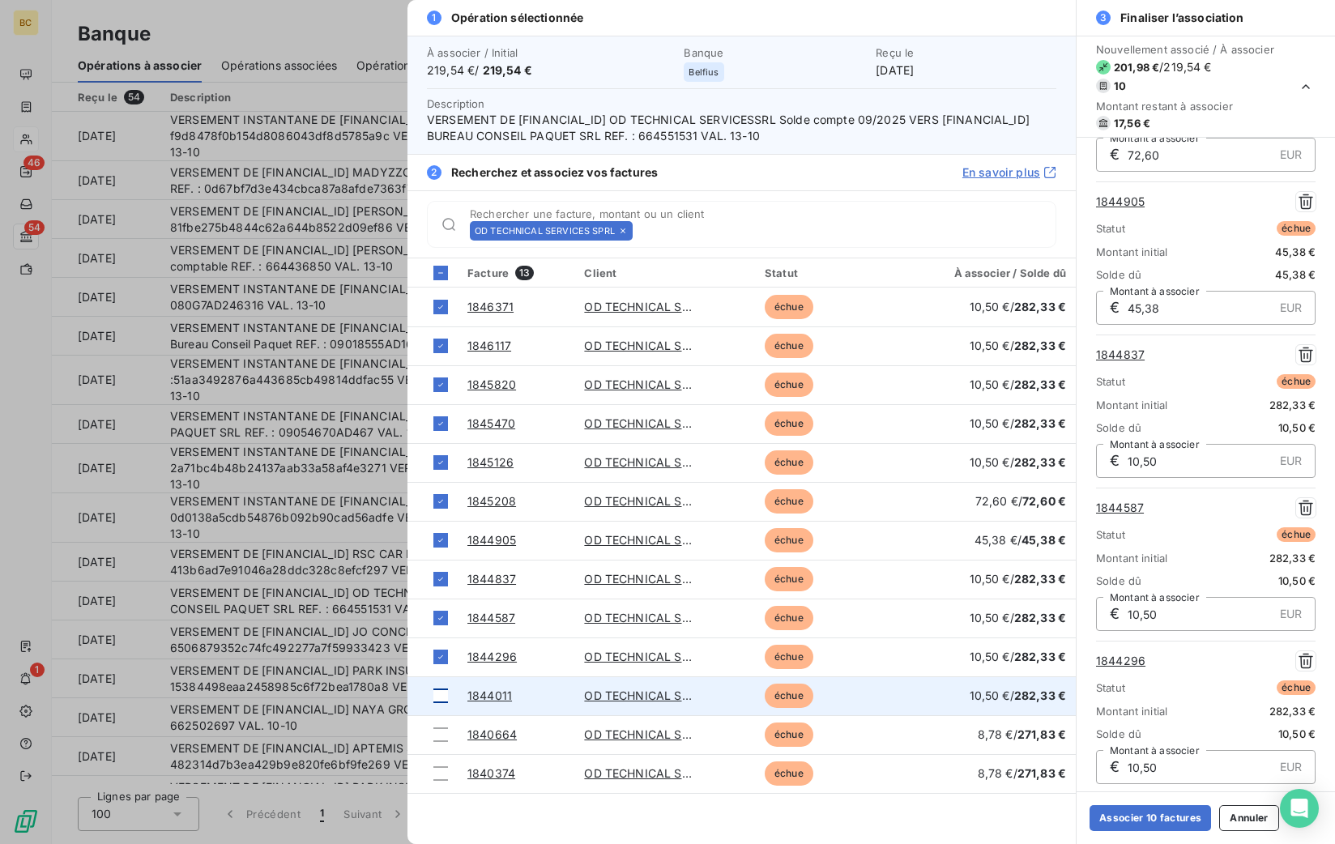
click at [437, 695] on div at bounding box center [440, 695] width 15 height 15
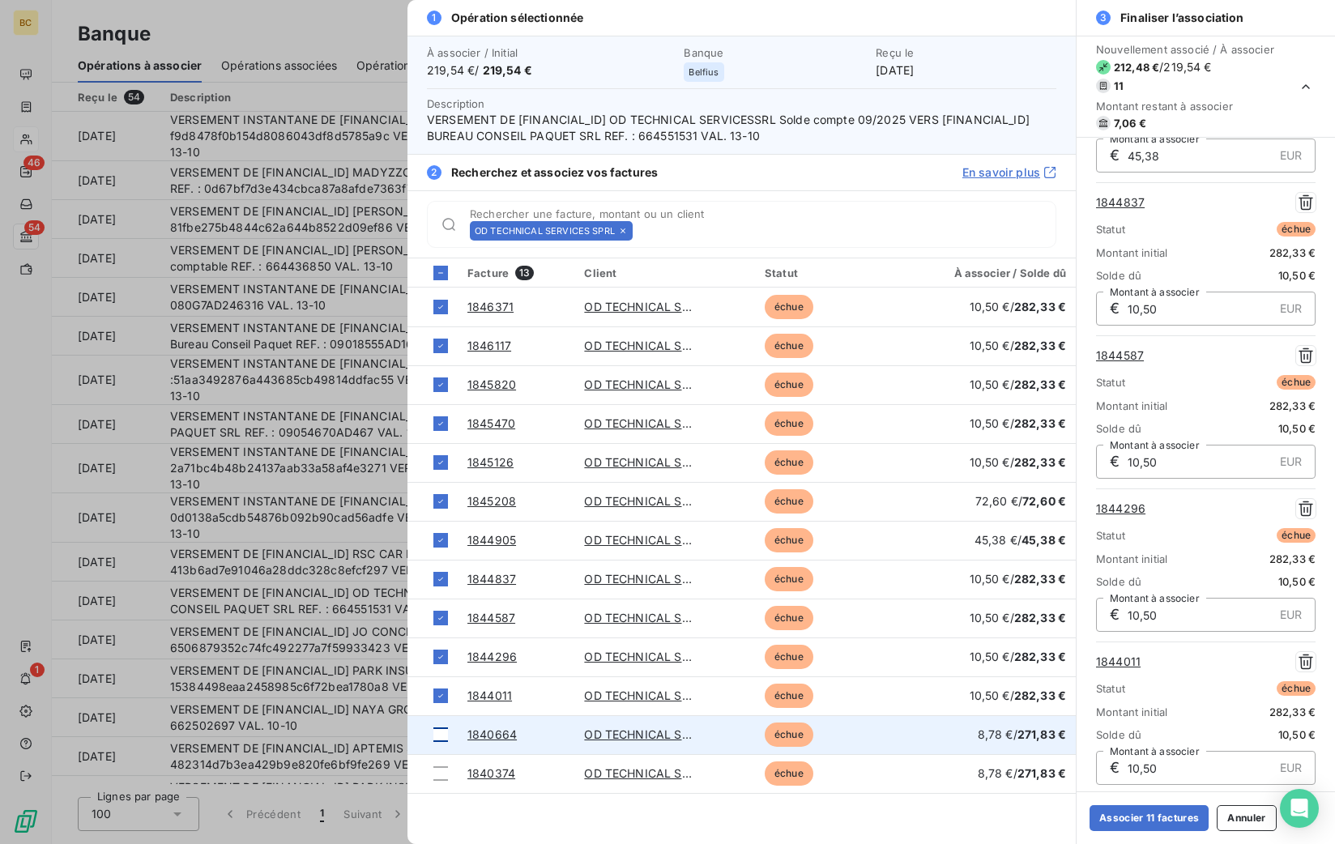
click at [440, 731] on div at bounding box center [440, 734] width 15 height 15
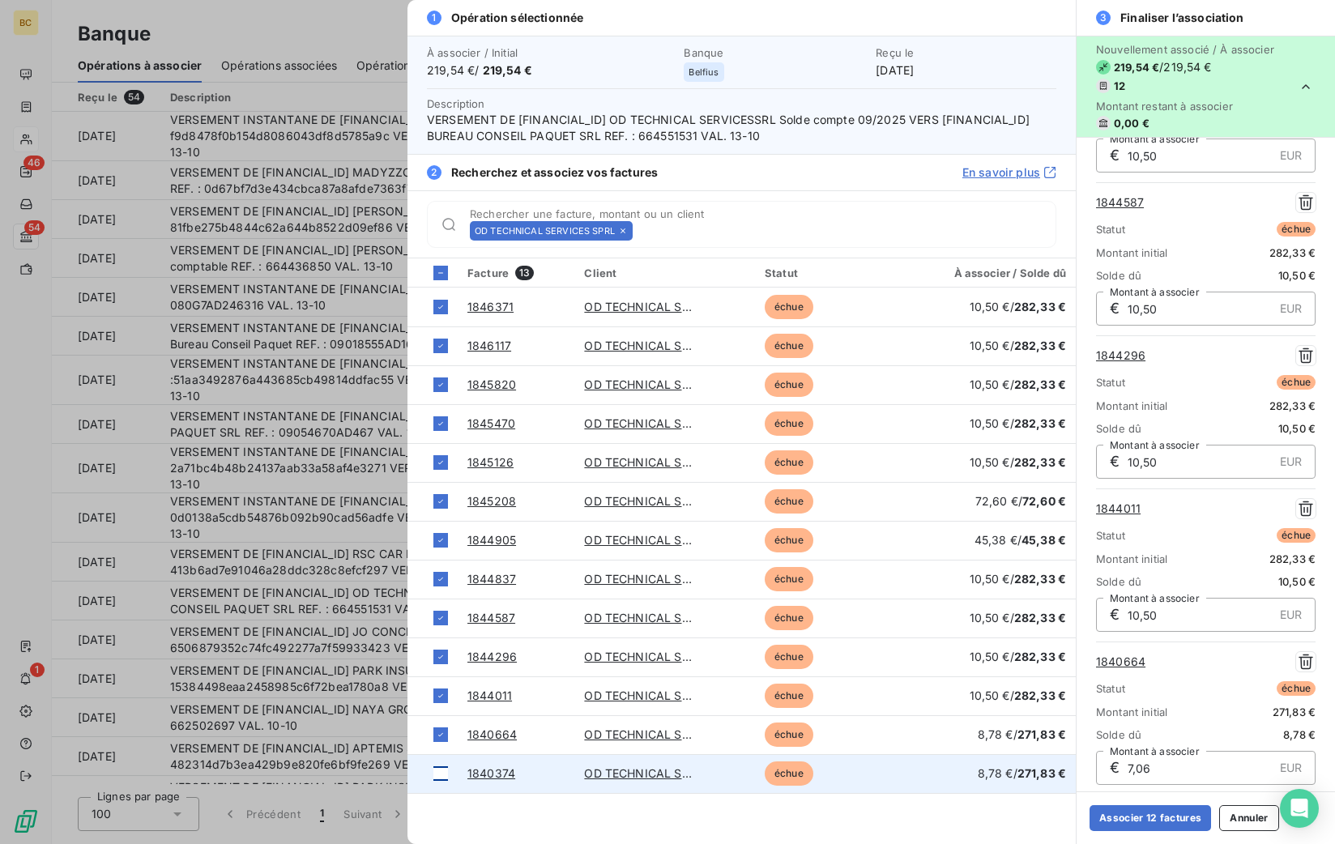
click at [441, 771] on div at bounding box center [440, 773] width 15 height 15
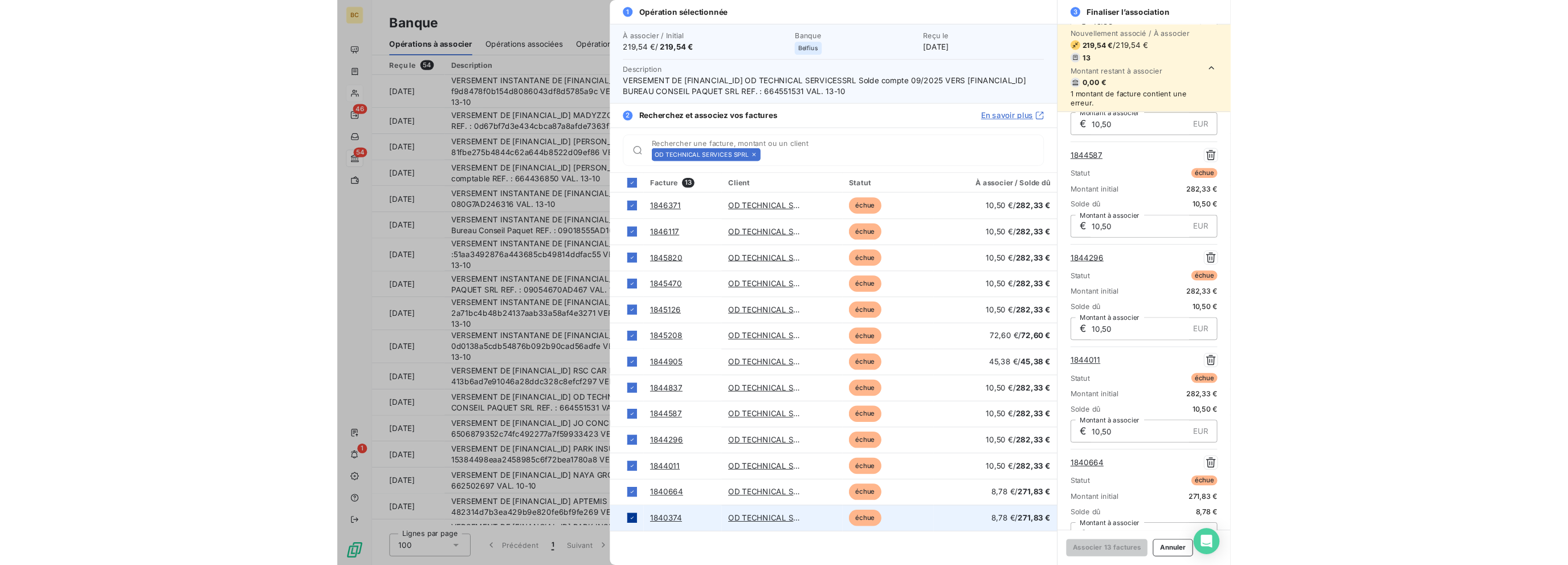
scroll to position [988, 0]
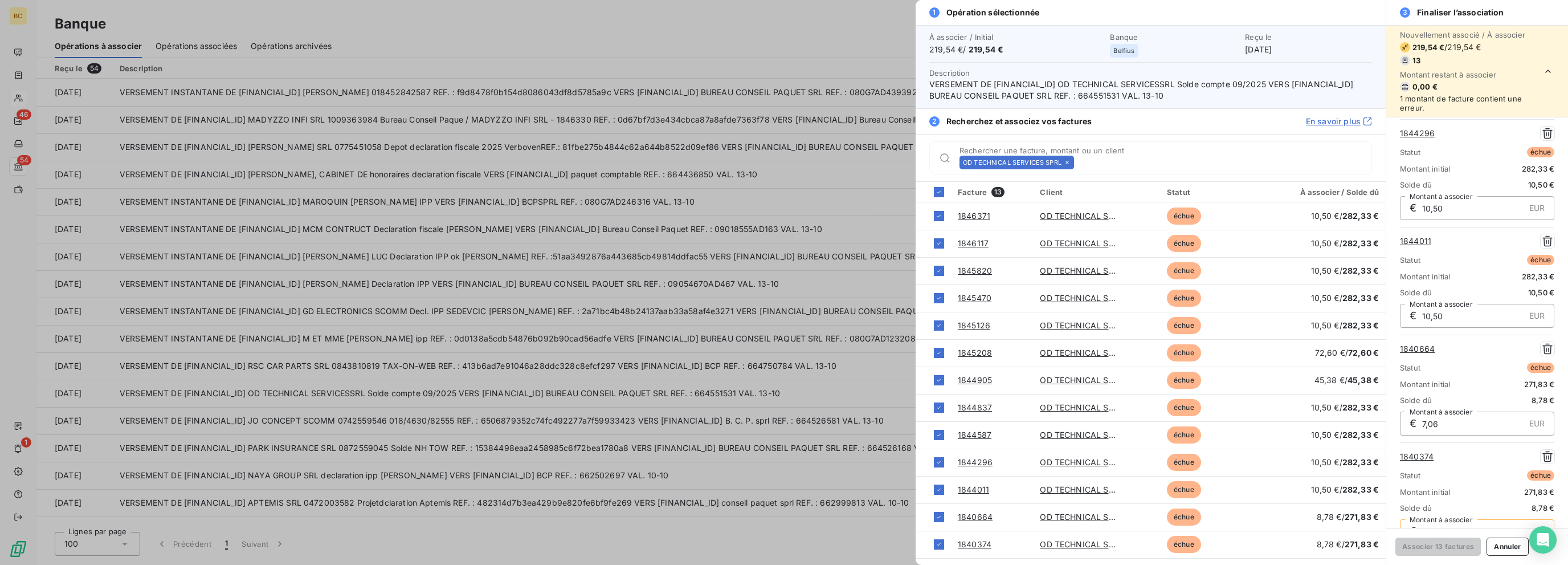
click at [594, 238] on div at bounding box center [784, 282] width 1568 height 565
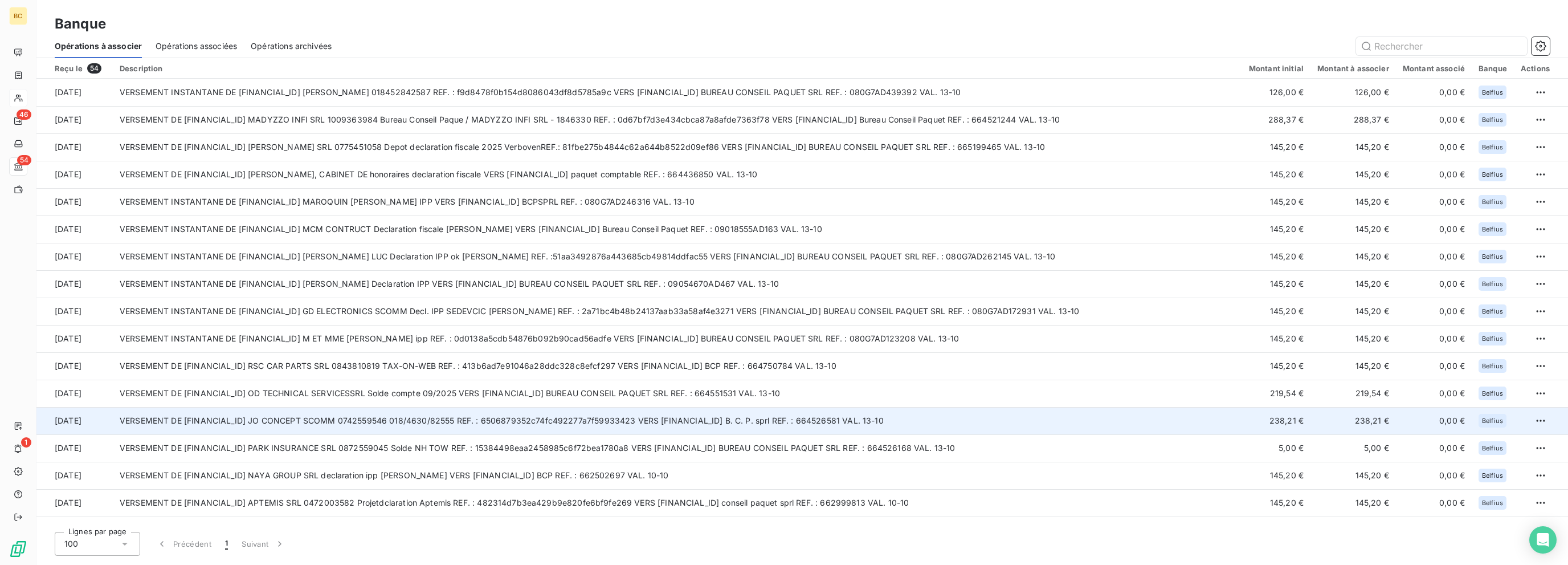
click at [447, 424] on td "VERSEMENT DE [FINANCIAL_ID] JO CONCEPT SCOMM 0742559546 018/4630/82555 REF. : 6…" at bounding box center [677, 420] width 1129 height 27
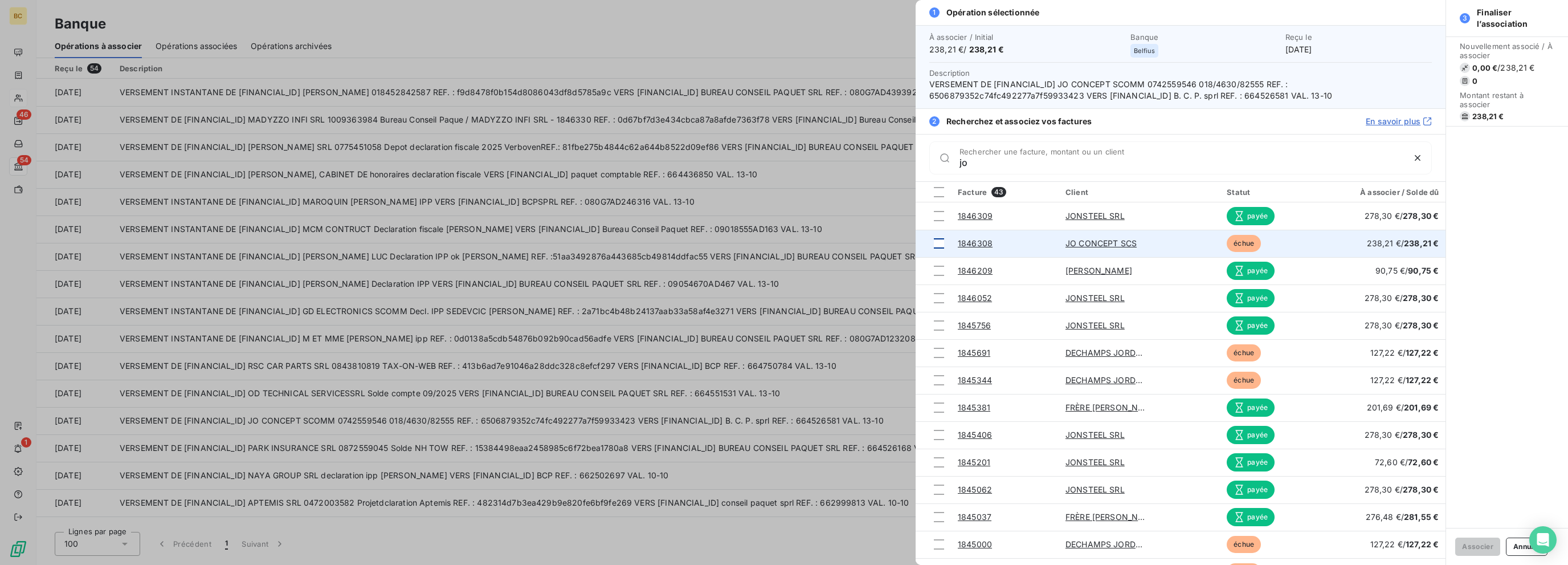
type input "jo"
click at [935, 241] on div at bounding box center [938, 243] width 11 height 11
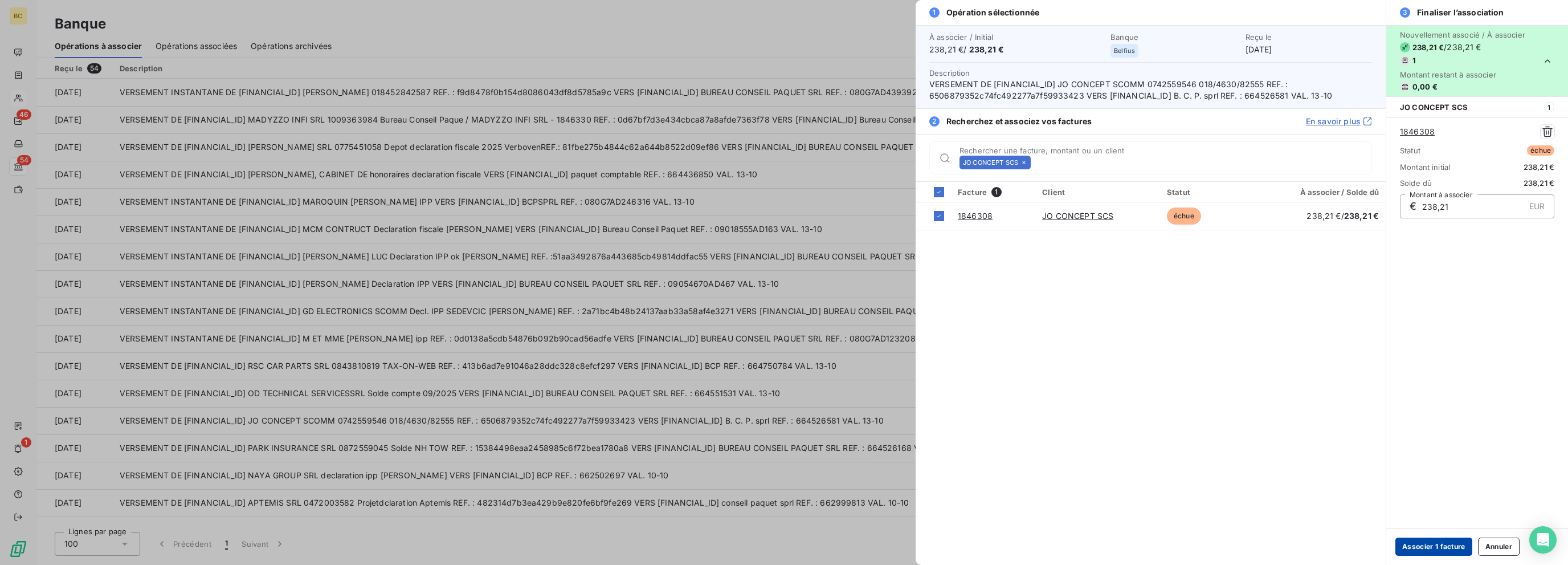
click at [938, 547] on button "Associer 1 facture" at bounding box center [1433, 547] width 77 height 18
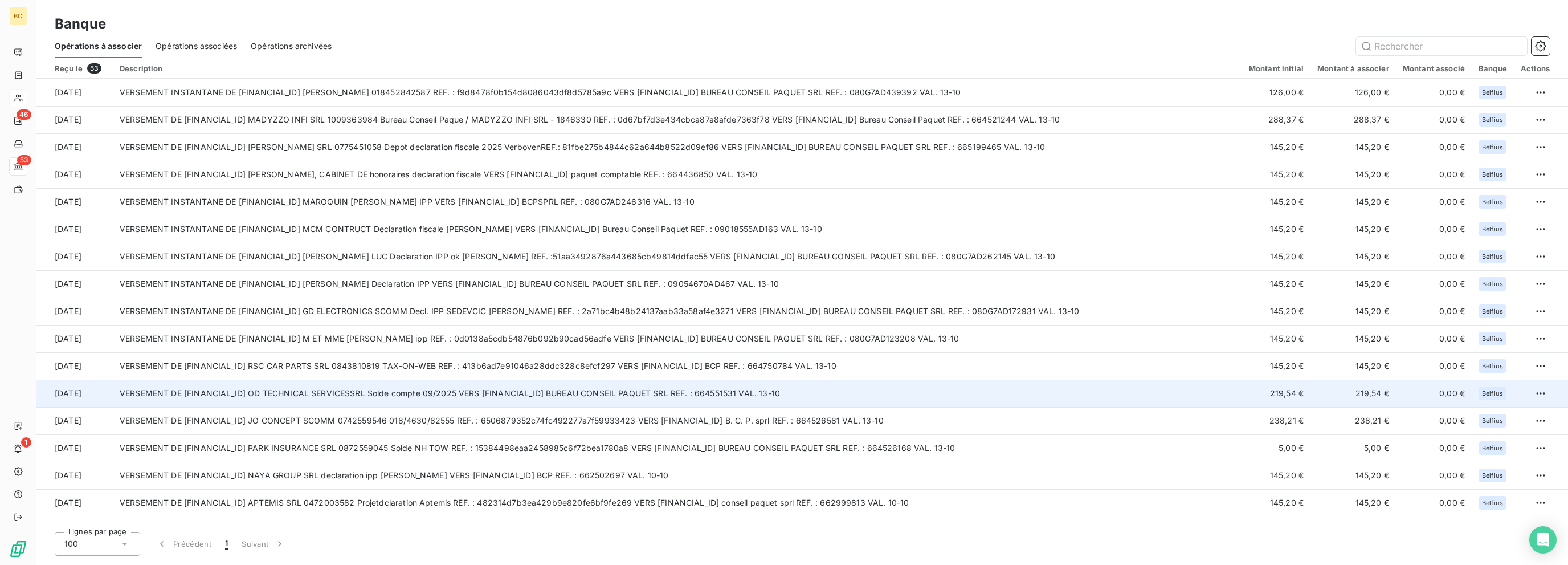
click at [454, 388] on td "VERSEMENT DE [FINANCIAL_ID] OD TECHNICAL SERVICESSRL Solde compte 09/2025 VERS …" at bounding box center [677, 393] width 1129 height 27
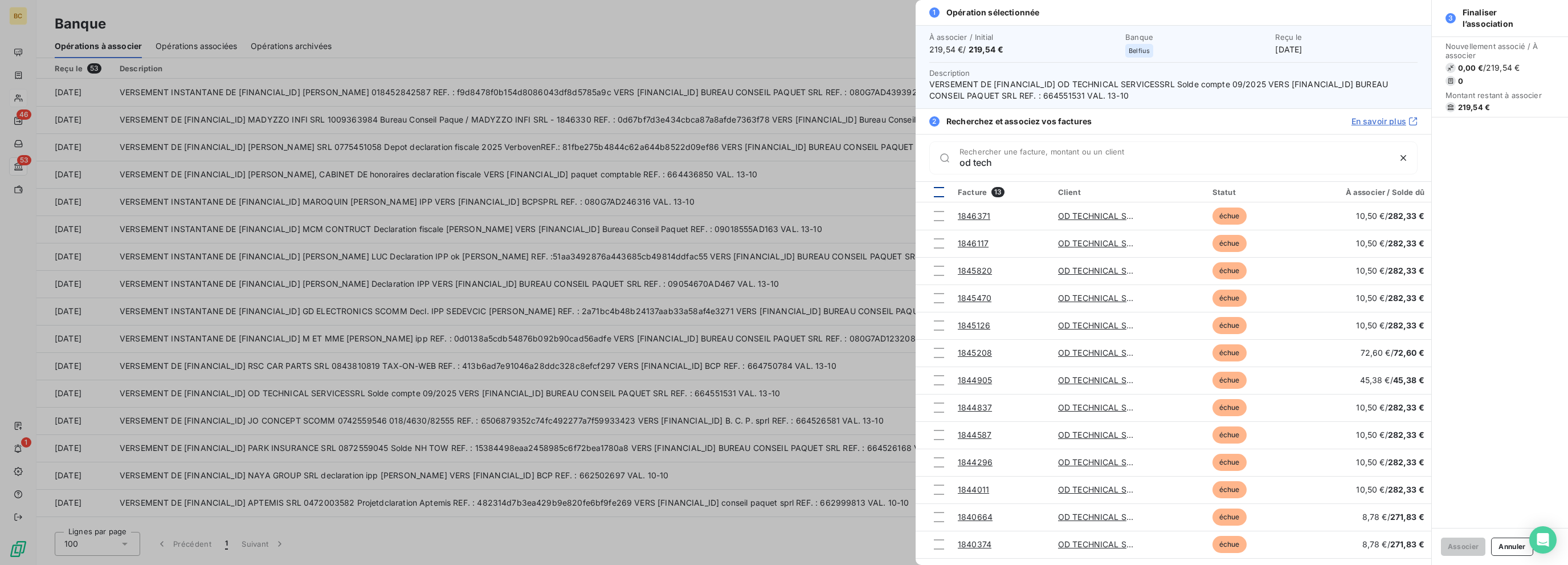
type input "od tech"
click at [938, 189] on div at bounding box center [938, 192] width 11 height 11
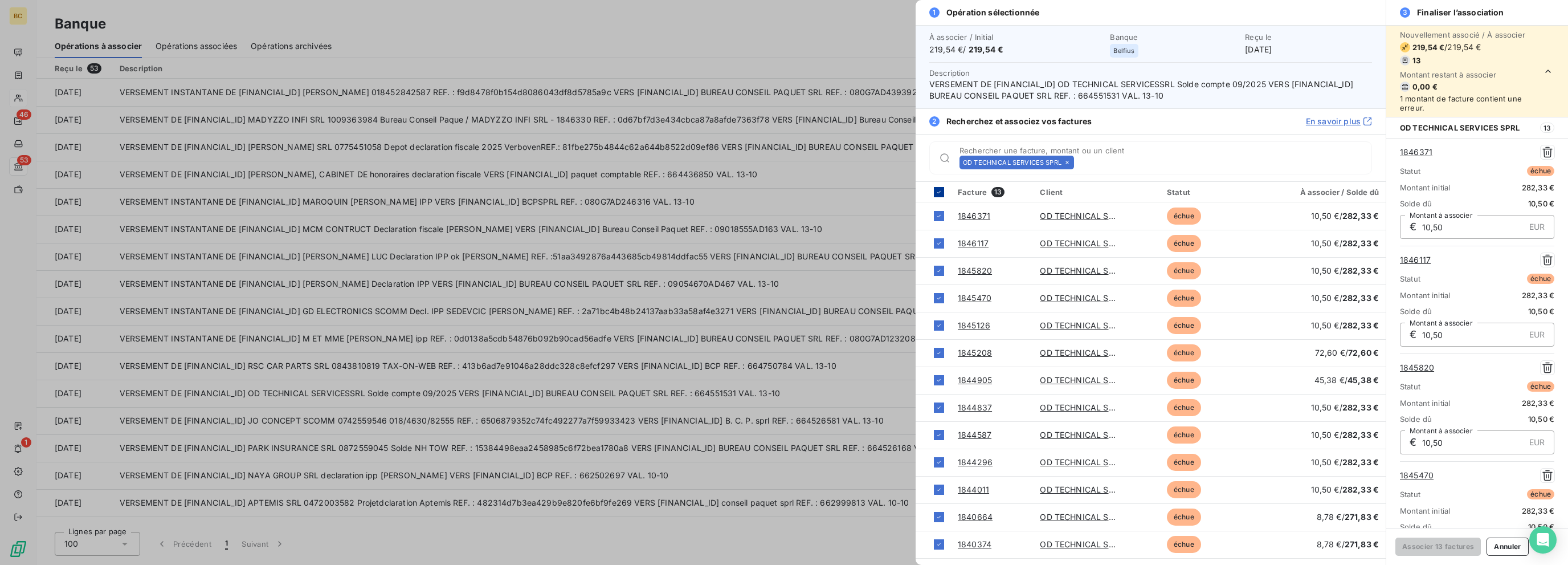
scroll to position [1017, 0]
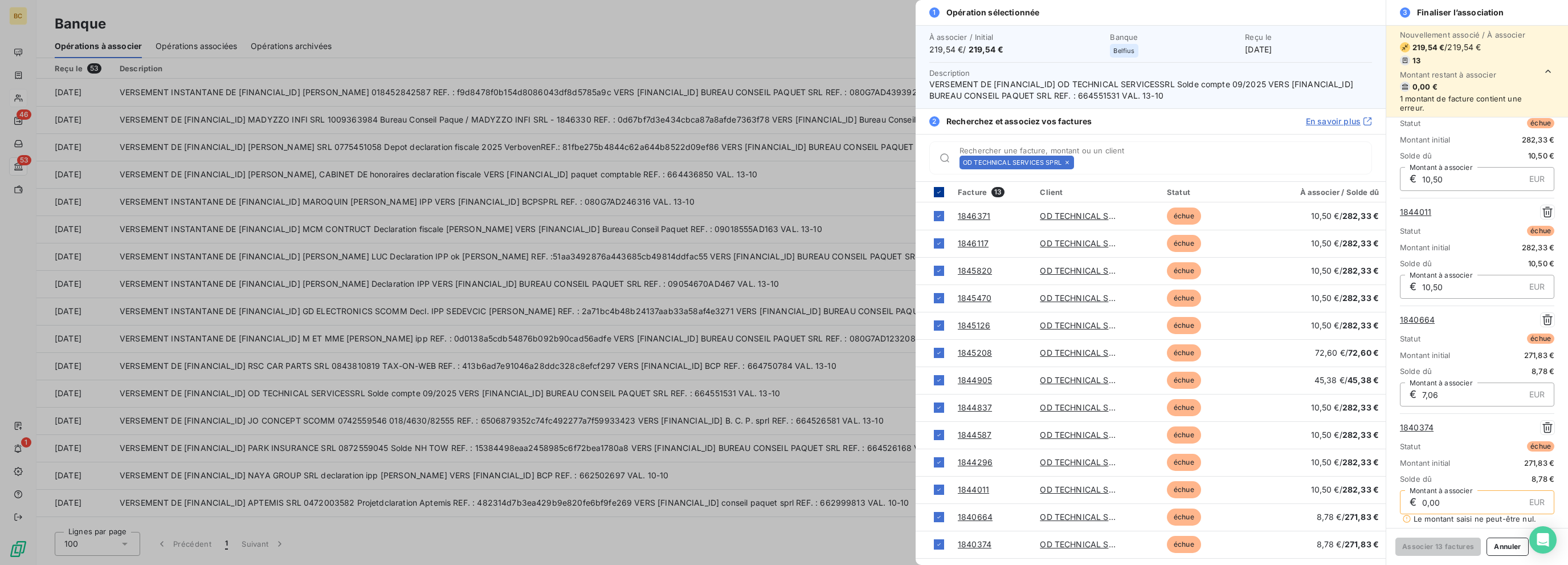
click at [933, 189] on div at bounding box center [938, 192] width 11 height 11
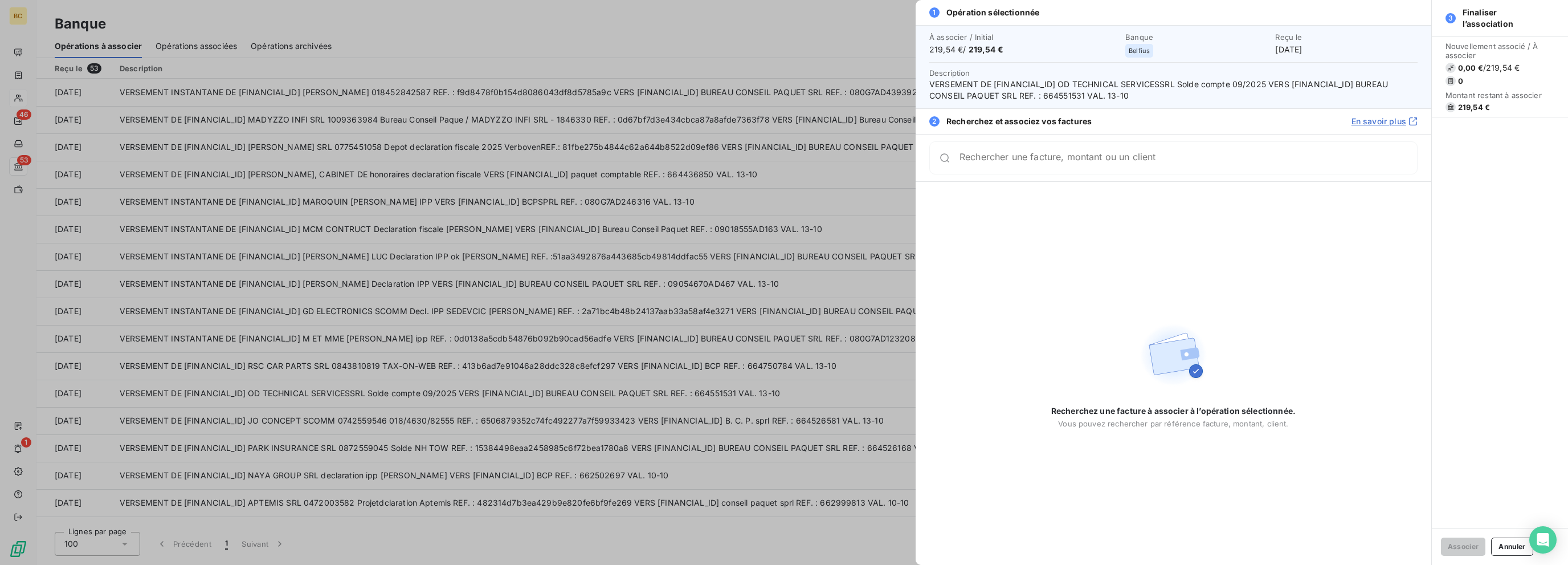
scroll to position [0, 0]
click at [938, 144] on div "Rechercher une facture, montant ou un client" at bounding box center [1173, 158] width 488 height 33
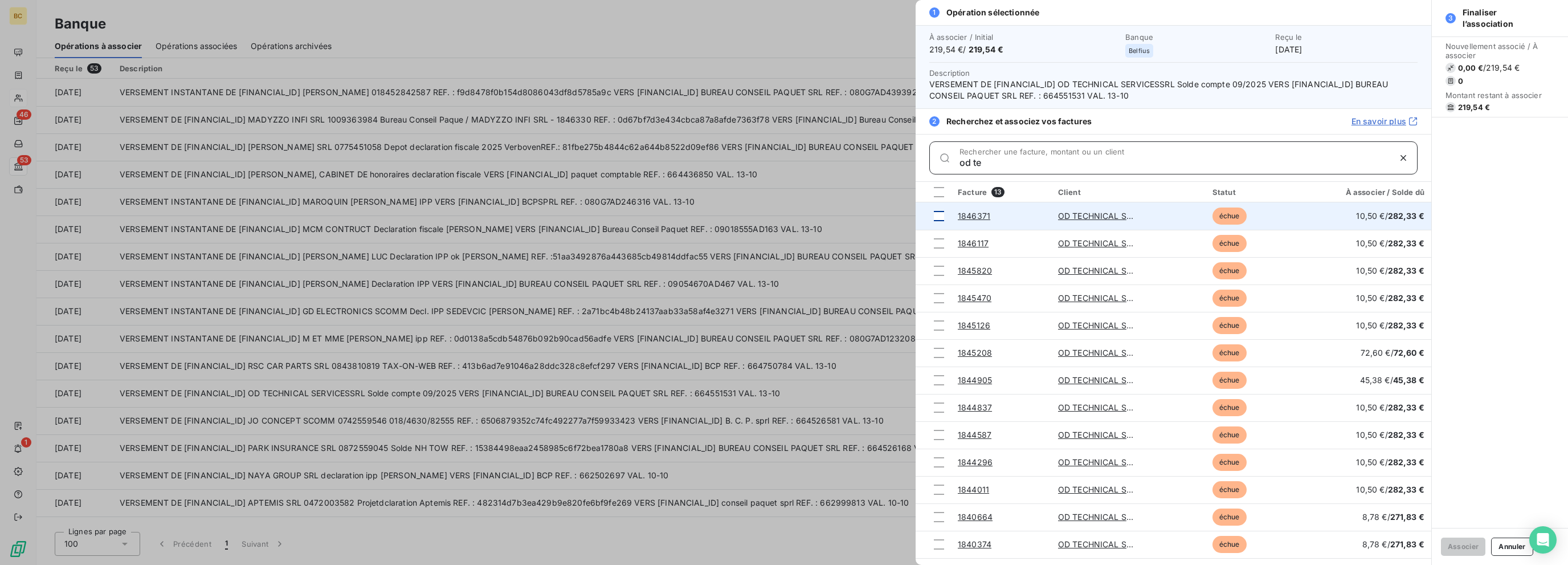
type input "od te"
click at [938, 217] on div at bounding box center [938, 216] width 11 height 11
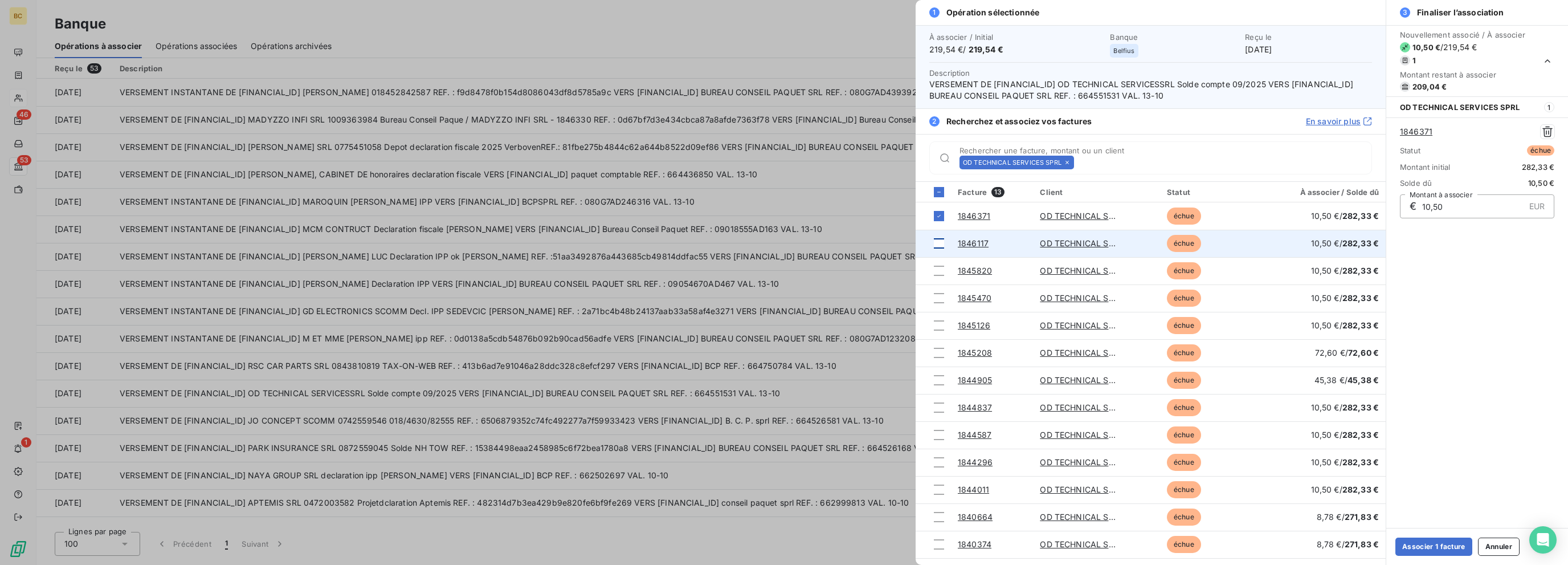
click at [938, 241] on div at bounding box center [938, 243] width 11 height 11
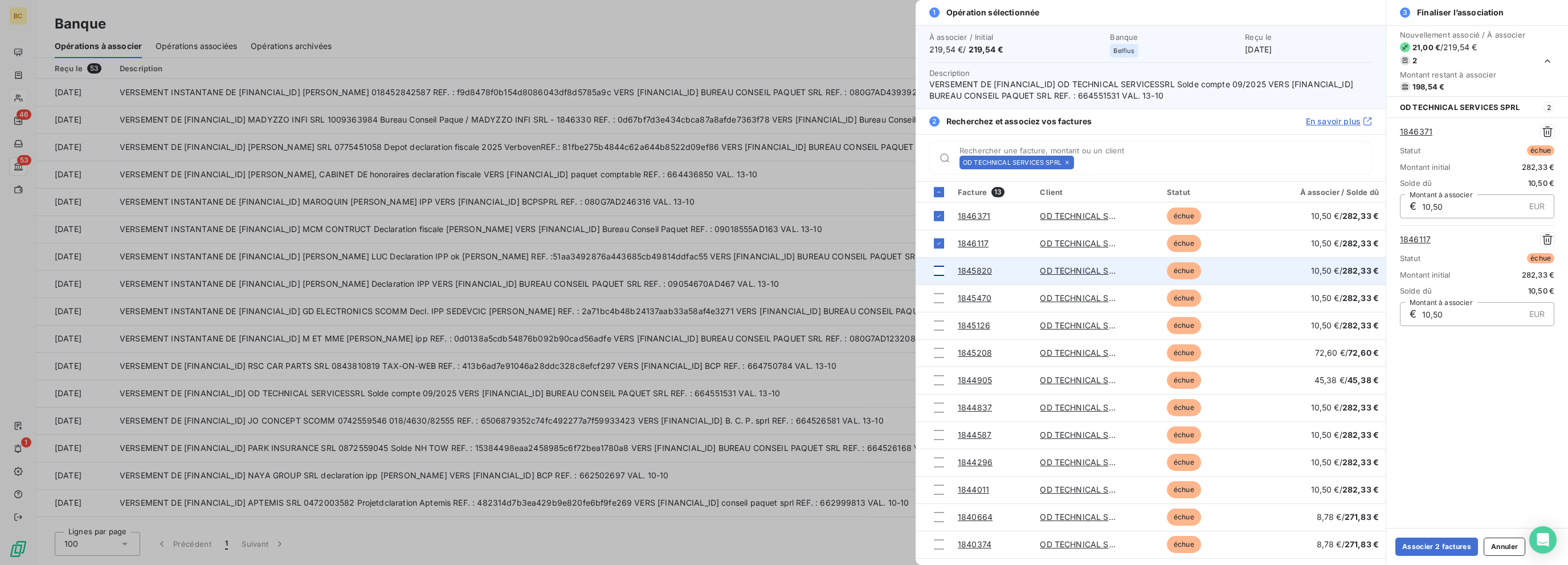
click at [938, 267] on div at bounding box center [938, 270] width 11 height 11
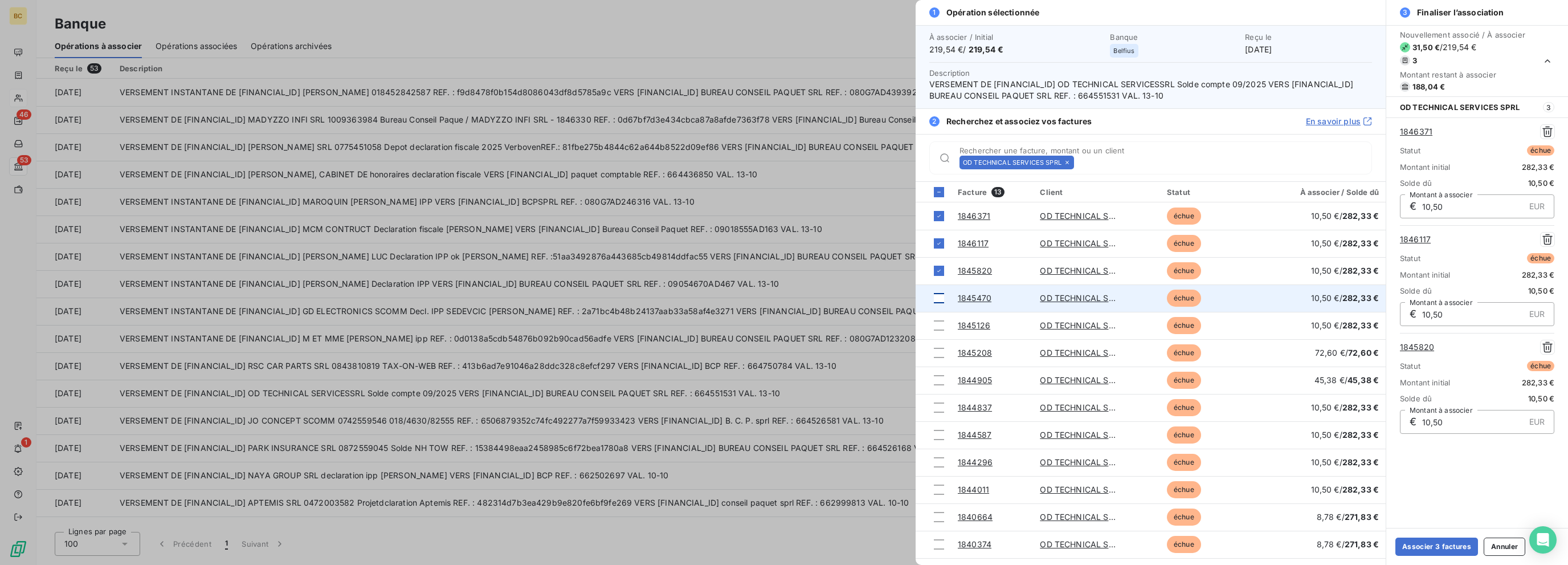
click at [938, 300] on div at bounding box center [938, 298] width 11 height 11
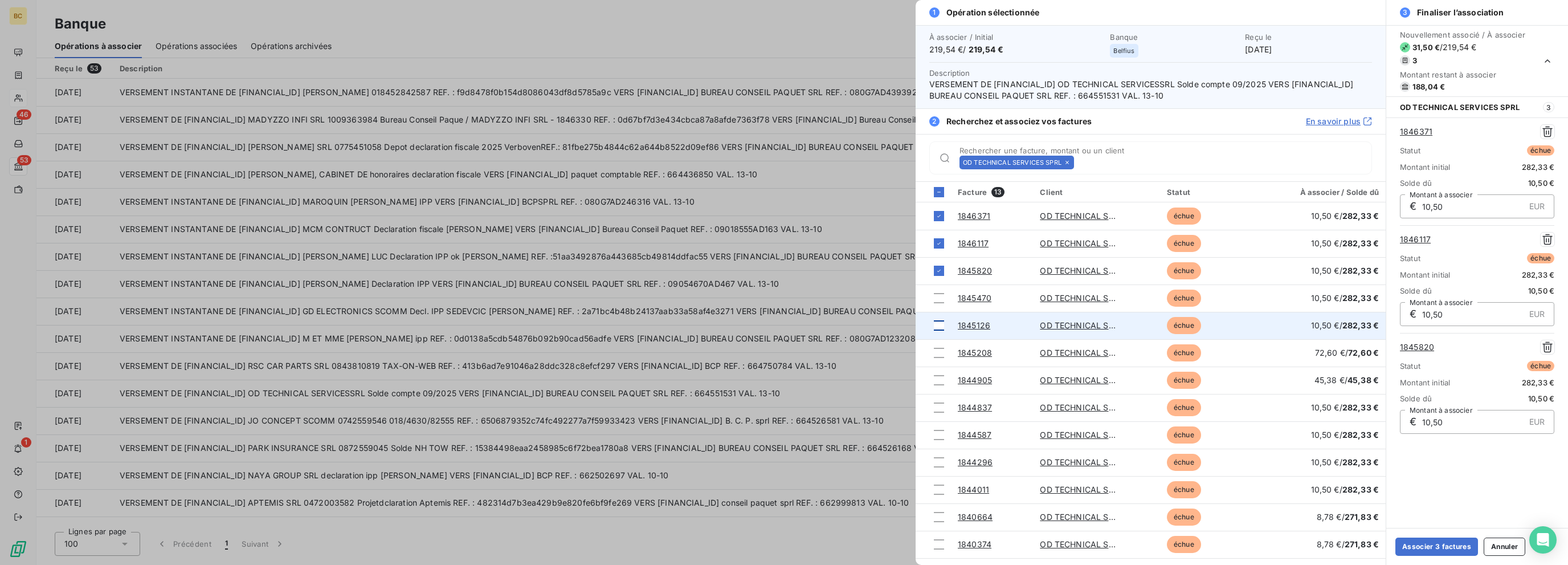
scroll to position [12, 0]
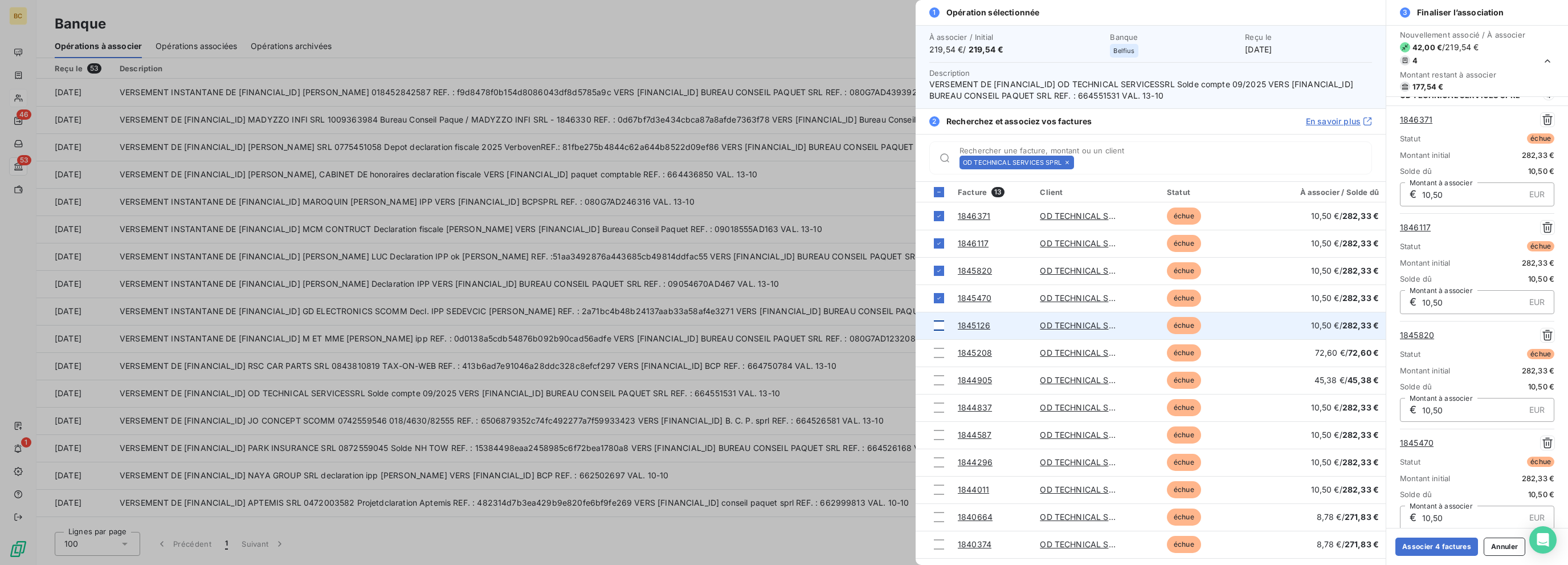
click at [938, 323] on div at bounding box center [938, 325] width 11 height 11
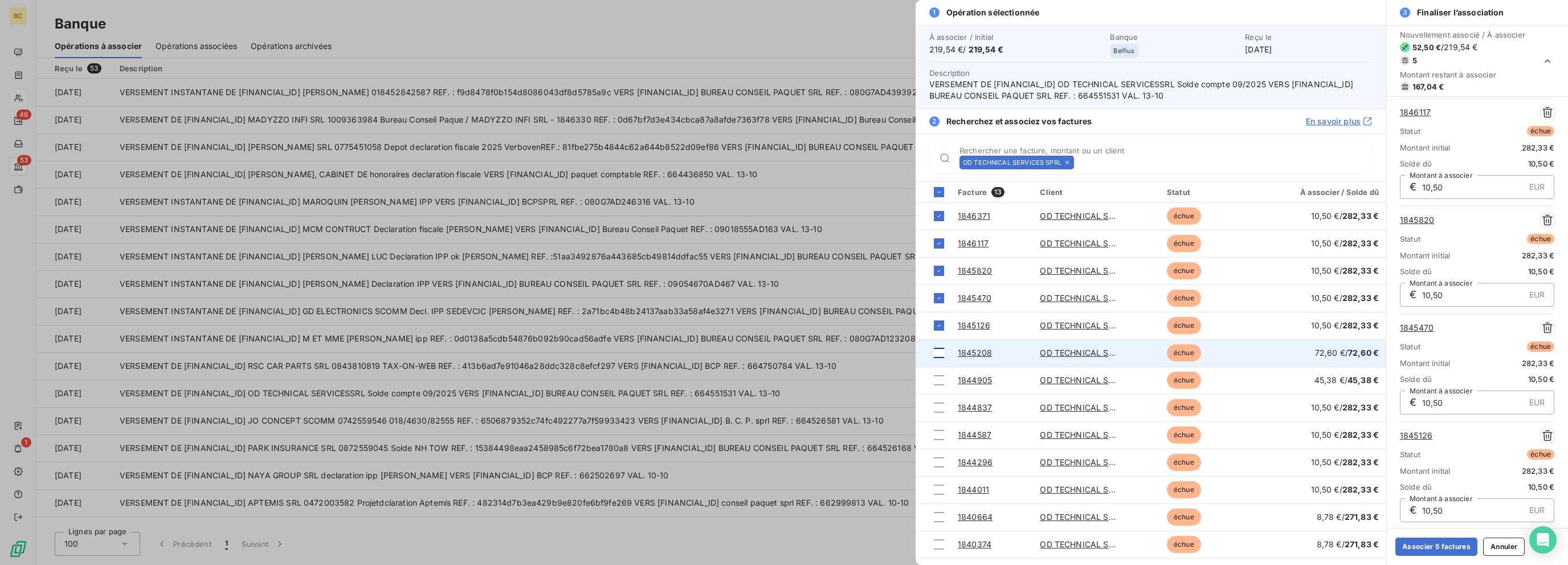
click at [938, 356] on div at bounding box center [938, 353] width 11 height 11
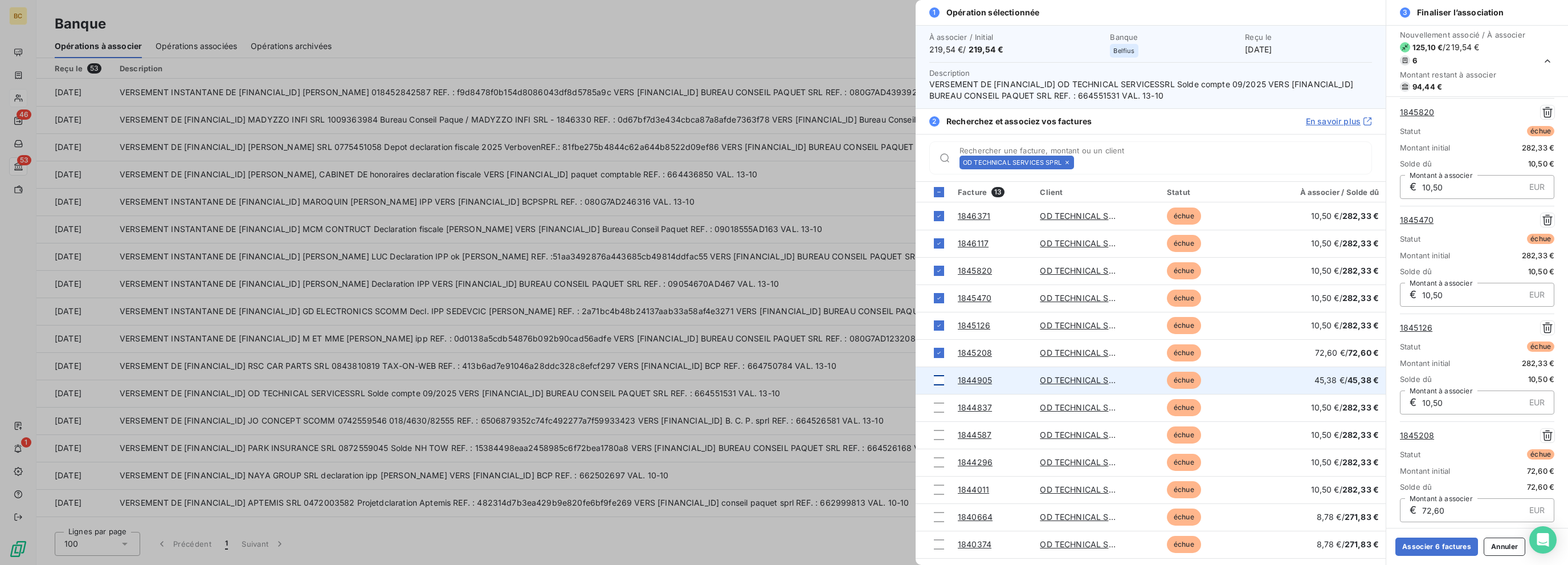
click at [938, 375] on div at bounding box center [938, 380] width 11 height 11
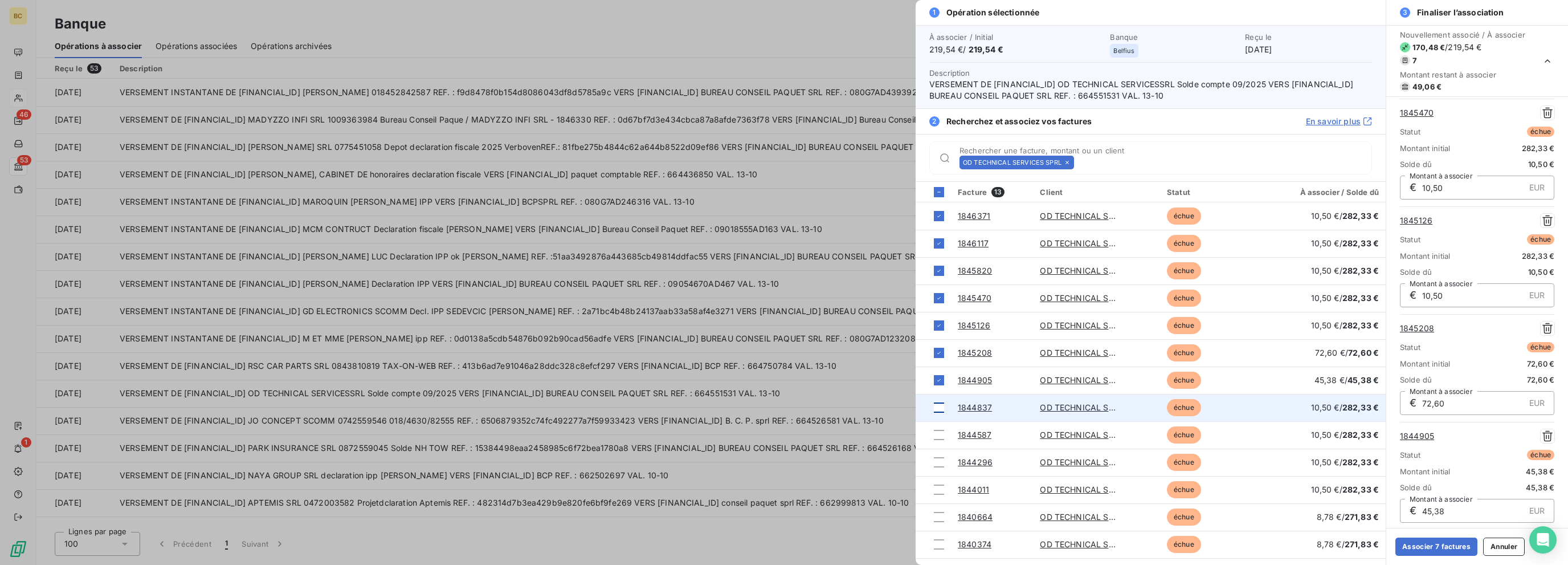
click at [938, 406] on div at bounding box center [938, 407] width 11 height 11
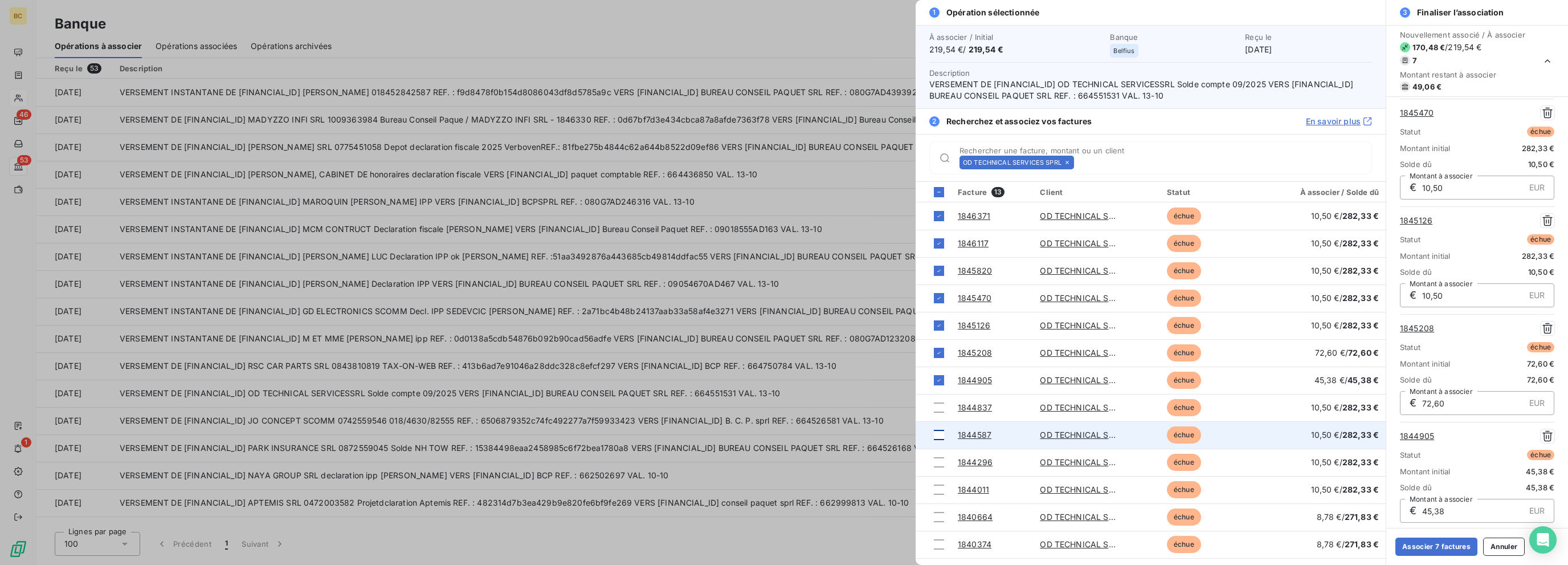
scroll to position [450, 0]
click at [938, 435] on div at bounding box center [938, 435] width 11 height 11
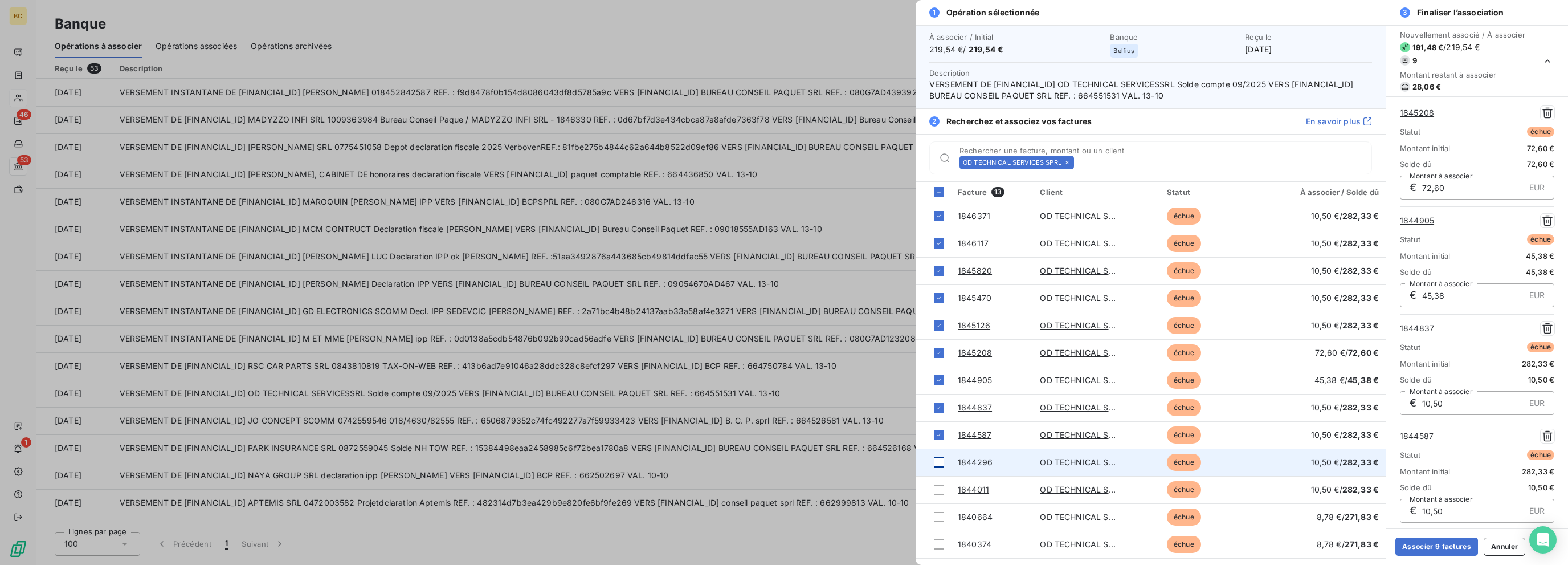
click at [935, 463] on div at bounding box center [938, 462] width 11 height 11
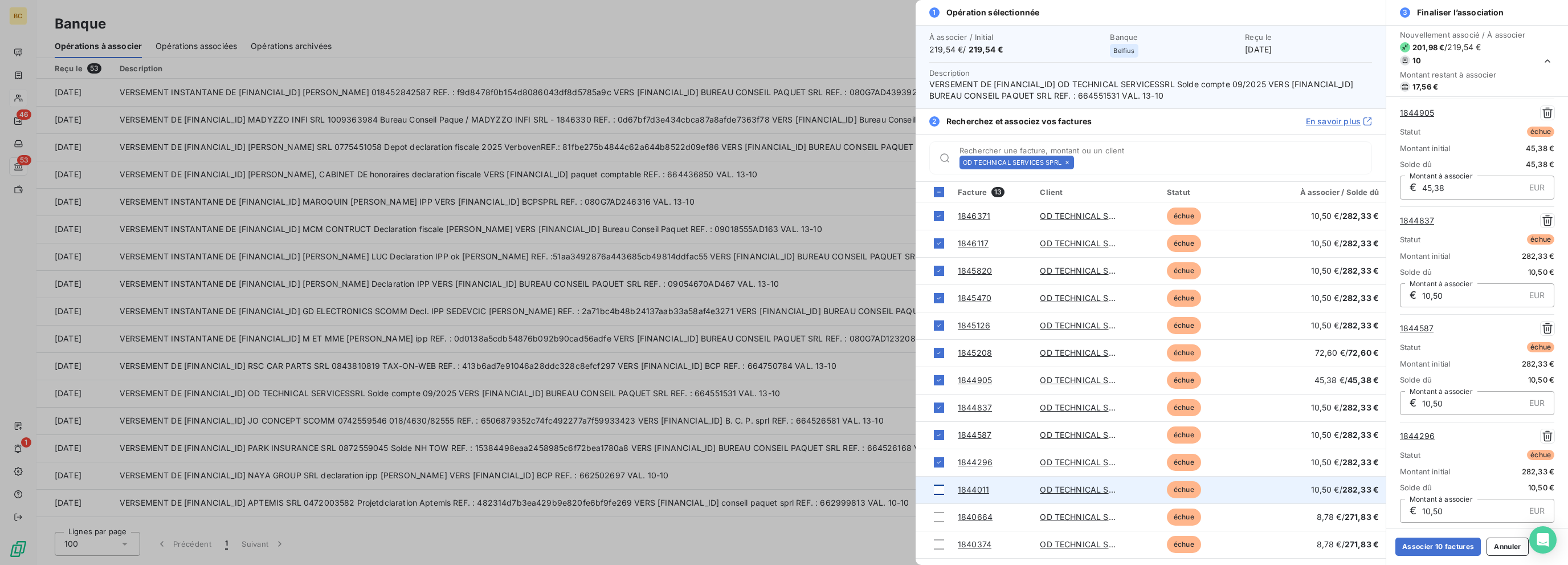
click at [934, 492] on div at bounding box center [938, 489] width 11 height 11
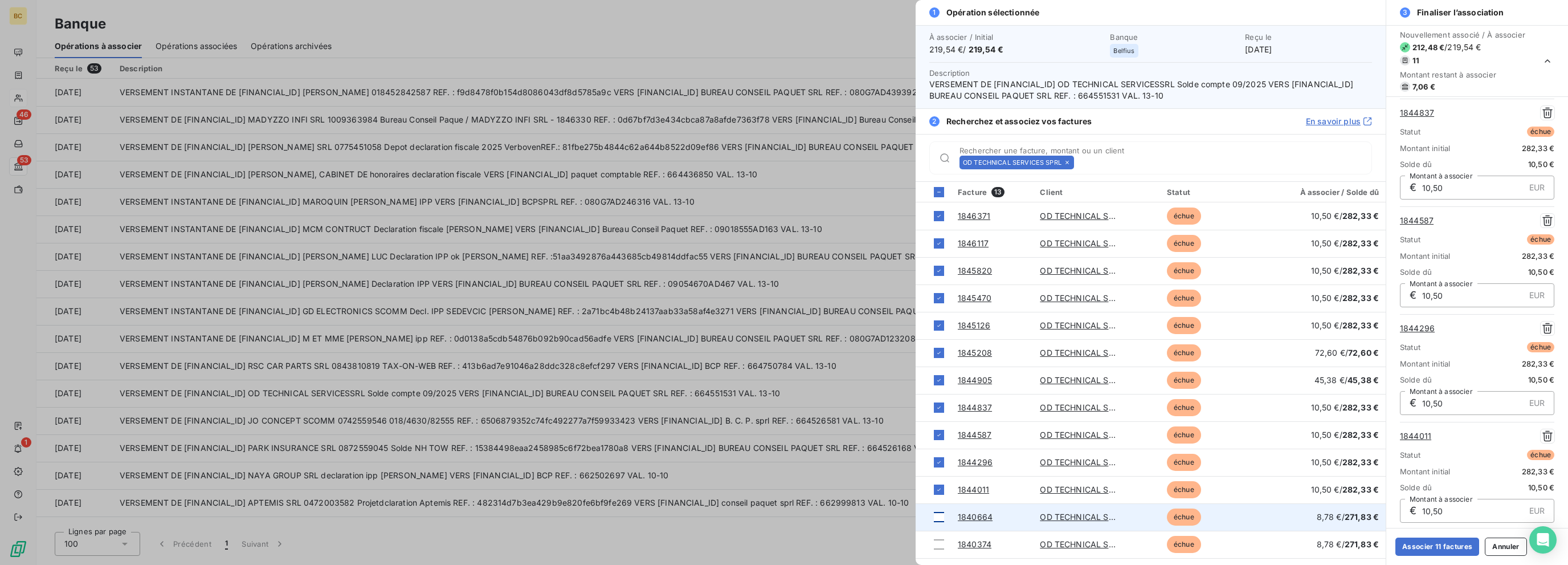
click at [935, 516] on div at bounding box center [938, 516] width 11 height 11
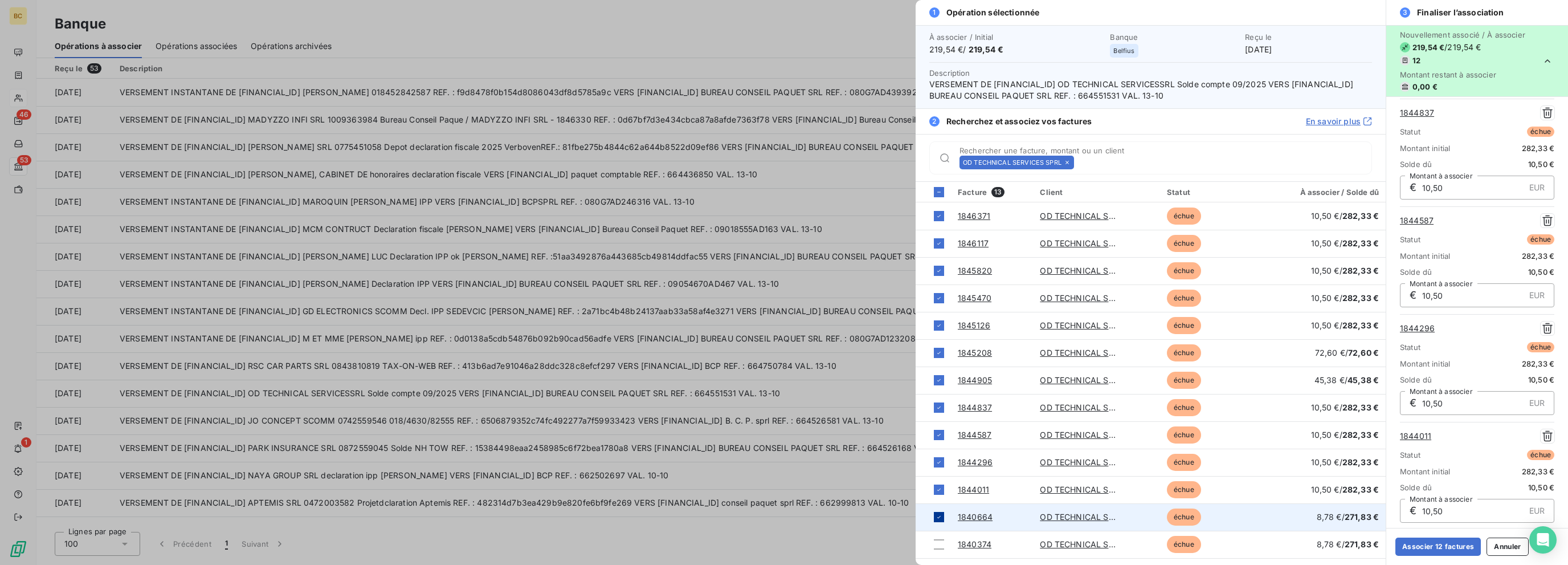
scroll to position [880, 0]
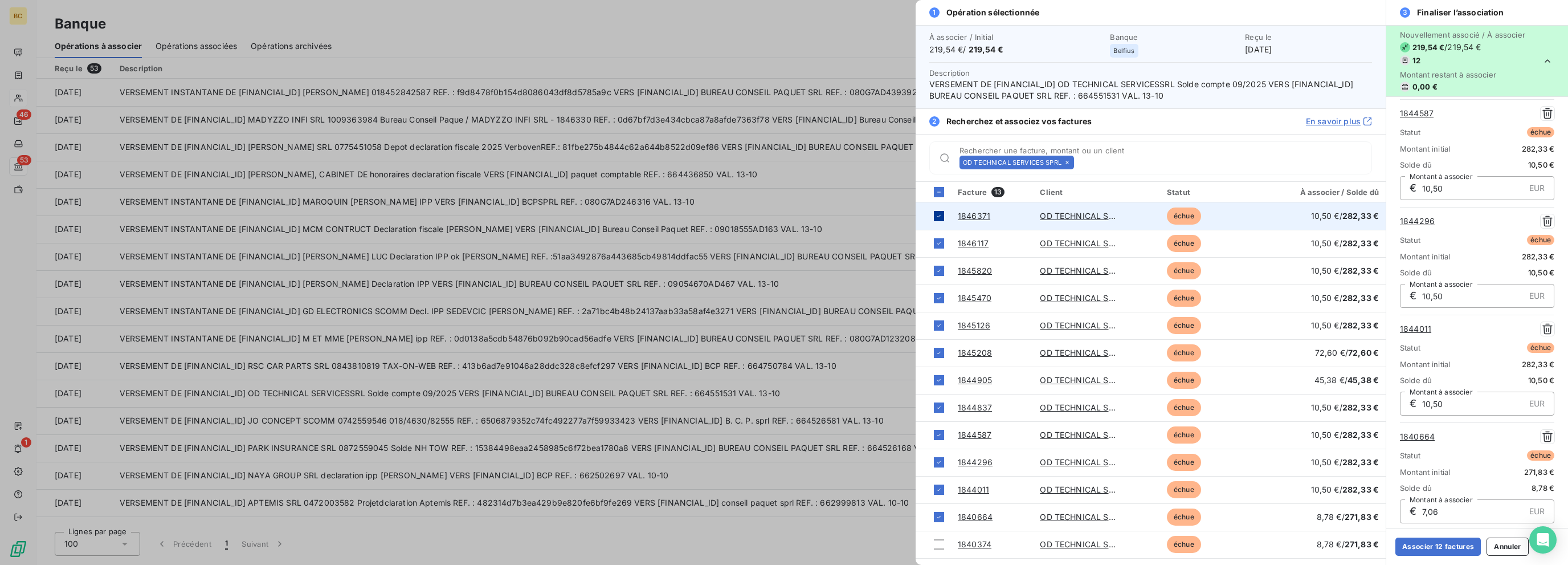
click at [938, 220] on td at bounding box center [933, 215] width 35 height 27
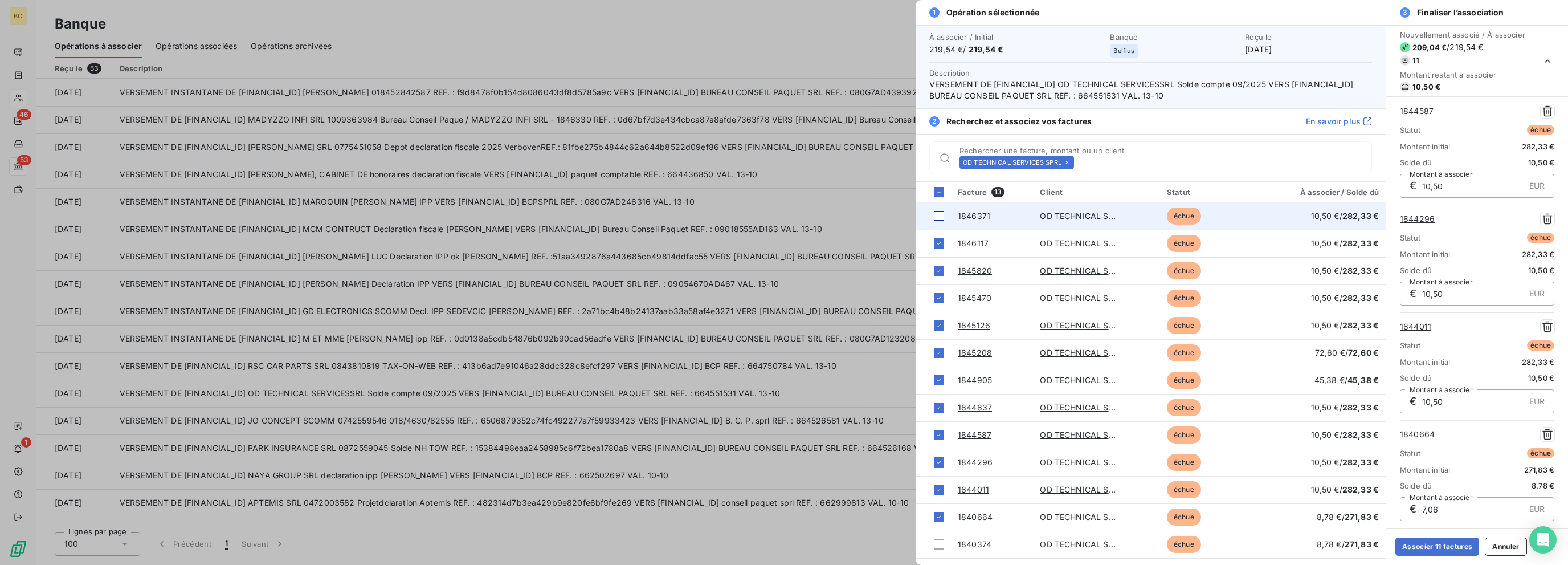
scroll to position [773, 0]
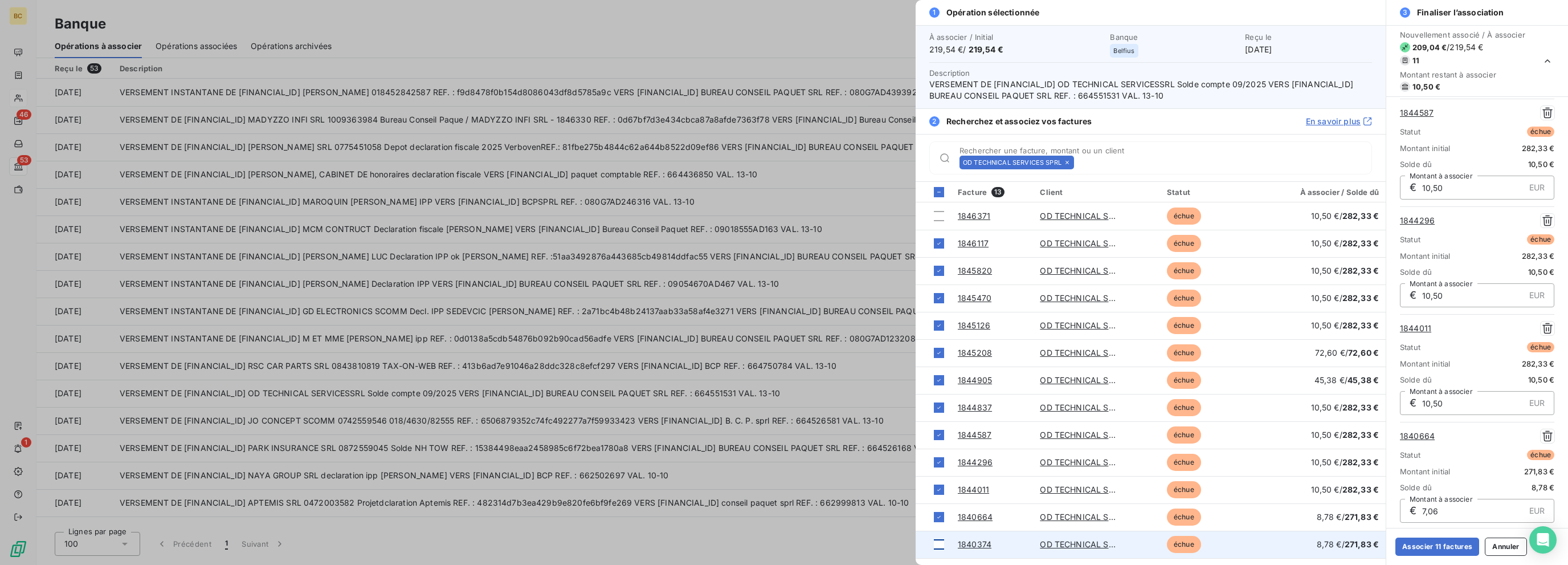
click at [938, 547] on div at bounding box center [938, 544] width 11 height 11
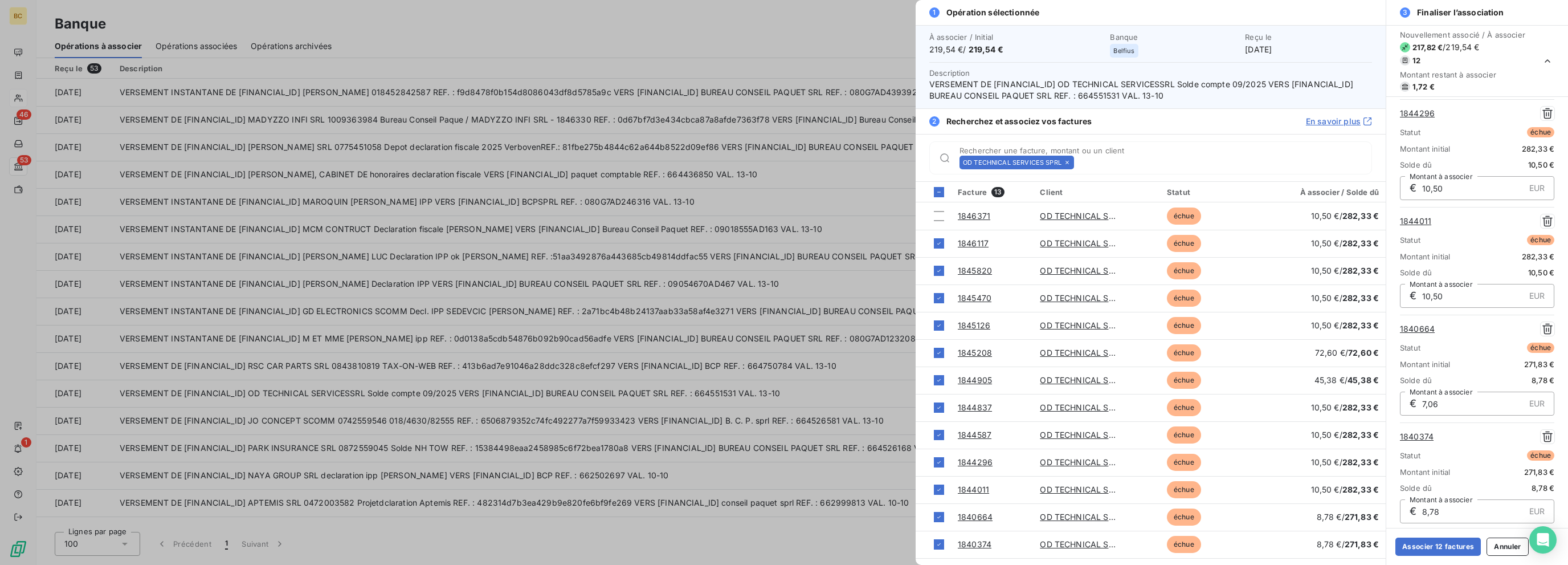
click at [577, 132] on div at bounding box center [784, 282] width 1568 height 565
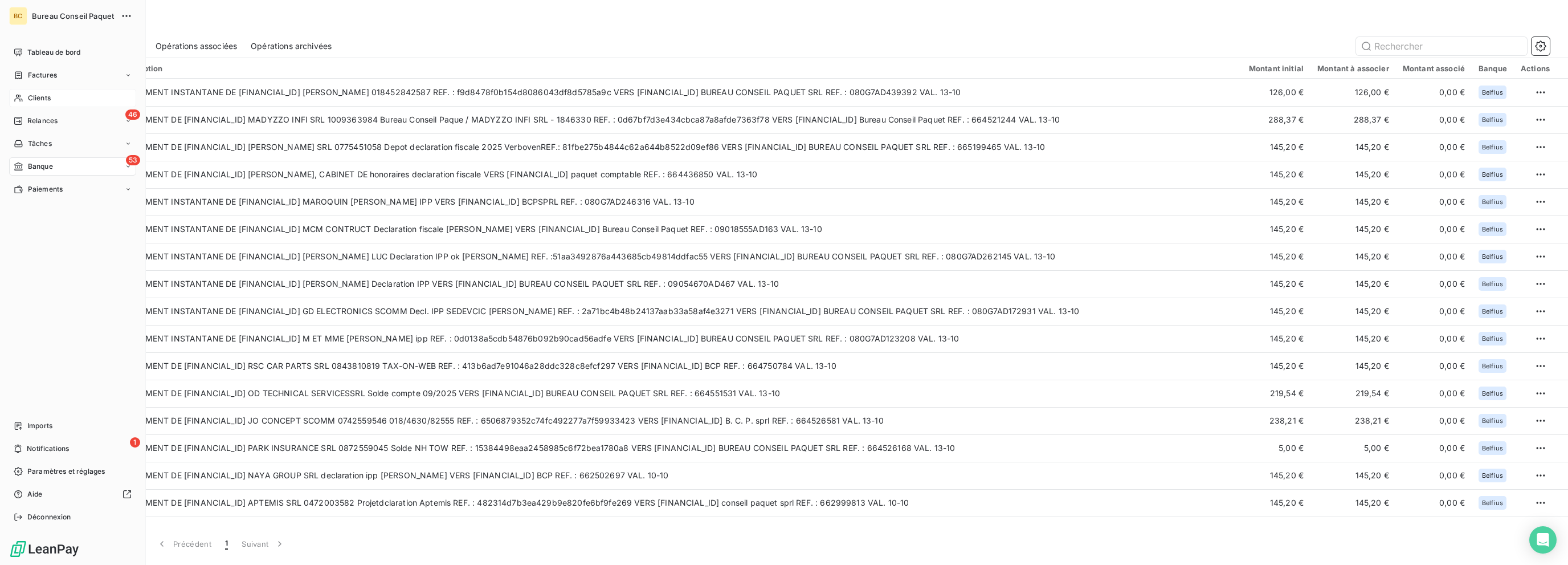
click at [25, 95] on div "Clients" at bounding box center [72, 98] width 127 height 18
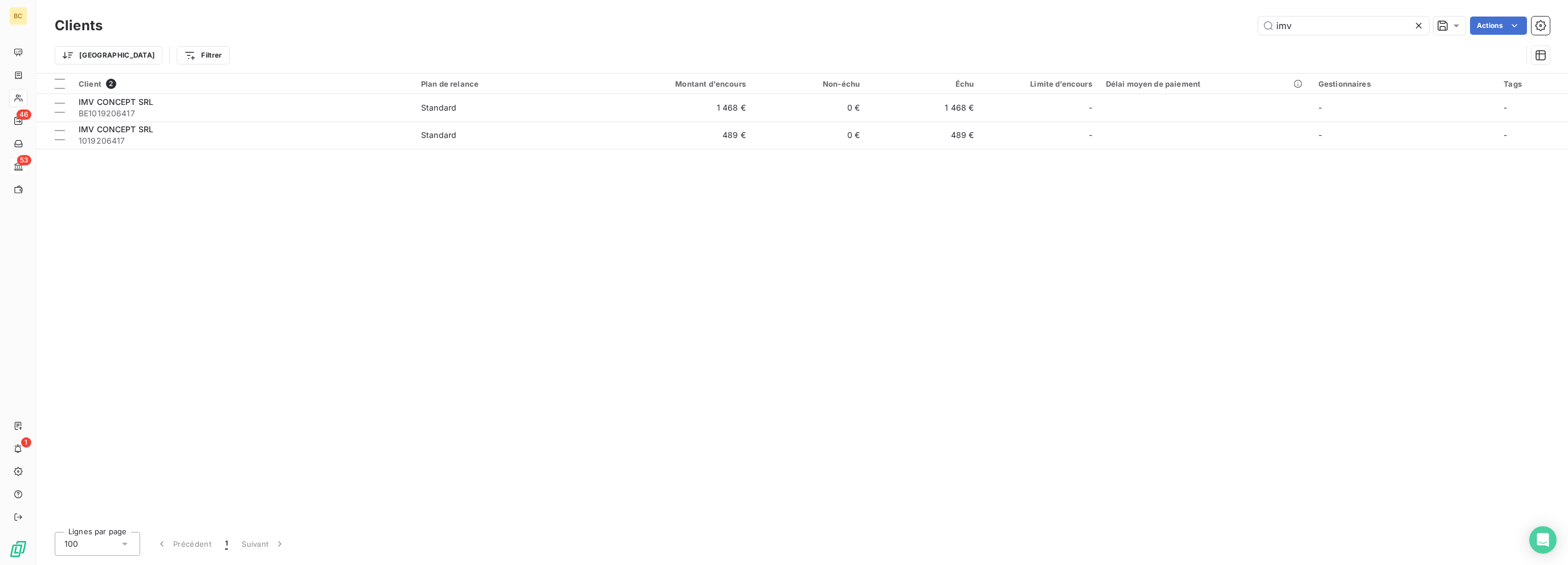
drag, startPoint x: 1330, startPoint y: 27, endPoint x: 1202, endPoint y: 9, distance: 129.3
click at [938, 8] on div "Clients imv Actions Trier Filtrer" at bounding box center [802, 37] width 1531 height 73
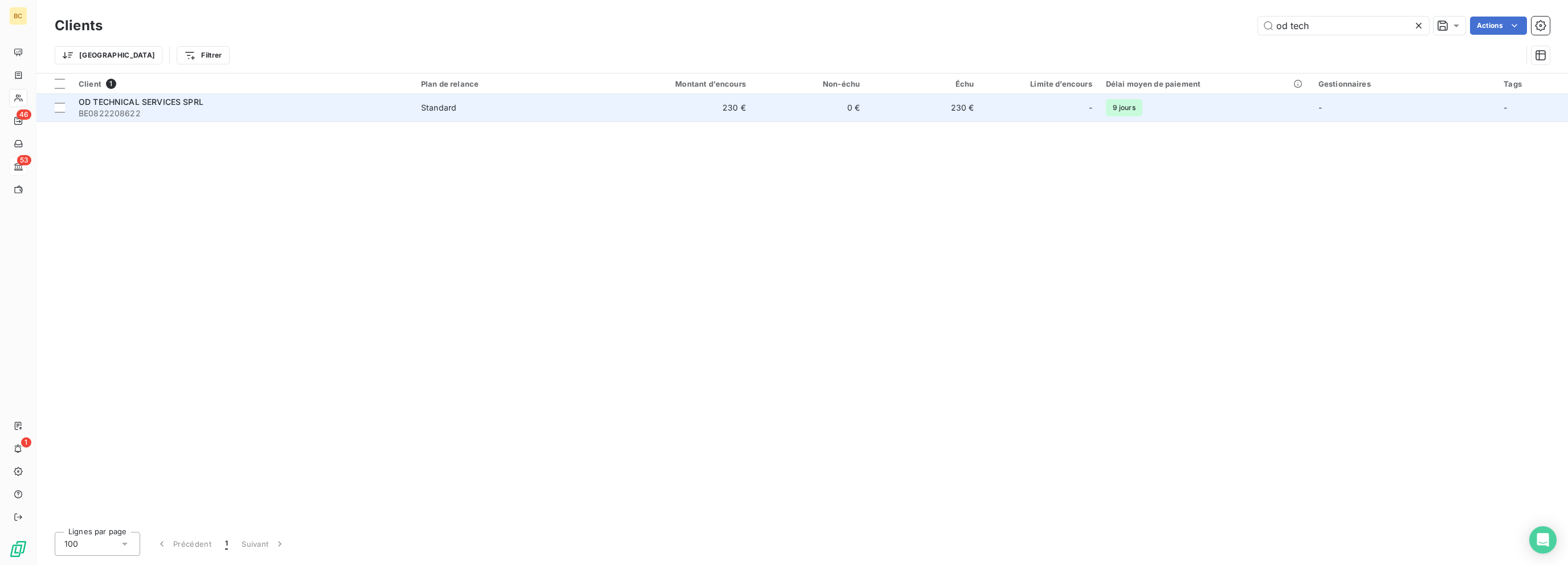
type input "od tech"
click at [210, 109] on span "BE0822208622" at bounding box center [243, 113] width 329 height 11
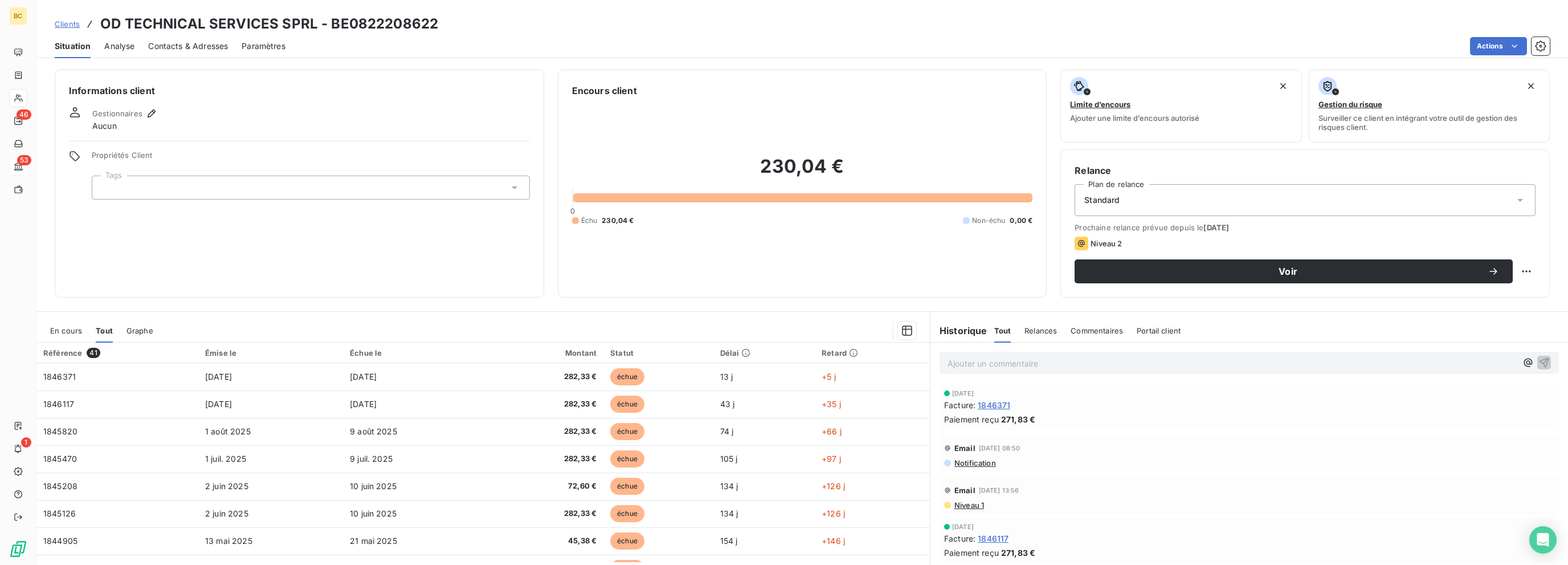
scroll to position [31, 0]
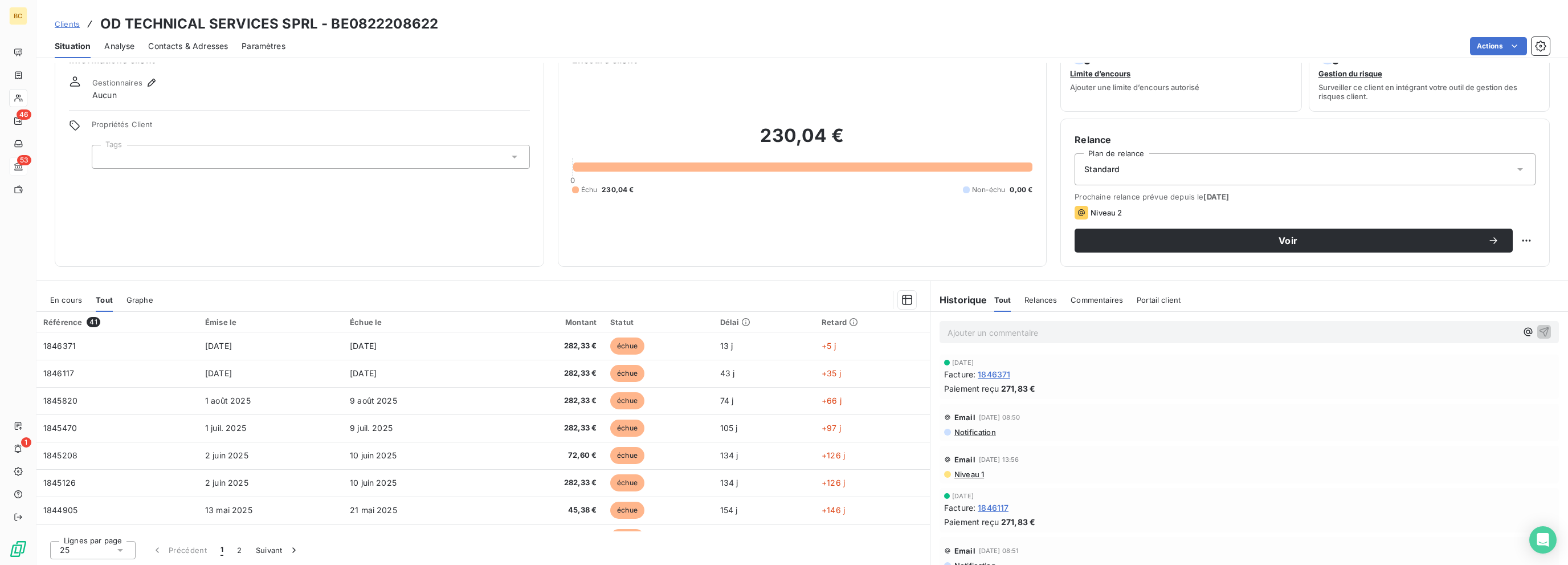
click at [938, 469] on span "Niveau 1" at bounding box center [969, 474] width 31 height 9
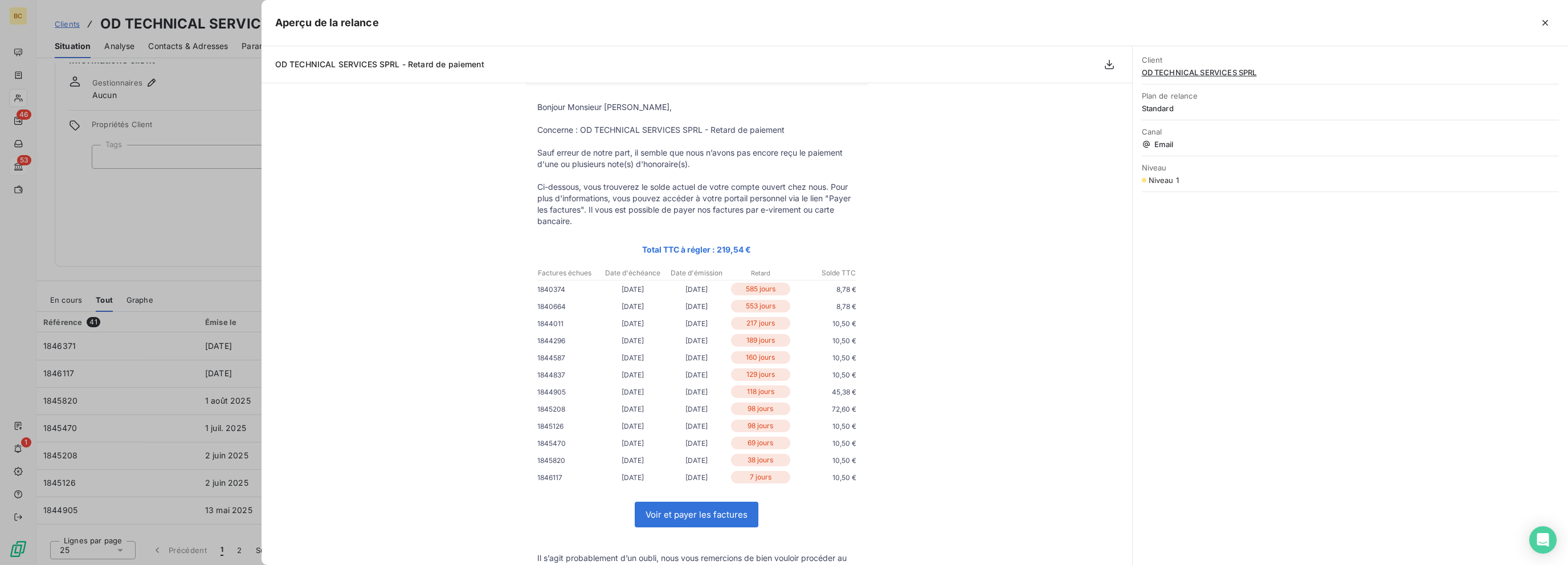
scroll to position [57, 0]
click at [193, 100] on div at bounding box center [784, 282] width 1568 height 565
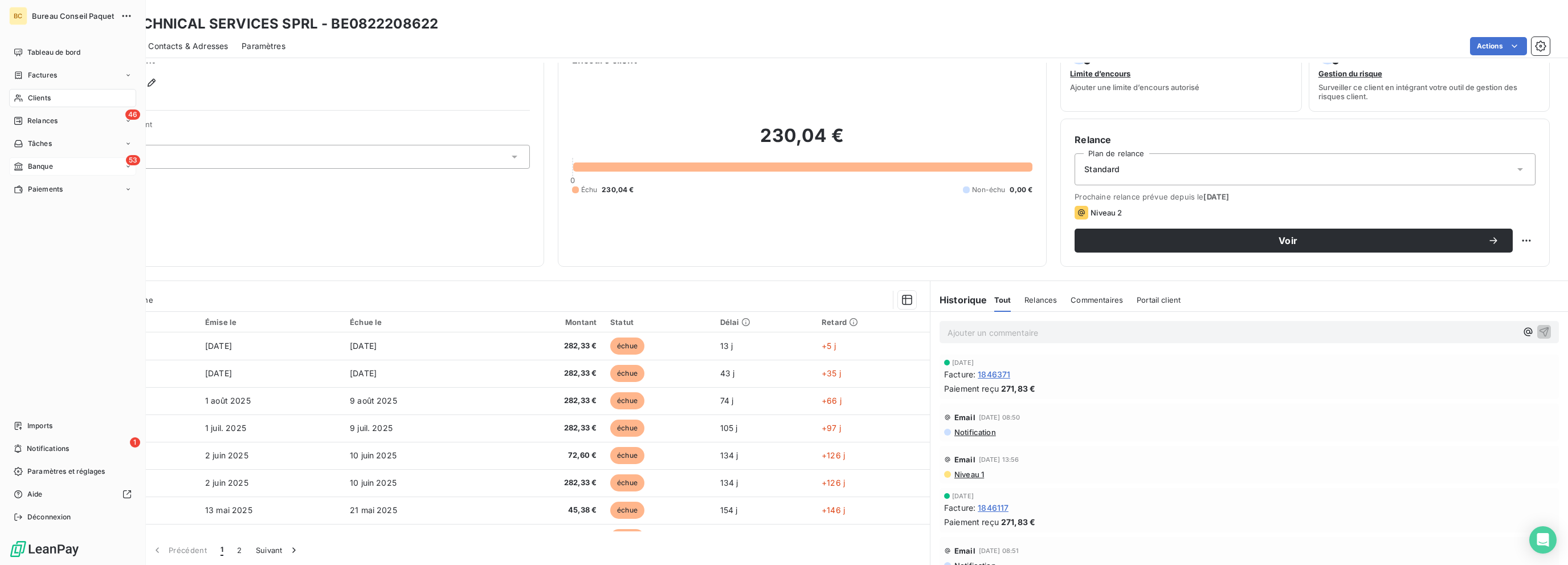
click at [27, 166] on div "Banque" at bounding box center [33, 166] width 39 height 11
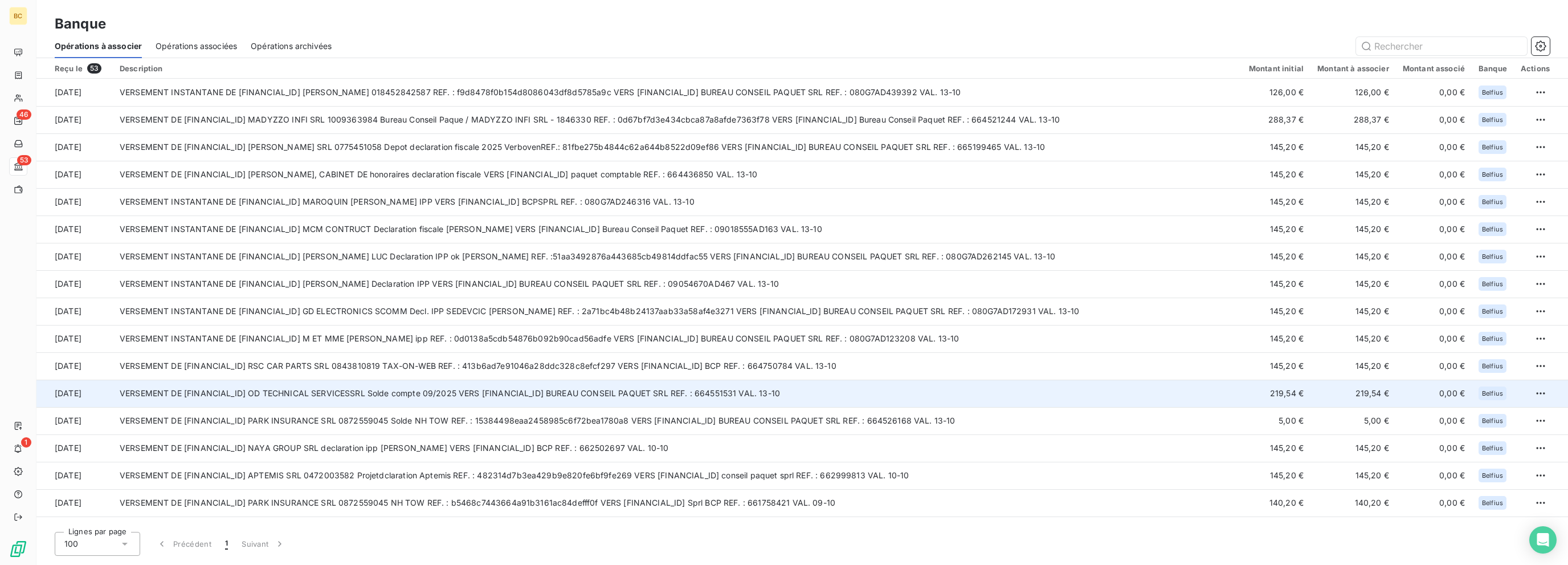
click at [438, 402] on td "VERSEMENT DE [FINANCIAL_ID] OD TECHNICAL SERVICESSRL Solde compte 09/2025 VERS …" at bounding box center [677, 393] width 1129 height 27
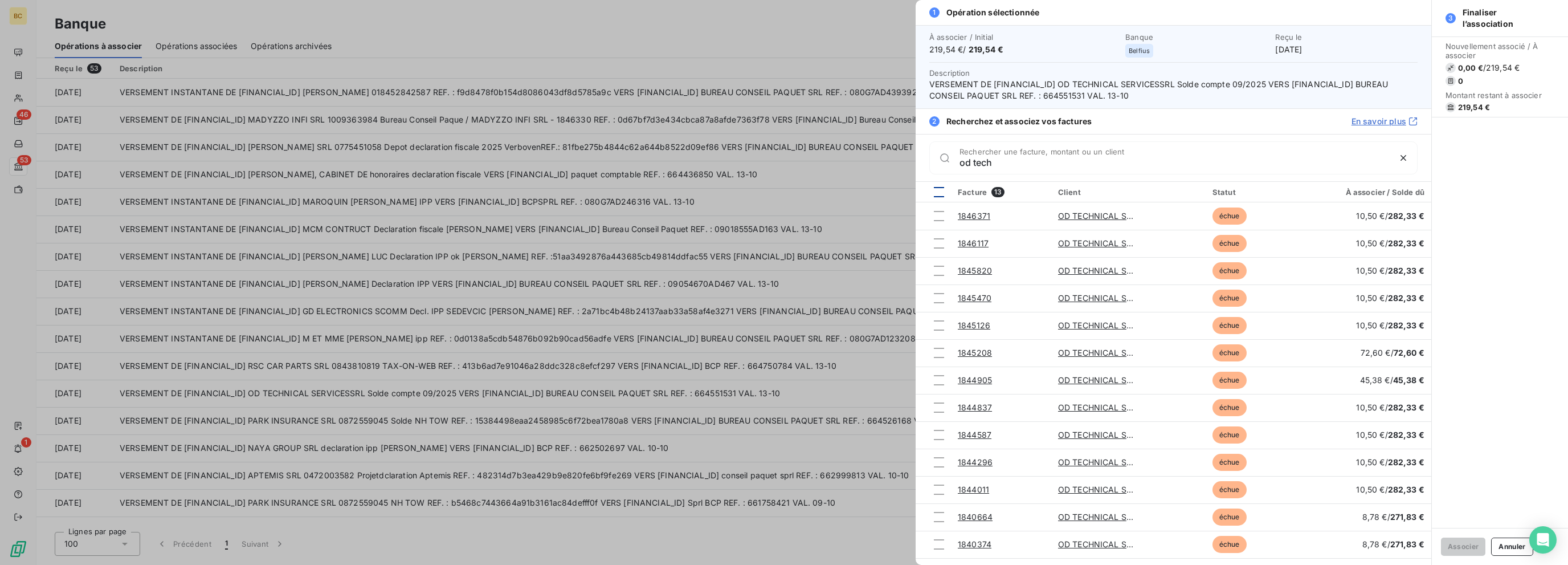
type input "od tech"
click at [936, 189] on div at bounding box center [938, 192] width 11 height 11
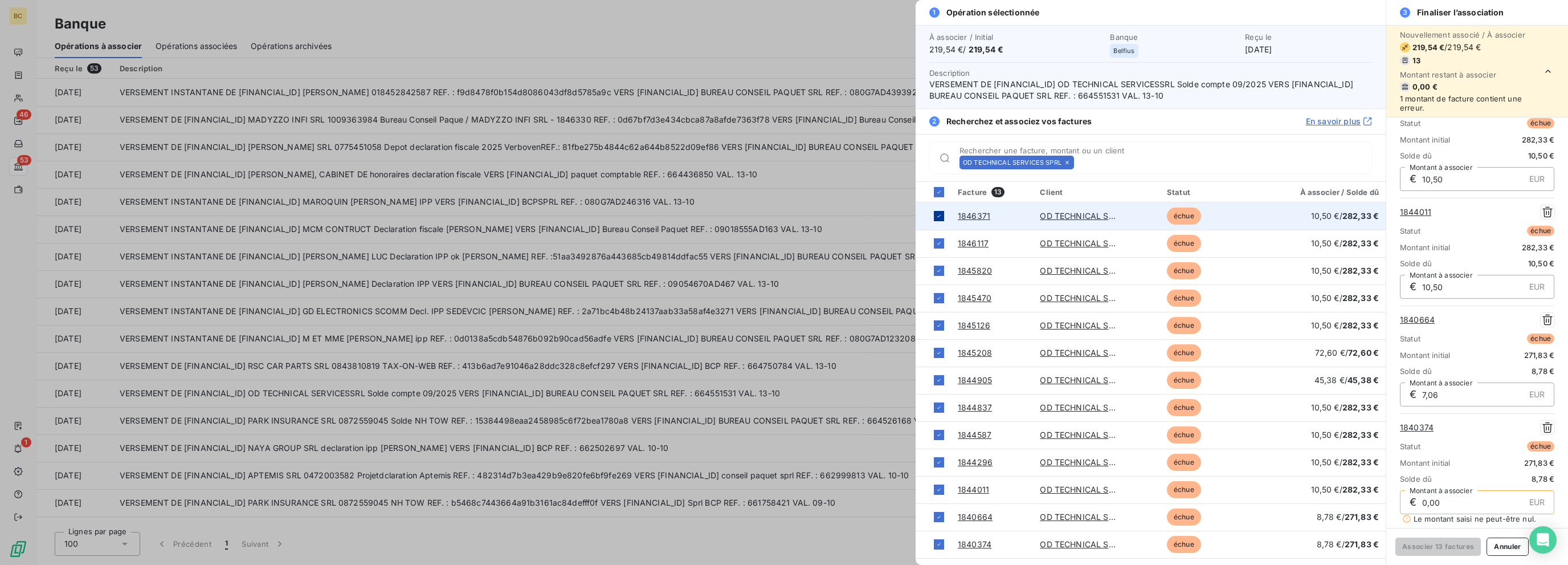
click at [936, 216] on icon at bounding box center [939, 216] width 7 height 7
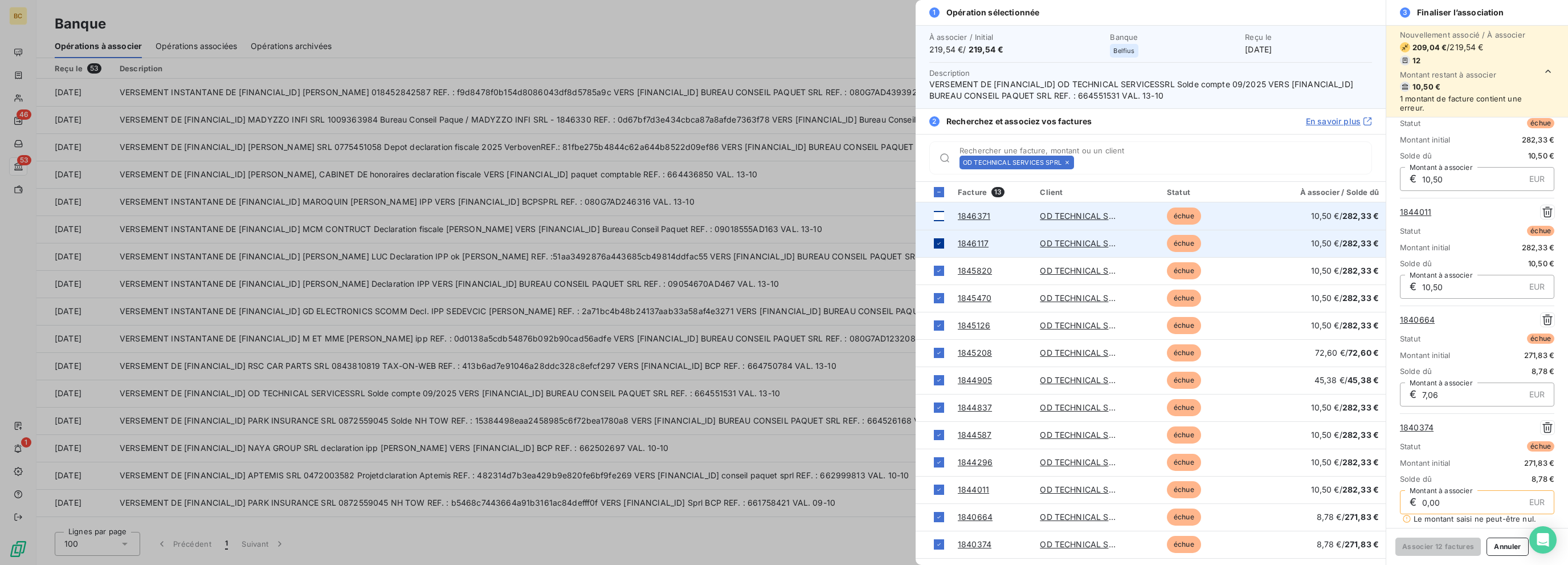
click at [932, 241] on td at bounding box center [933, 243] width 35 height 27
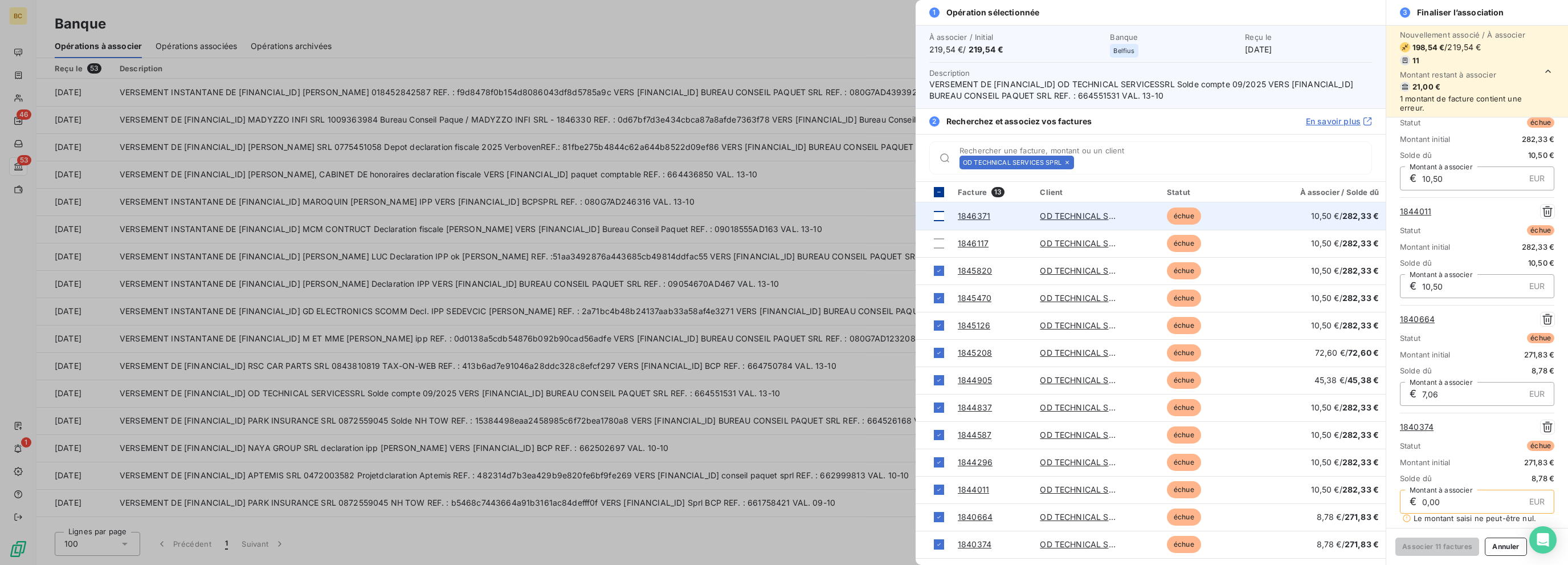
click at [936, 193] on icon at bounding box center [939, 192] width 7 height 7
type input "0,00"
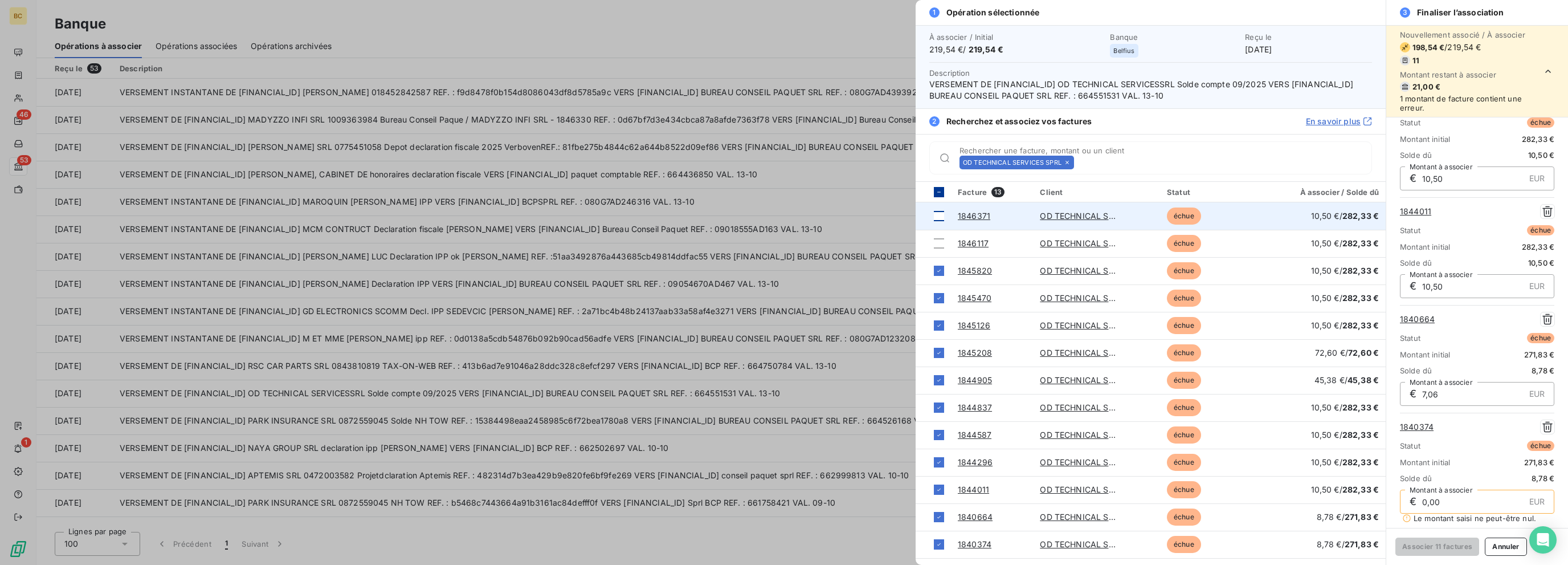
type input "0,00"
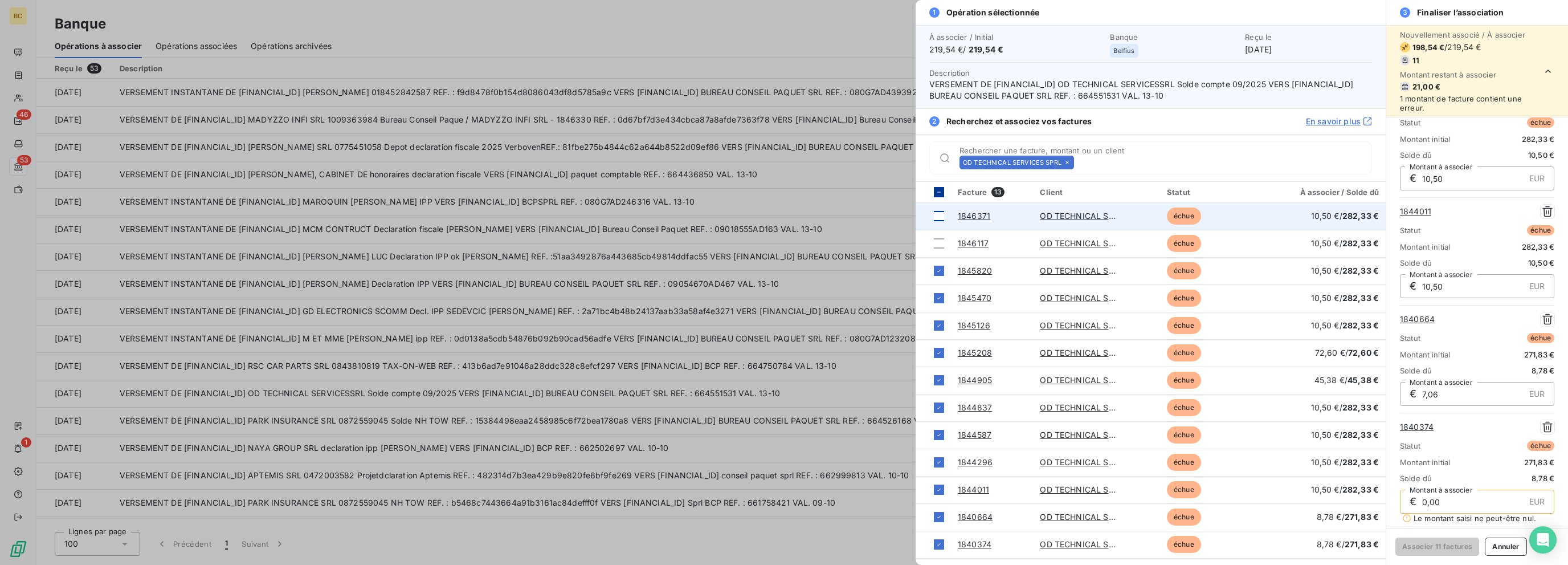
type input "0,00"
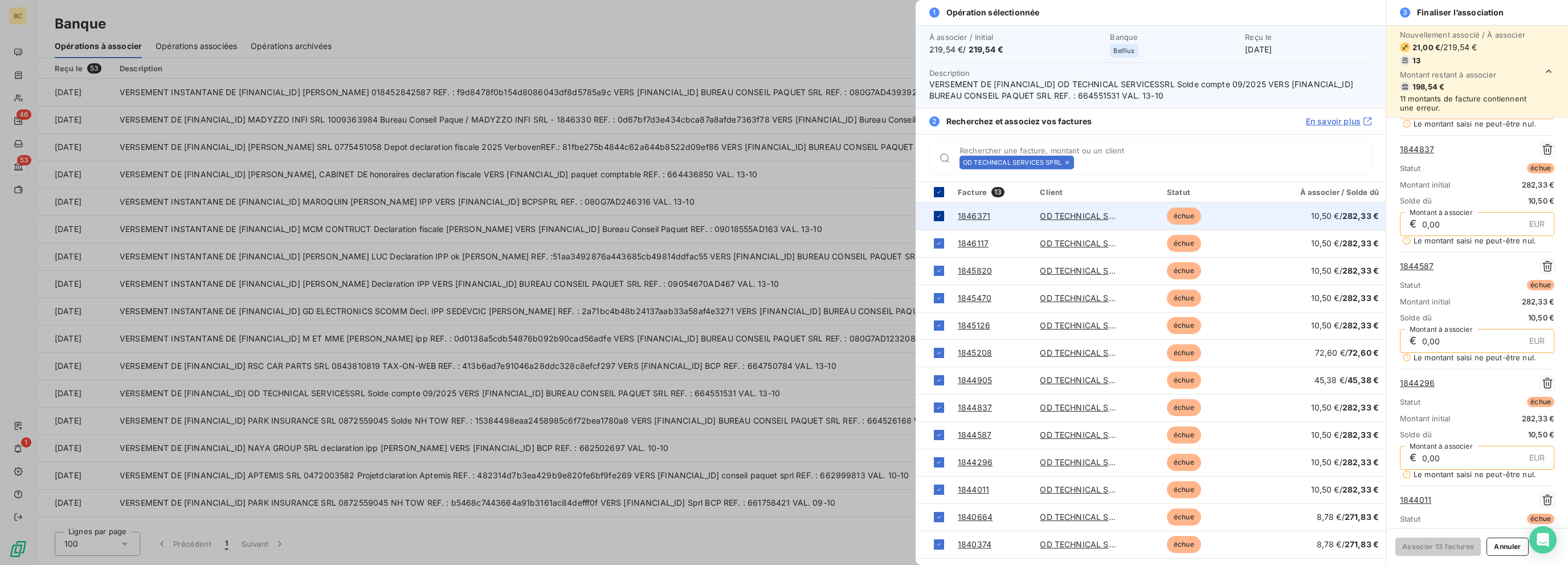
scroll to position [0, 0]
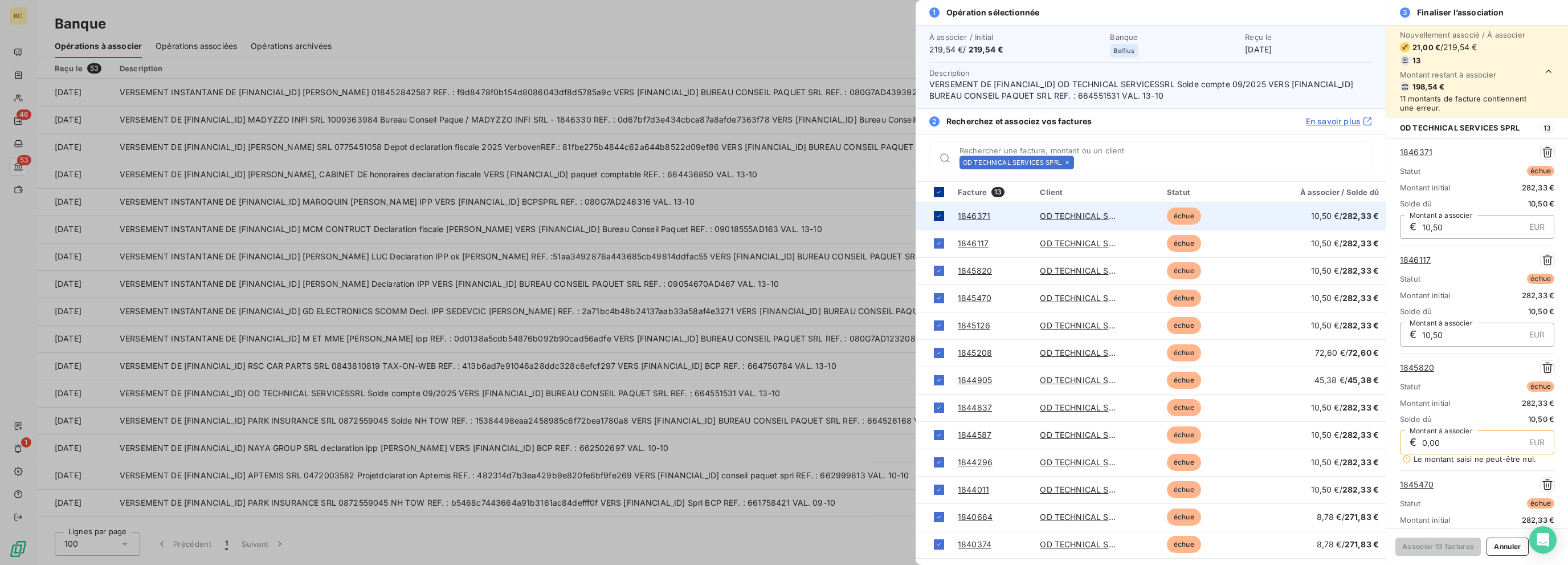
click at [936, 193] on icon at bounding box center [939, 192] width 7 height 7
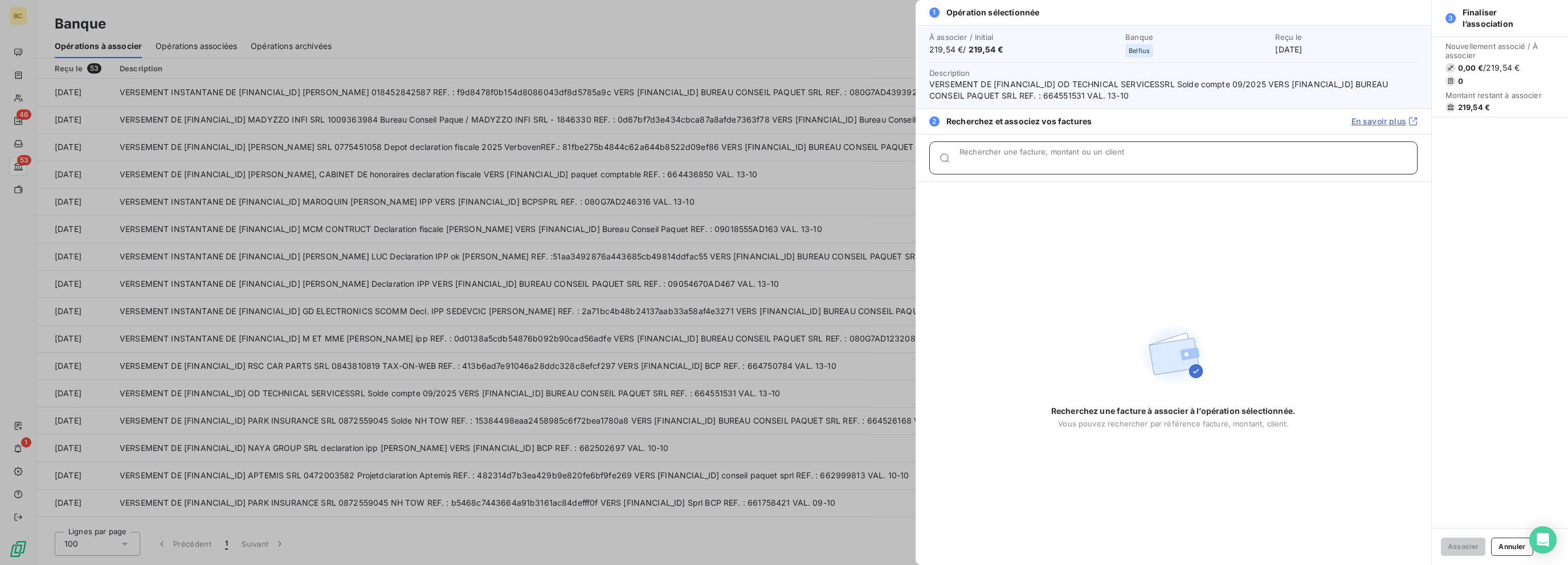
click at [938, 153] on div "Rechercher une facture, montant ou un client" at bounding box center [1188, 158] width 457 height 11
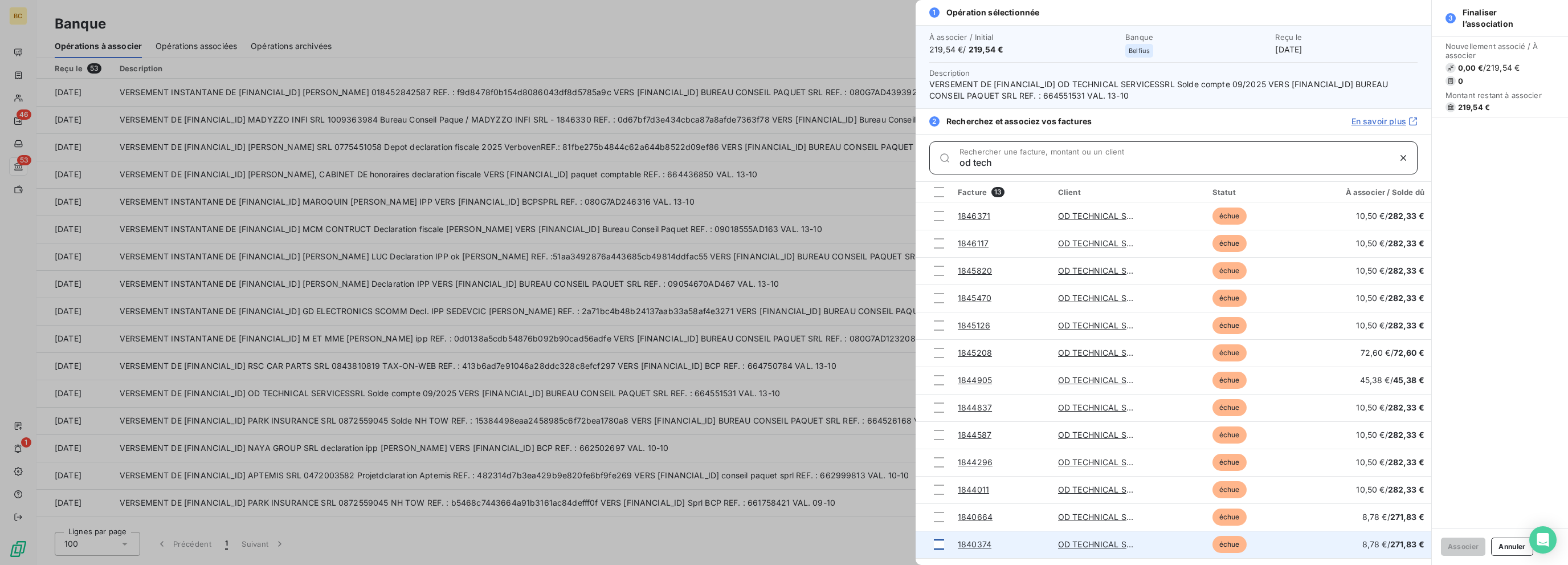
type input "od tech"
click at [938, 544] on div at bounding box center [938, 544] width 11 height 11
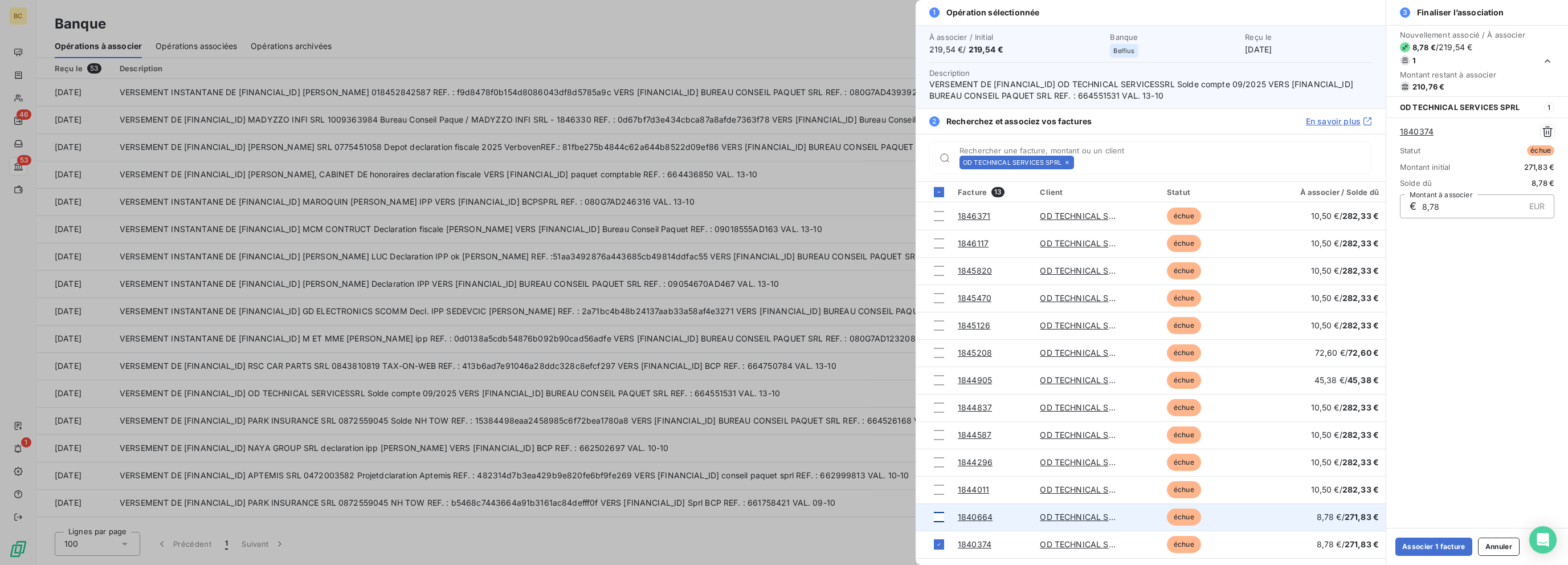
click at [938, 512] on div at bounding box center [938, 516] width 11 height 11
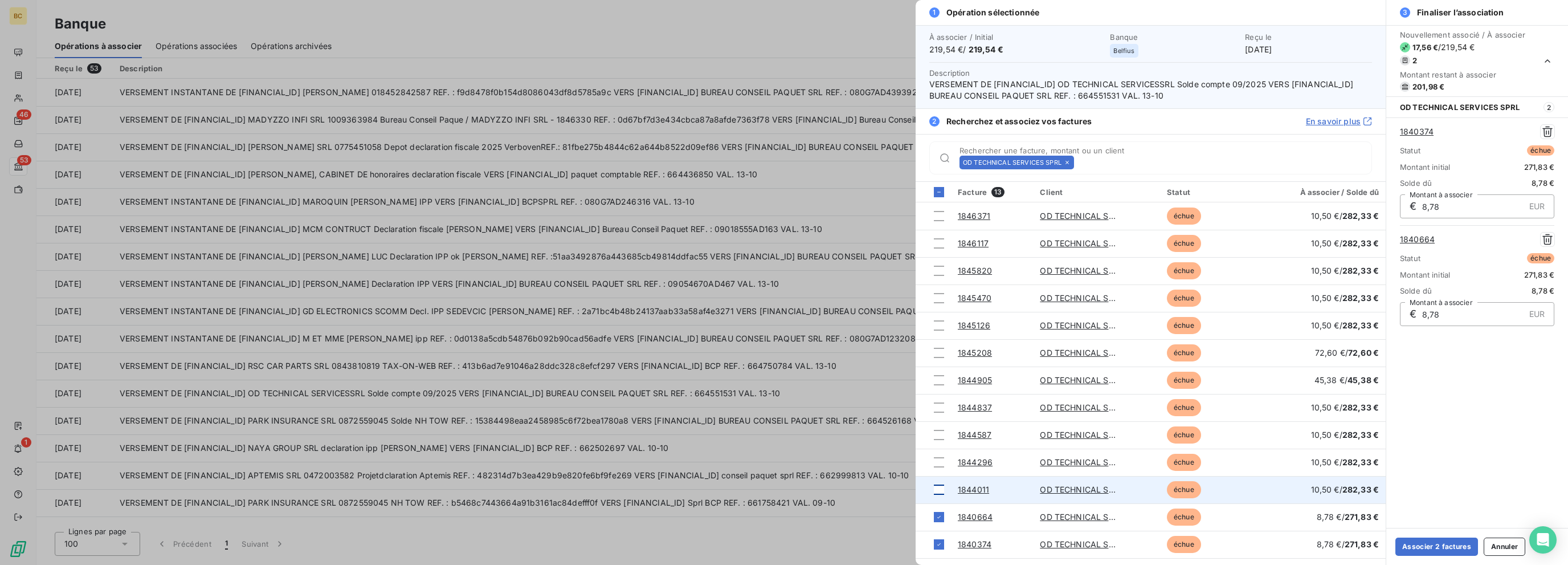
click at [934, 489] on div at bounding box center [938, 489] width 11 height 11
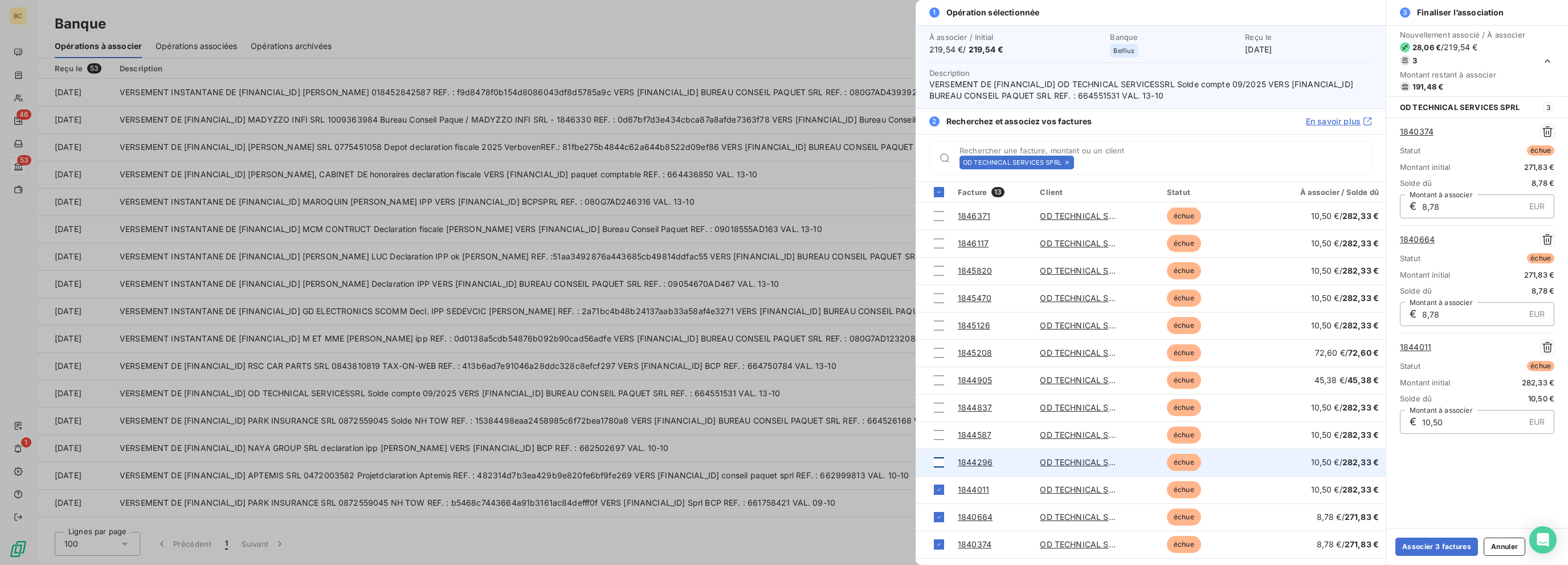
click at [938, 464] on div at bounding box center [938, 462] width 11 height 11
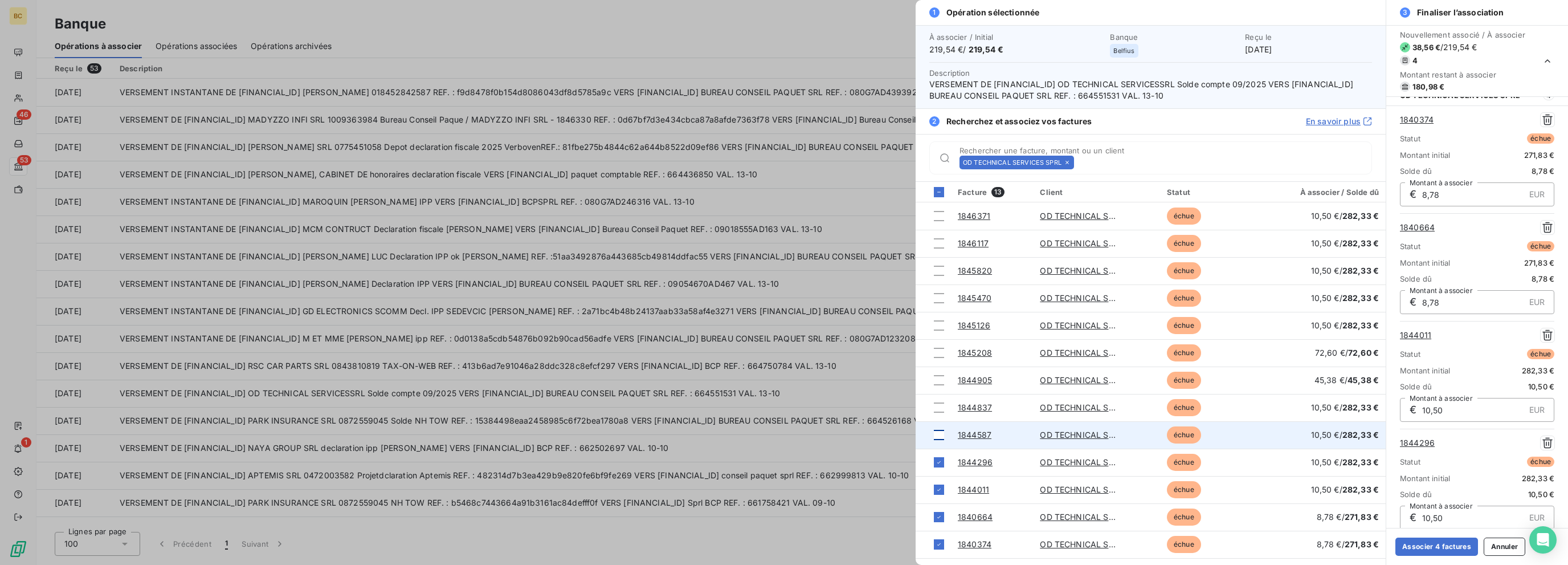
click at [934, 435] on div at bounding box center [938, 435] width 11 height 11
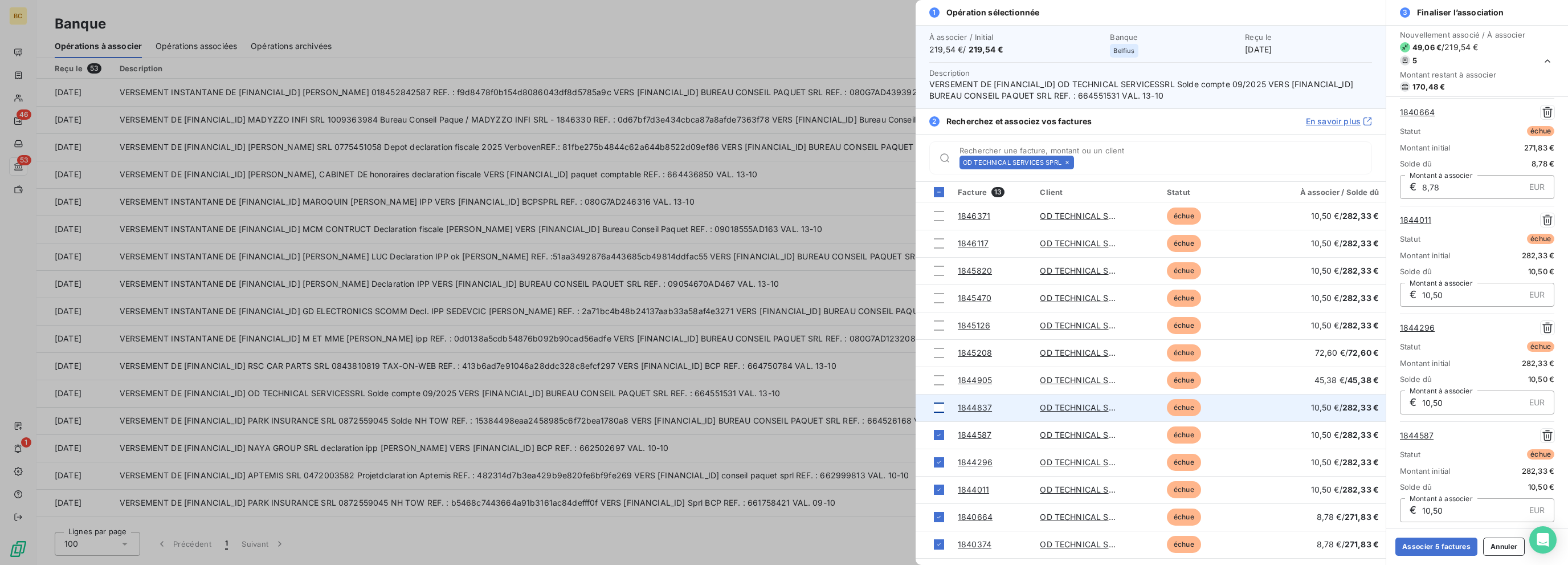
click at [938, 407] on div at bounding box center [938, 407] width 11 height 11
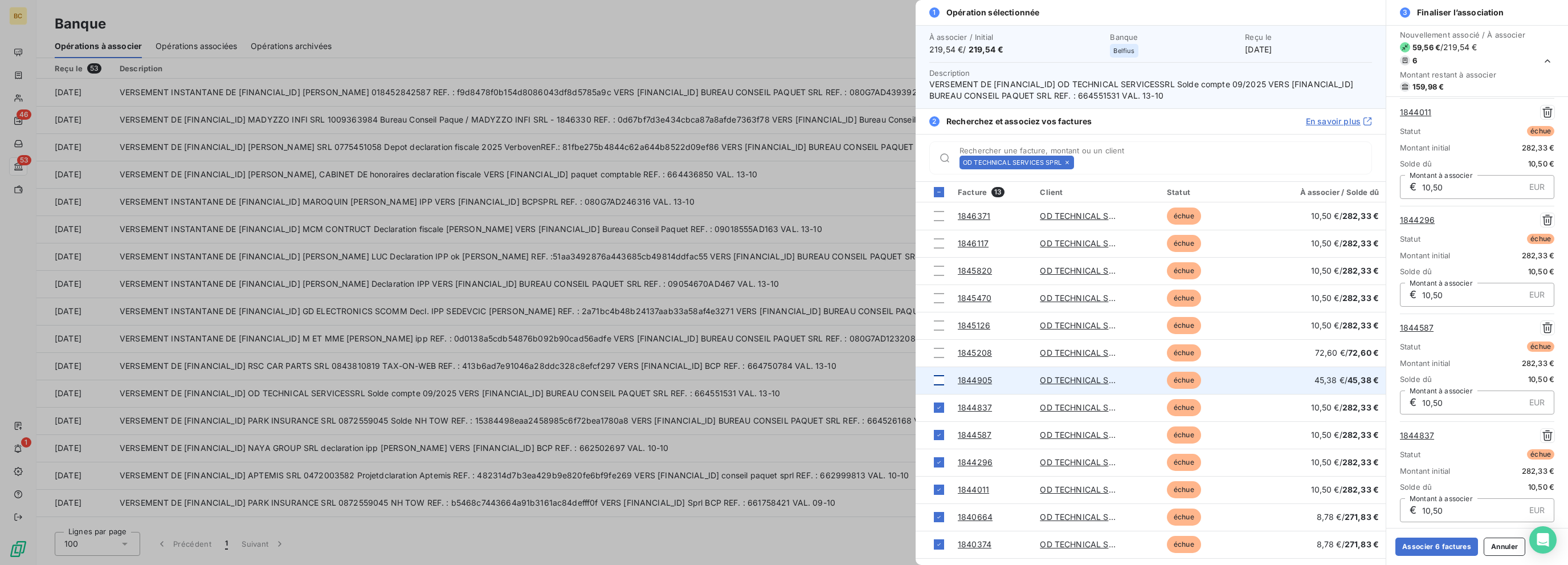
click at [938, 382] on div at bounding box center [938, 380] width 11 height 11
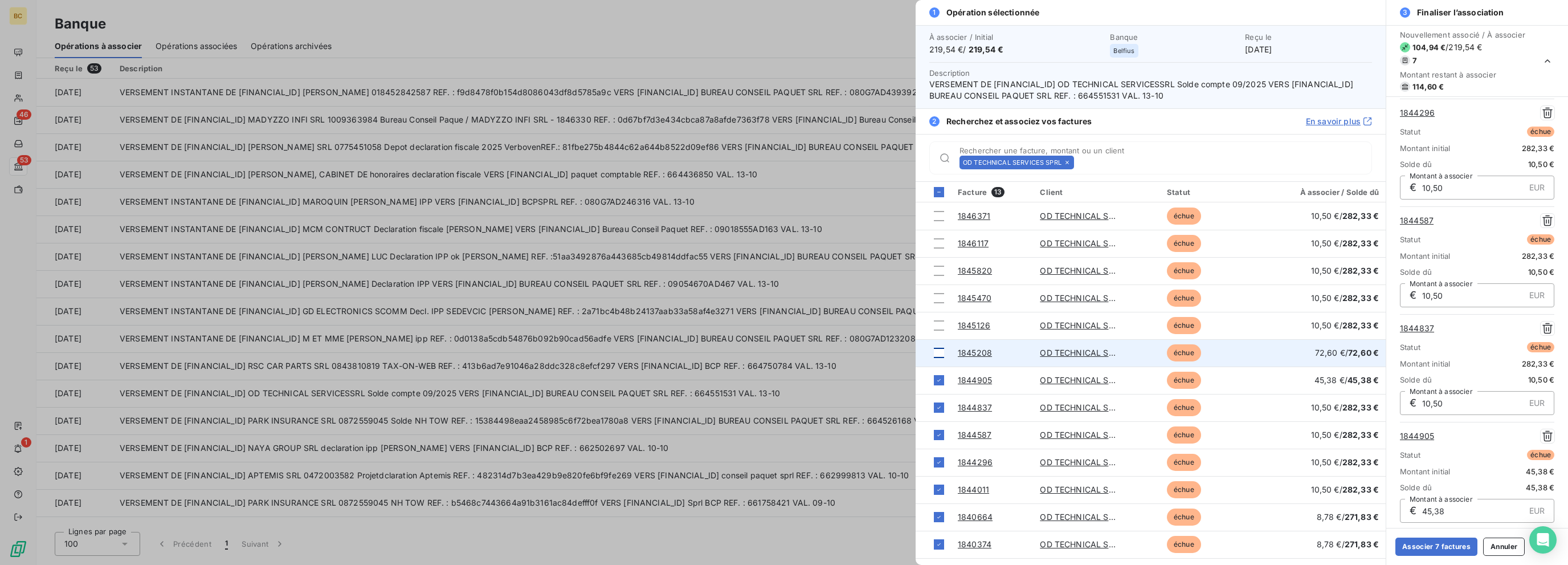
click at [938, 349] on div at bounding box center [938, 353] width 11 height 11
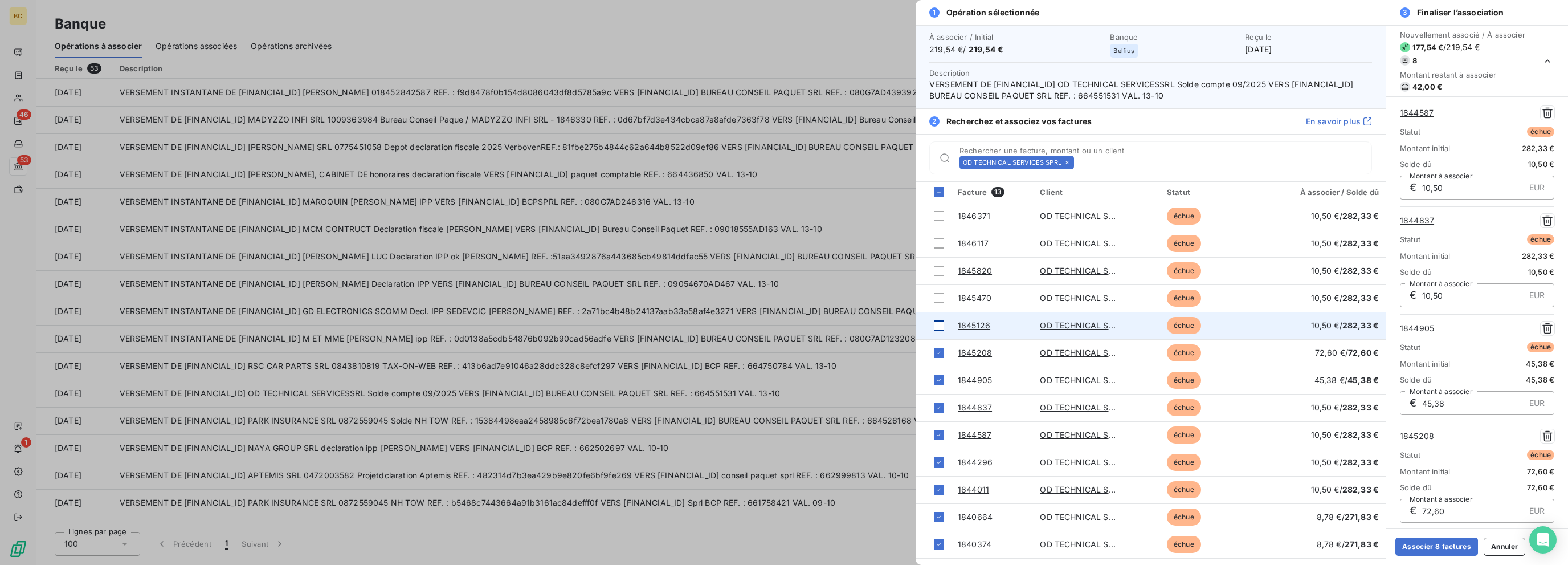
click at [938, 325] on div at bounding box center [938, 325] width 11 height 11
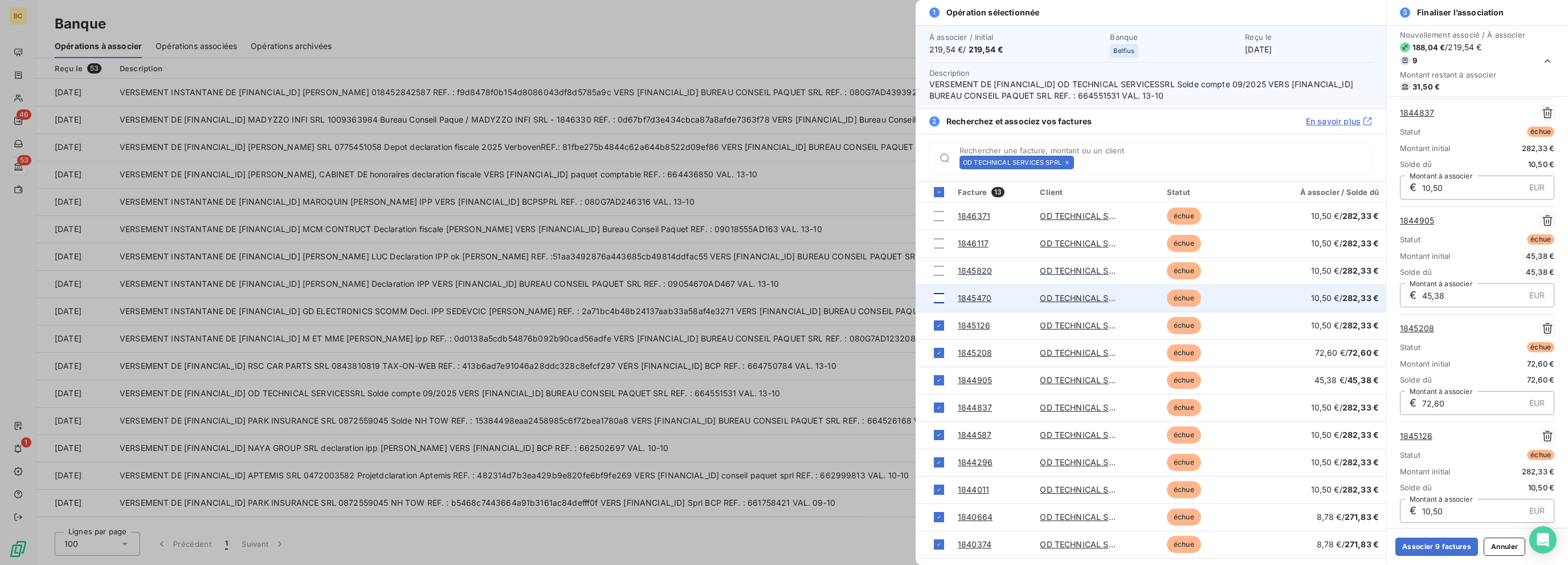
click at [938, 295] on div at bounding box center [938, 298] width 11 height 11
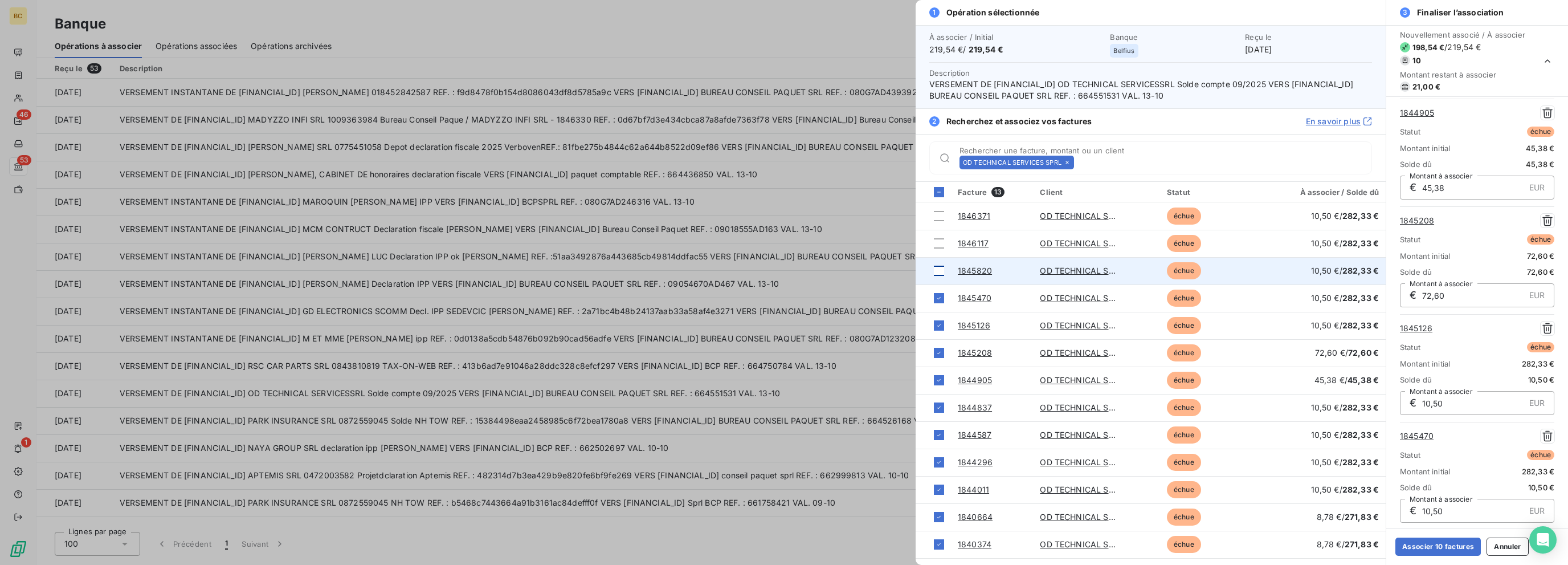
click at [938, 271] on div at bounding box center [938, 270] width 11 height 11
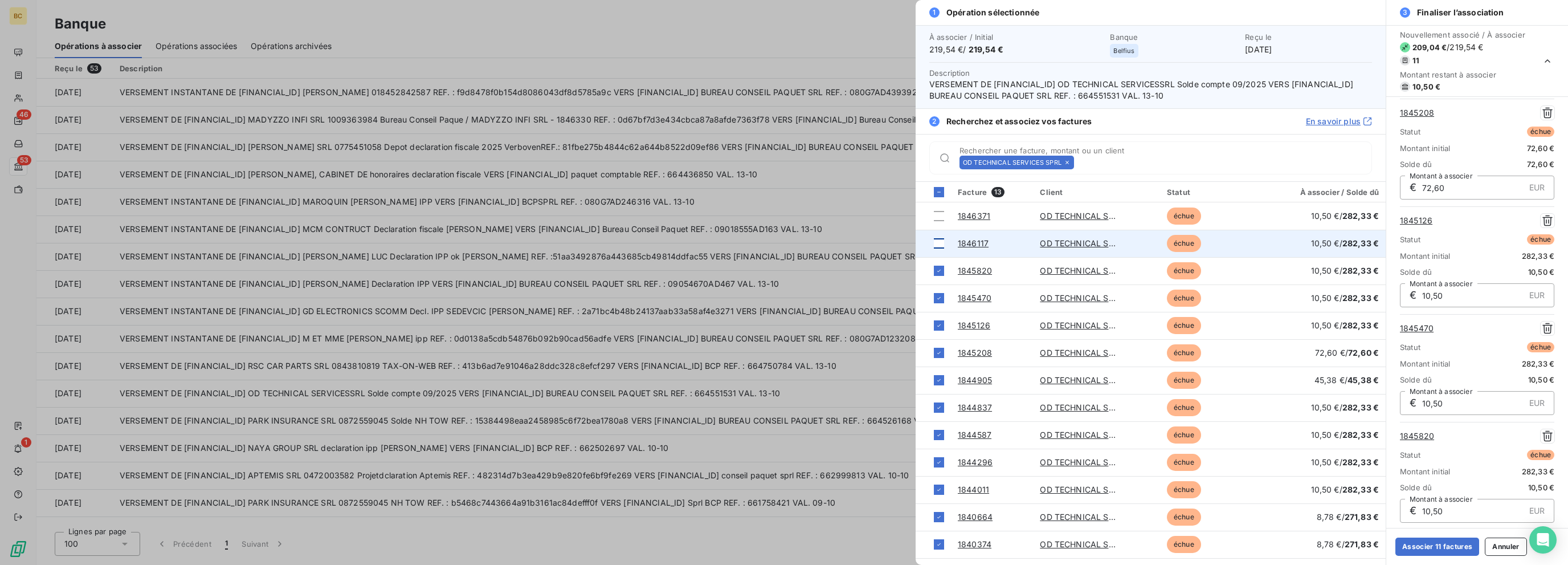
click at [937, 242] on div at bounding box center [938, 243] width 11 height 11
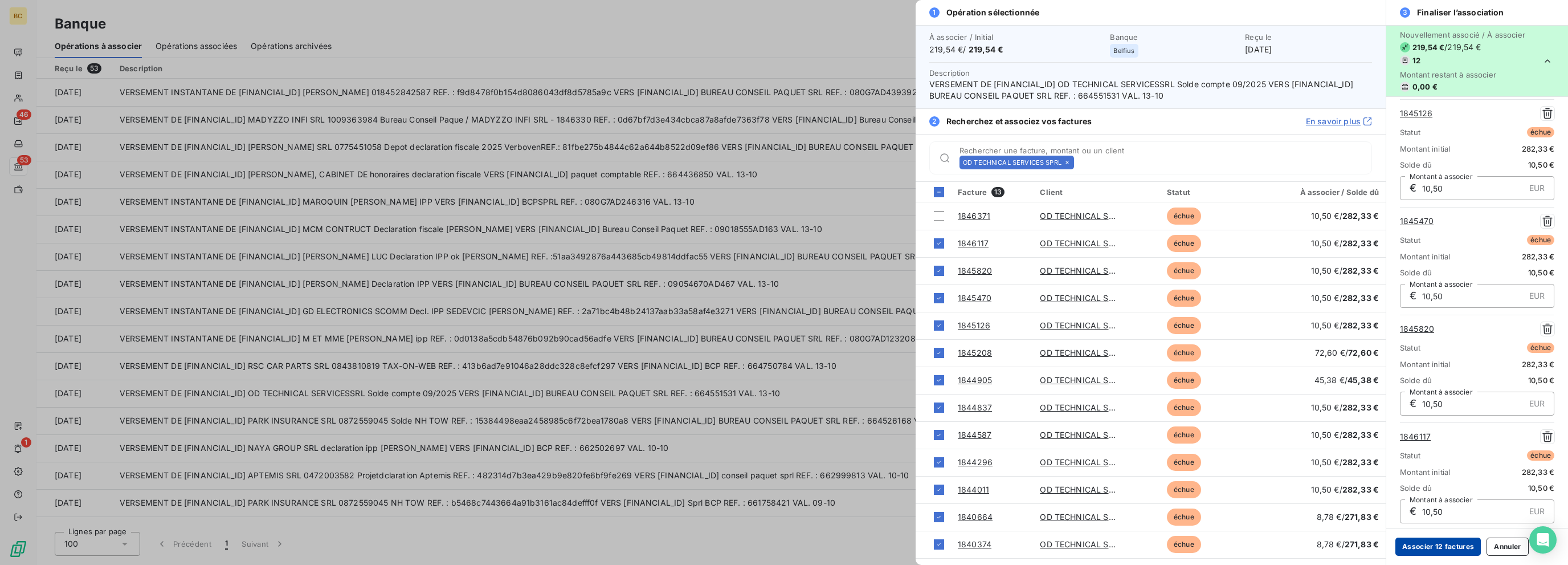
click at [938, 547] on button "Associer 12 factures" at bounding box center [1437, 547] width 85 height 18
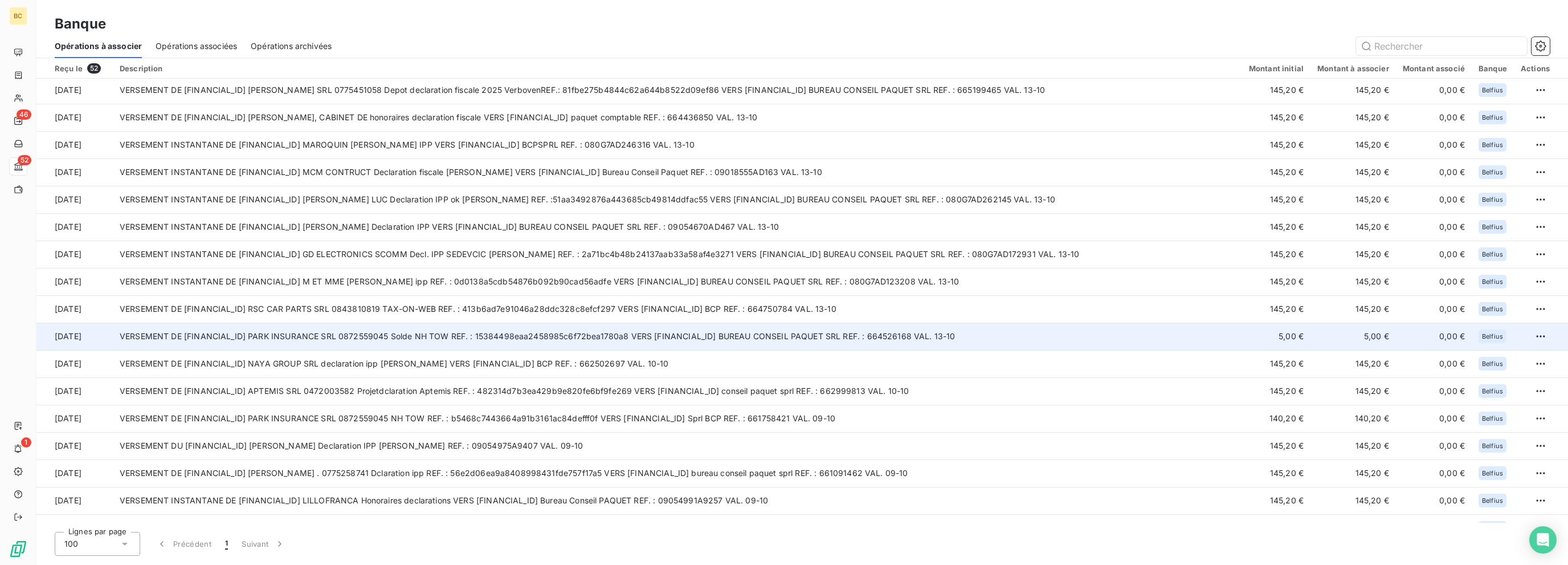
scroll to position [0, 0]
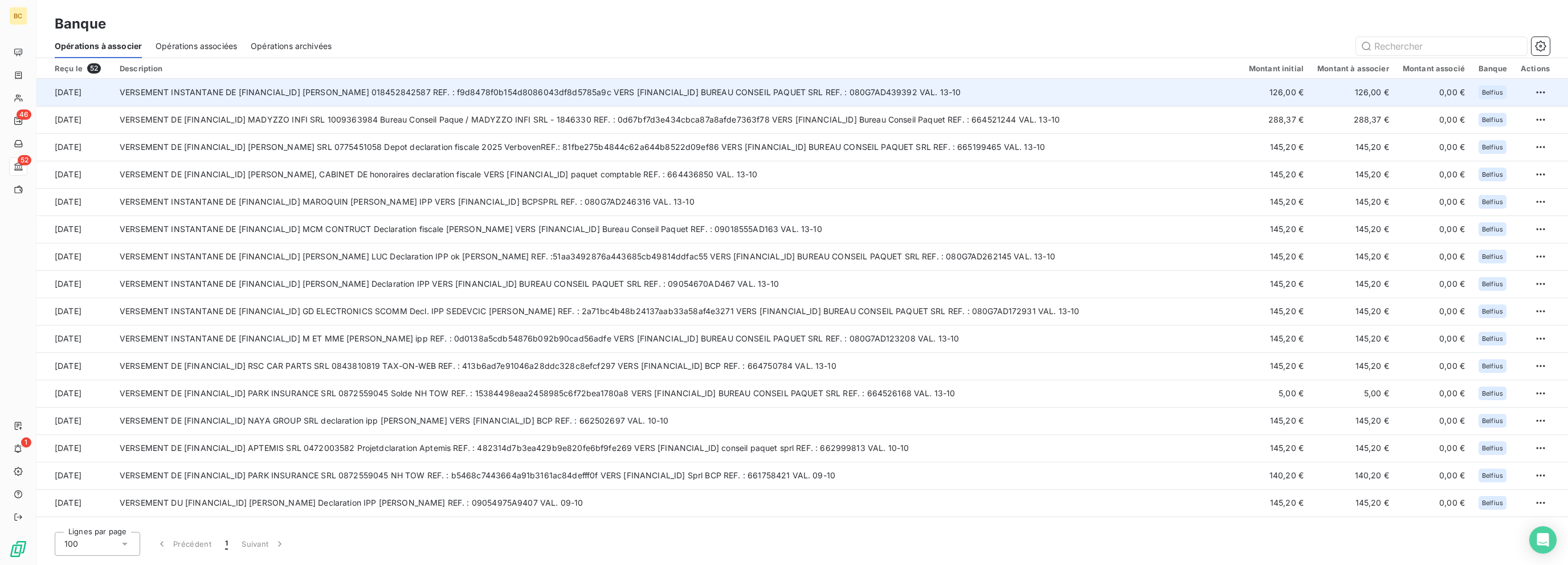
click at [739, 89] on td "VERSEMENT INSTANTANE DE [FINANCIAL_ID] [PERSON_NAME] 018452842587 REF. : f9d847…" at bounding box center [677, 92] width 1129 height 27
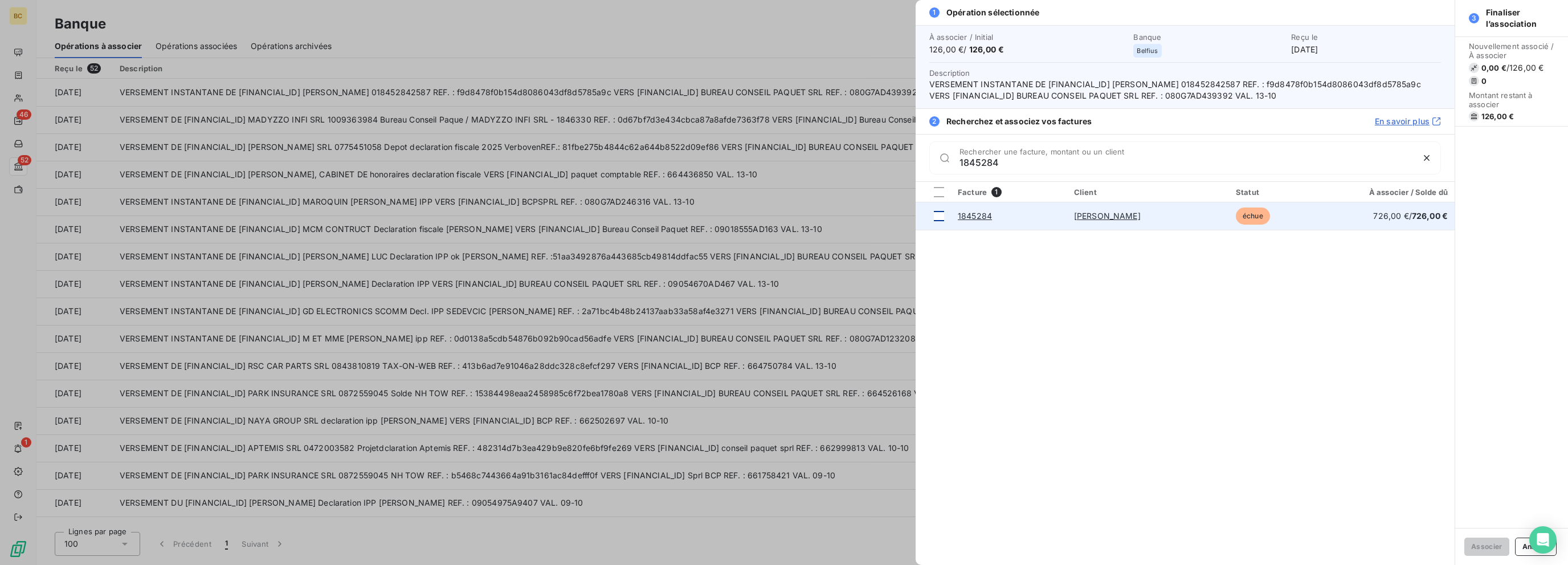
type input "1845284"
click at [938, 221] on div at bounding box center [938, 216] width 11 height 11
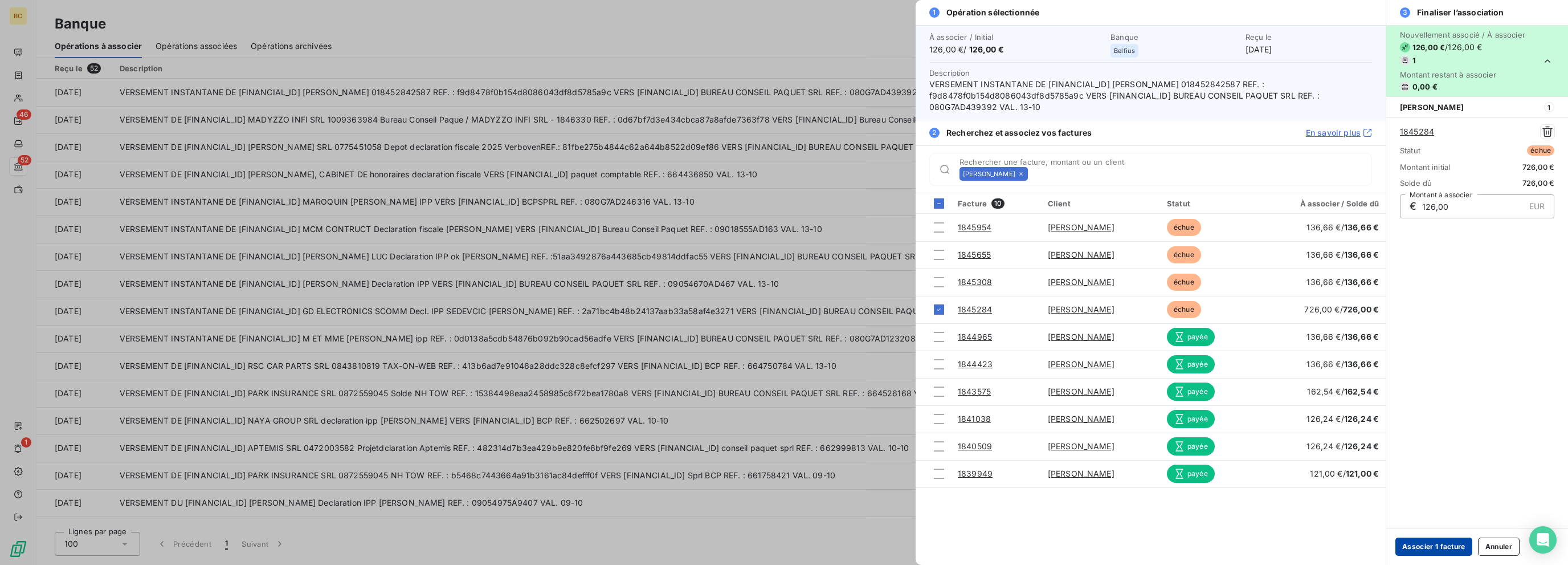
click at [938, 547] on button "Associer 1 facture" at bounding box center [1433, 547] width 77 height 18
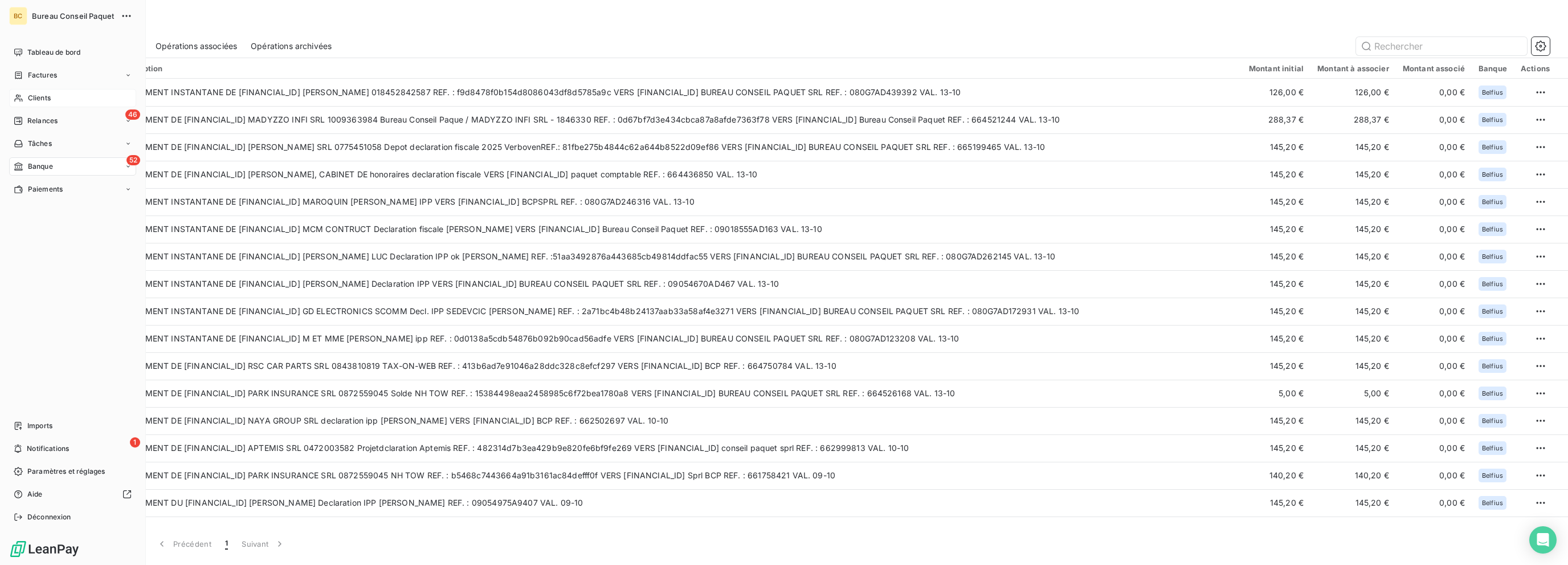
click at [28, 94] on span "Clients" at bounding box center [39, 98] width 23 height 11
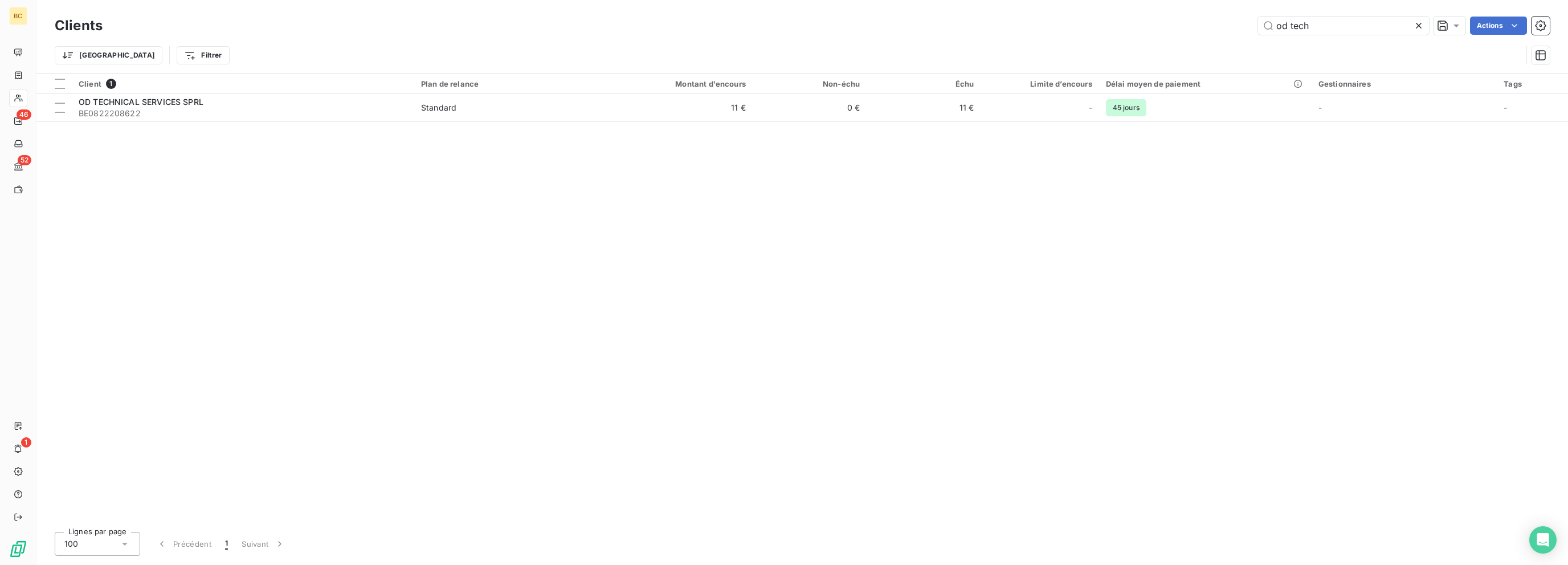
drag, startPoint x: 1321, startPoint y: 25, endPoint x: 1225, endPoint y: 20, distance: 96.1
click at [938, 18] on div "od tech Actions" at bounding box center [832, 25] width 1433 height 18
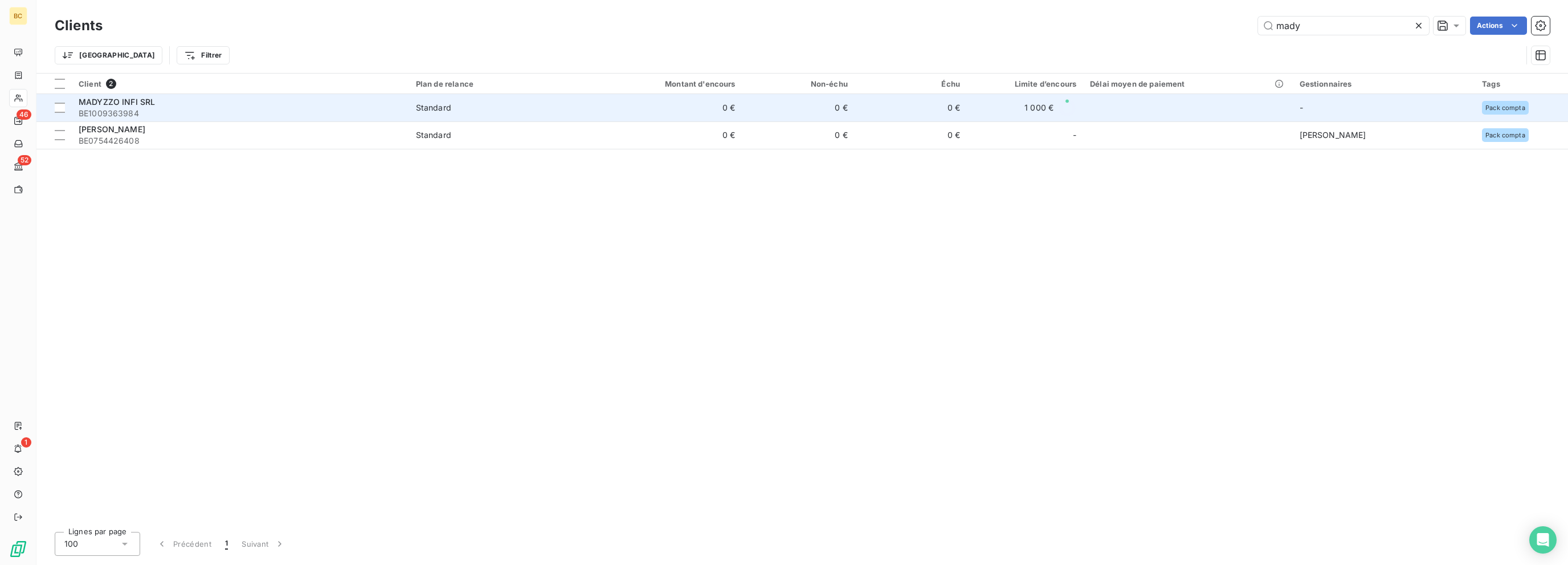
type input "mady"
click at [437, 103] on div "Standard" at bounding box center [433, 108] width 35 height 11
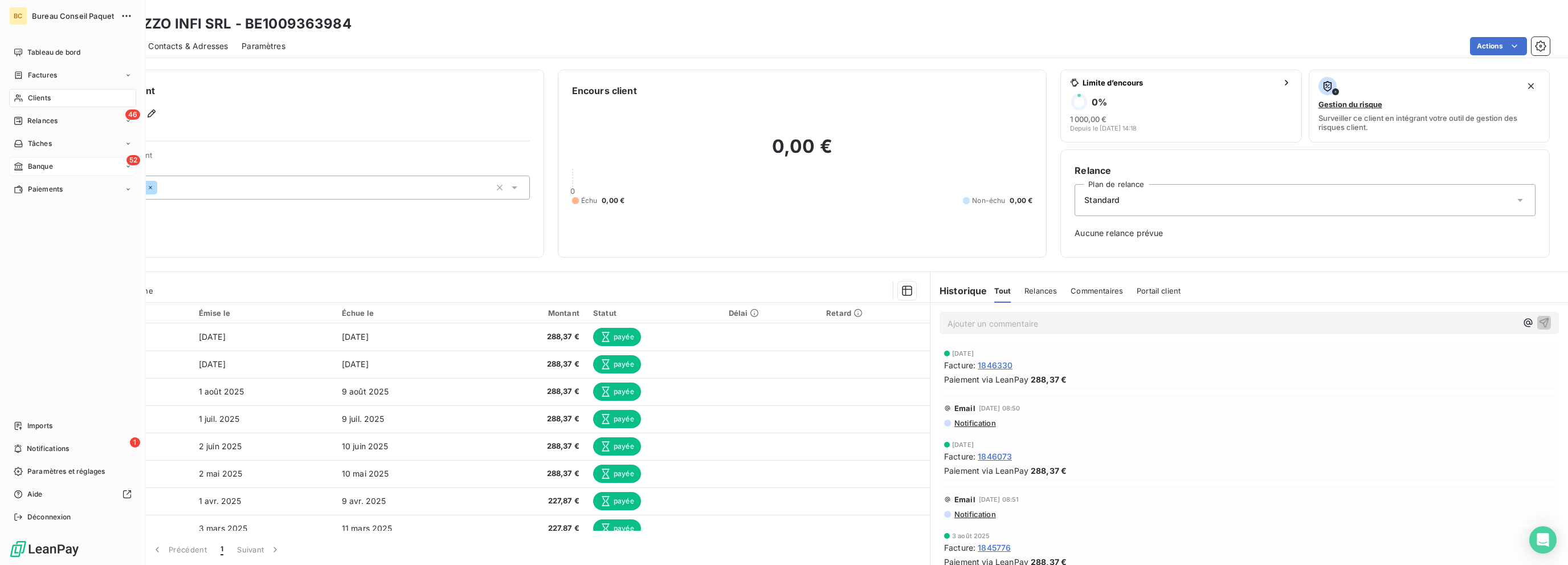
click at [28, 164] on span "Banque" at bounding box center [41, 166] width 25 height 11
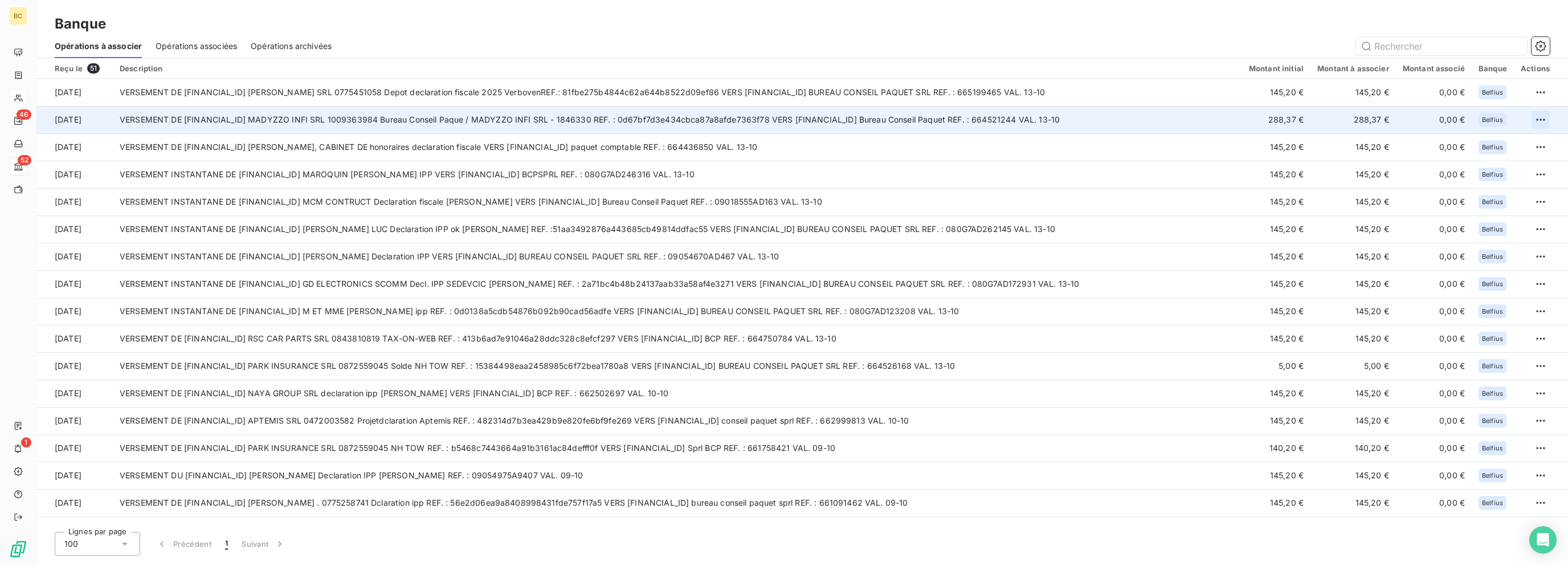
click at [938, 118] on html "BC 46 52 1 Banque Opérations à associer Opérations associées Opérations archivé…" at bounding box center [784, 282] width 1568 height 565
click at [938, 146] on div "Archiver l’opération" at bounding box center [1496, 145] width 88 height 18
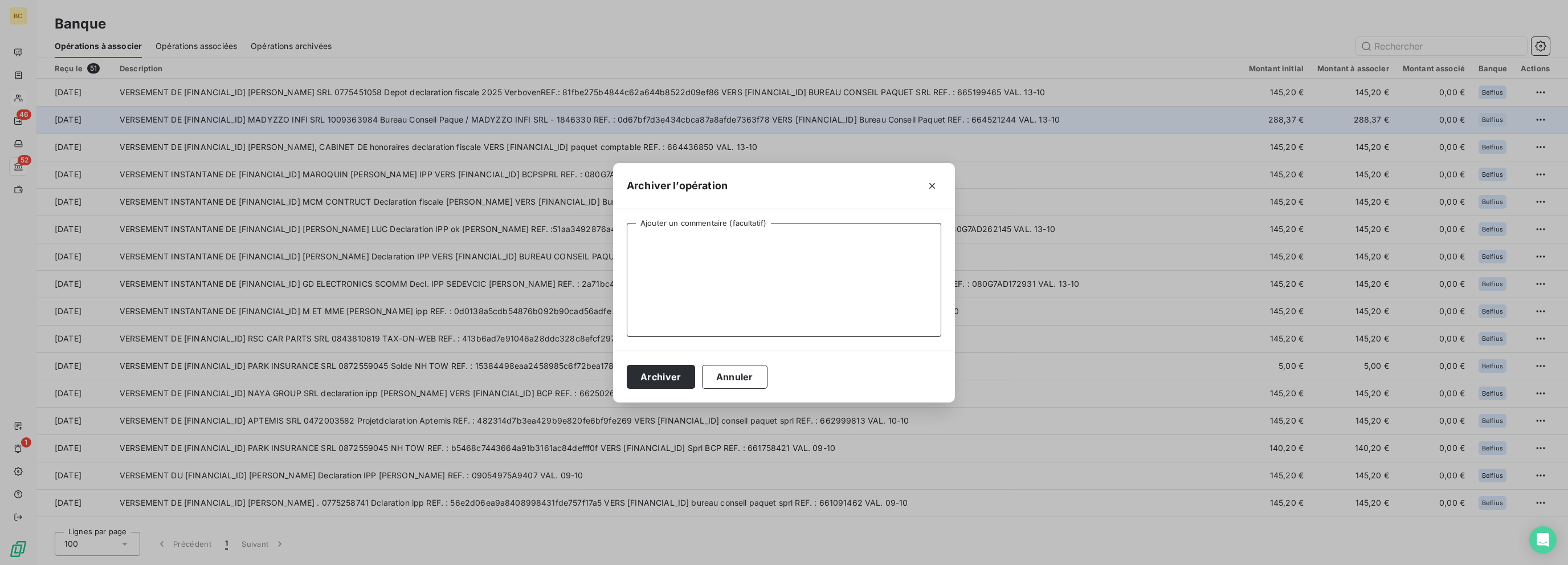
click at [687, 250] on textarea "Ajouter un commentaire (facultatif)" at bounding box center [784, 280] width 314 height 114
type textarea "Payé via LP"
click at [646, 378] on button "Archiver" at bounding box center [661, 376] width 68 height 24
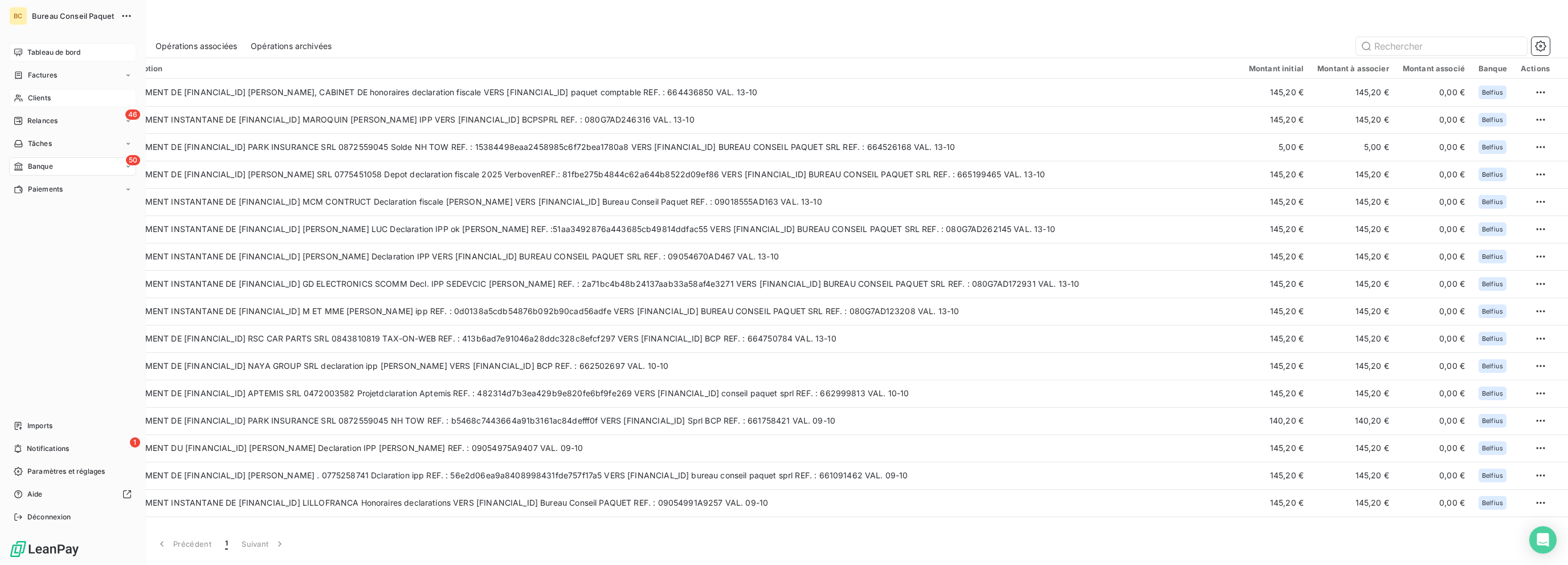
click at [37, 55] on span "Tableau de bord" at bounding box center [53, 52] width 53 height 11
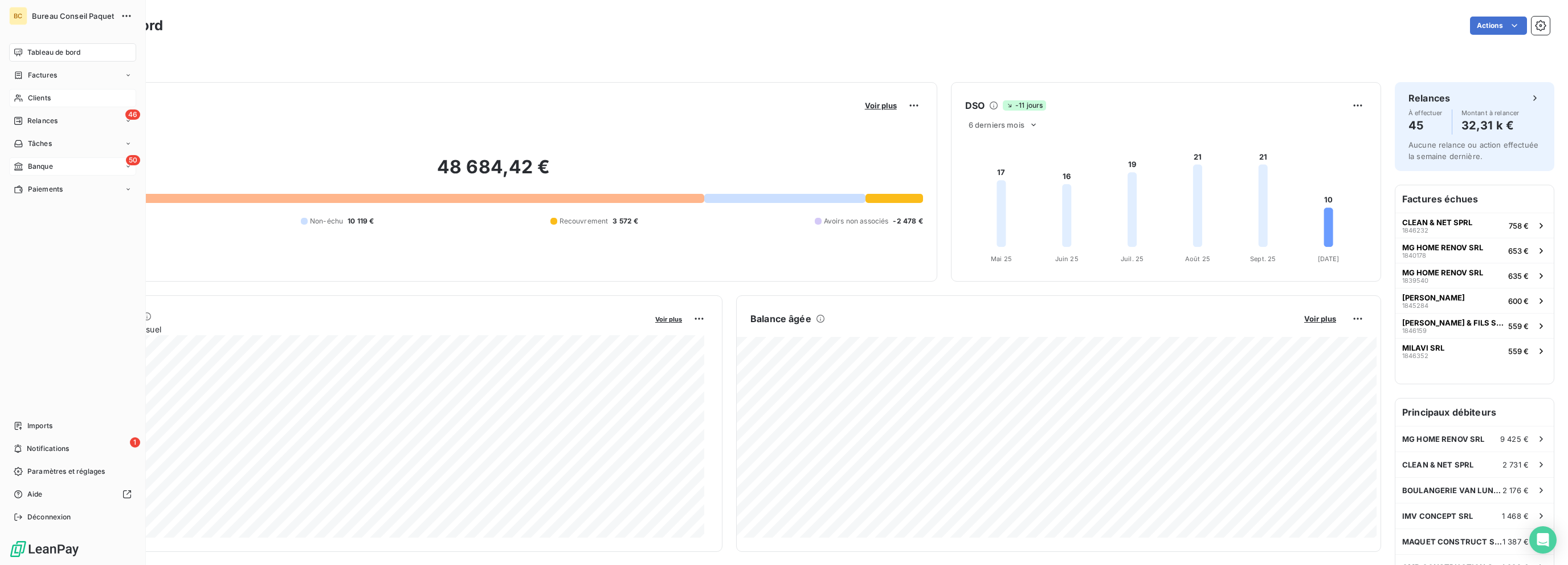
click at [44, 163] on span "Banque" at bounding box center [41, 166] width 25 height 11
